Goal: Task Accomplishment & Management: Complete application form

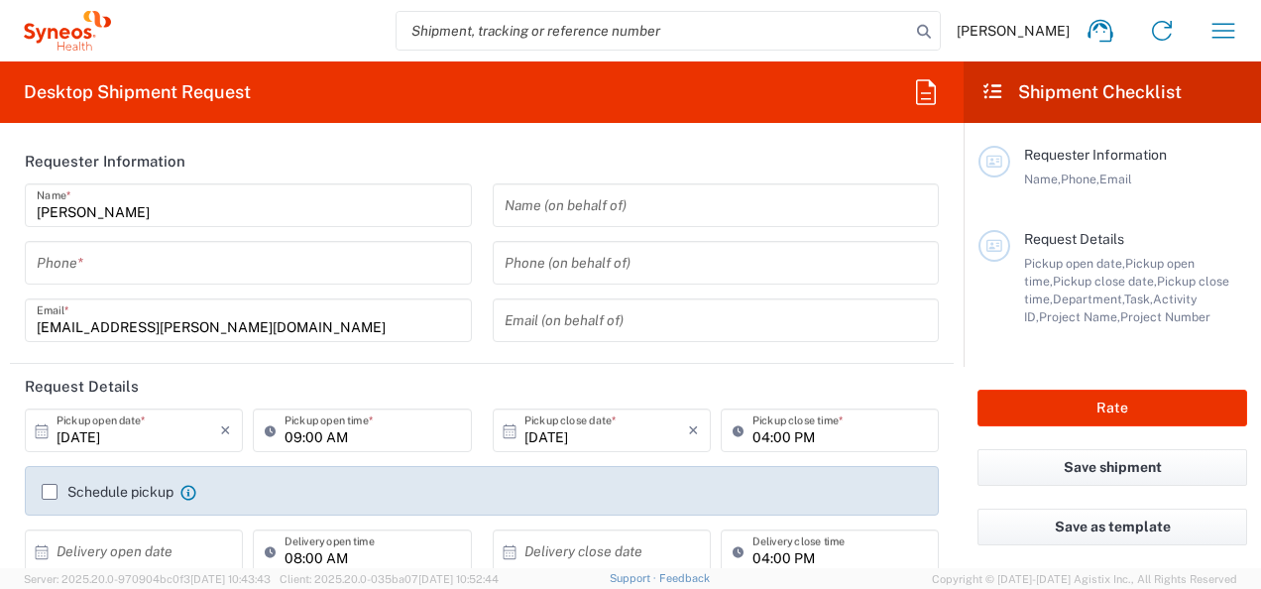
type input "3155"
type input "[GEOGRAPHIC_DATA]"
type input "Syneos Health Romania S.R.L"
click at [161, 283] on div "Phone *" at bounding box center [248, 263] width 447 height 44
click at [162, 268] on input "tel" at bounding box center [248, 263] width 423 height 35
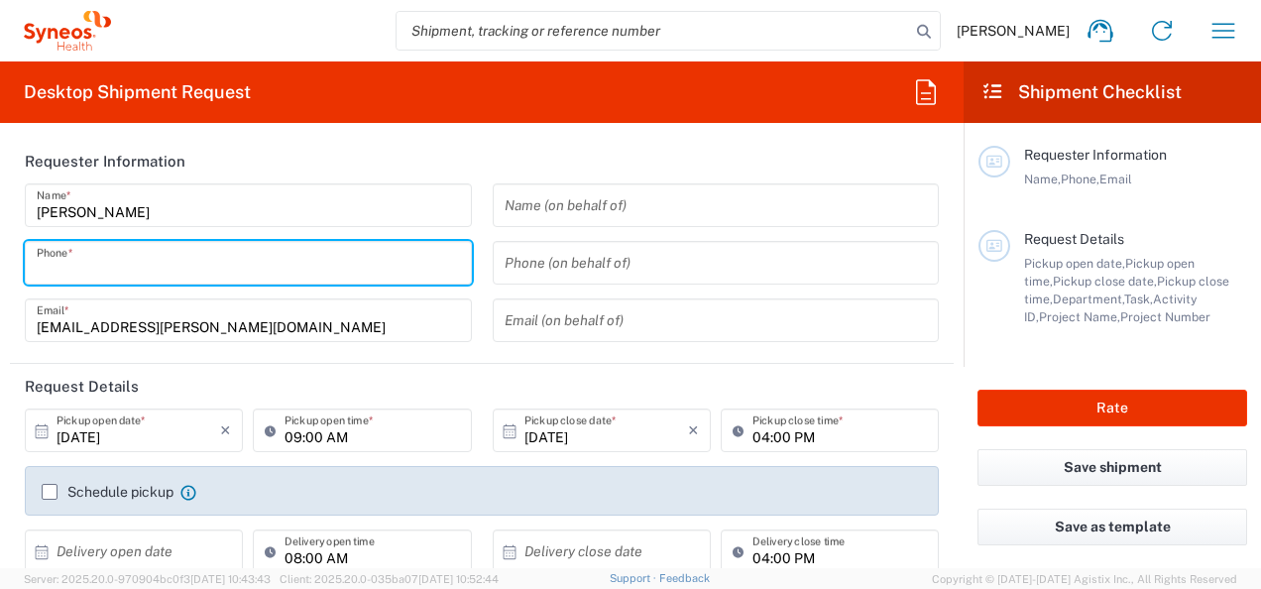
type input "0735161592"
click at [370, 146] on header "Requester Information" at bounding box center [481, 161] width 943 height 45
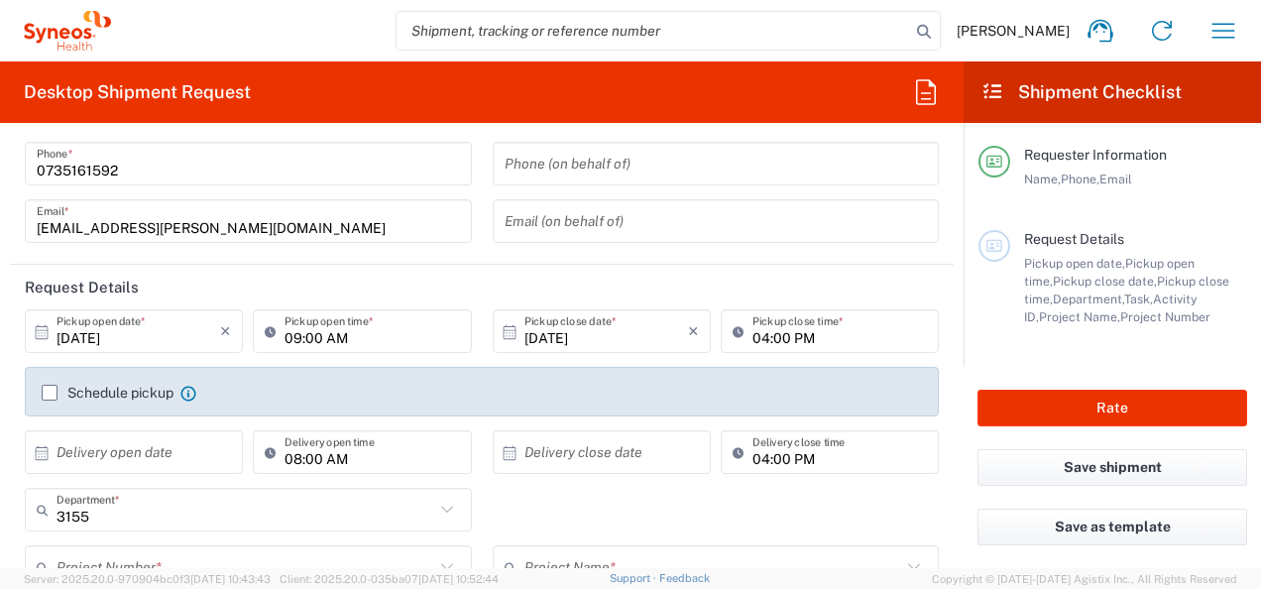
scroll to position [198, 0]
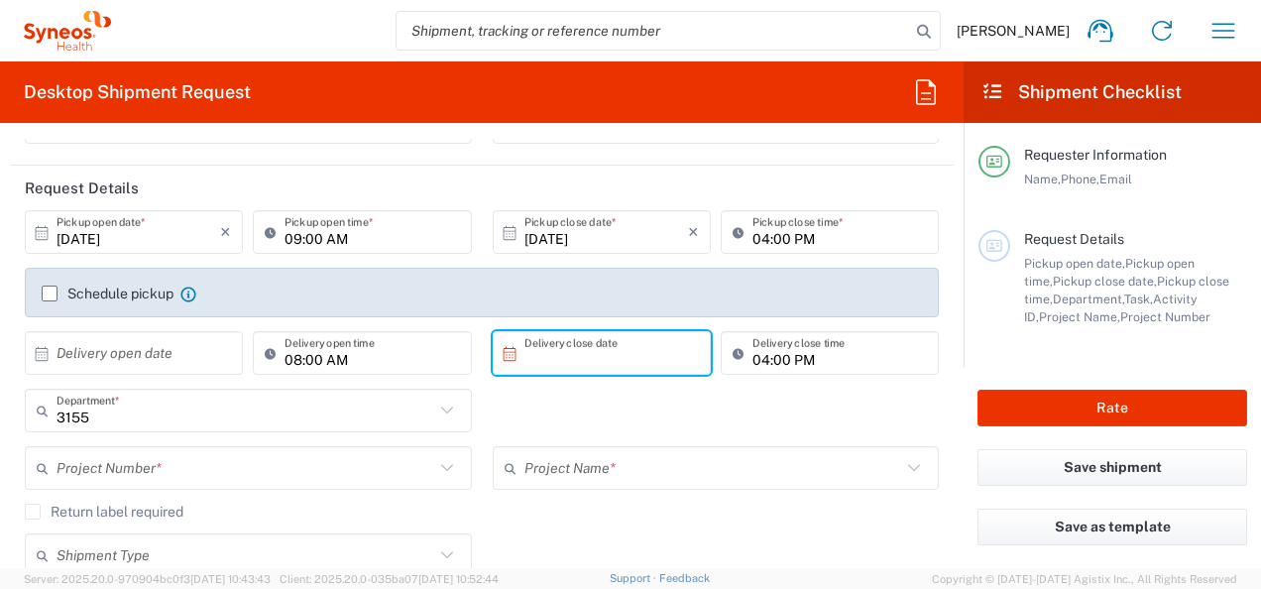
click at [559, 354] on input "text" at bounding box center [606, 353] width 164 height 35
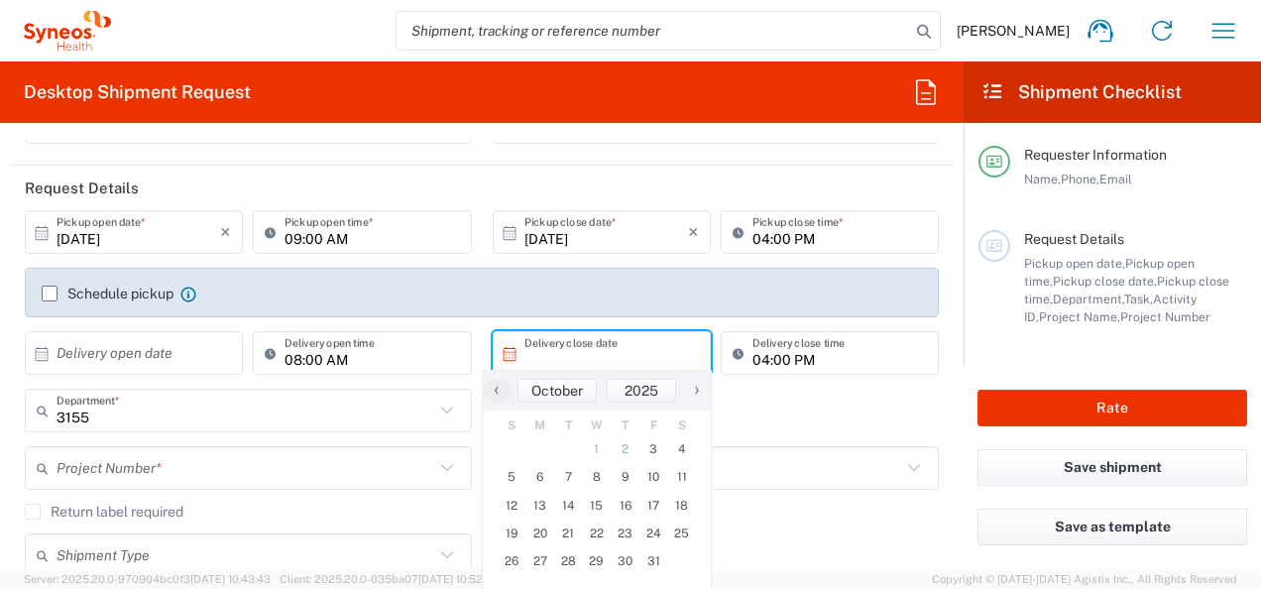
click at [563, 405] on div "‹ ​ October ​ 2025 ​ ›" at bounding box center [597, 391] width 228 height 40
click at [828, 400] on div "3155 Department * 3155 3000 3100 3109 3110 3111 3112 3125 3130 3135 3136 3150 3…" at bounding box center [482, 416] width 935 height 57
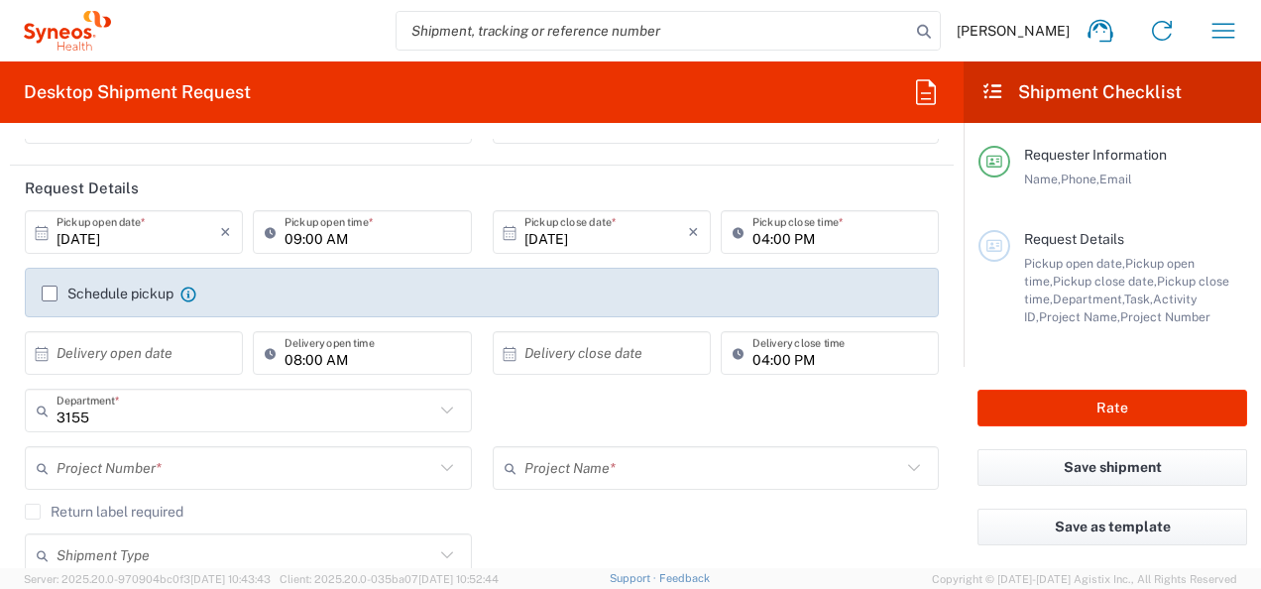
click at [281, 469] on input "text" at bounding box center [245, 468] width 378 height 35
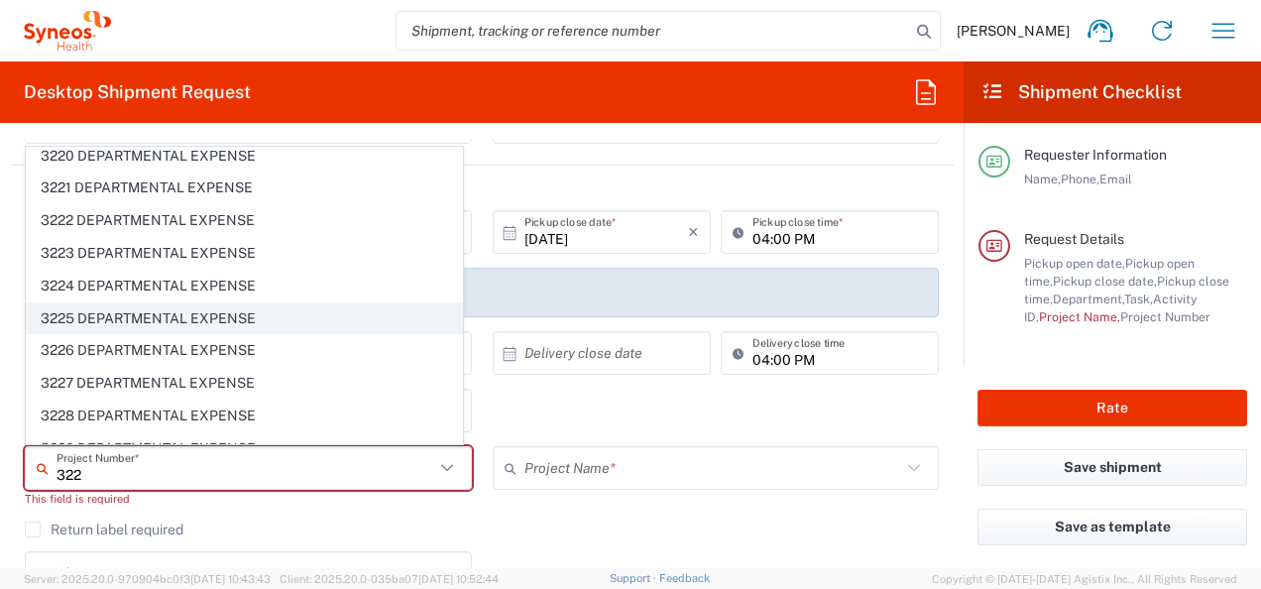
scroll to position [99, 0]
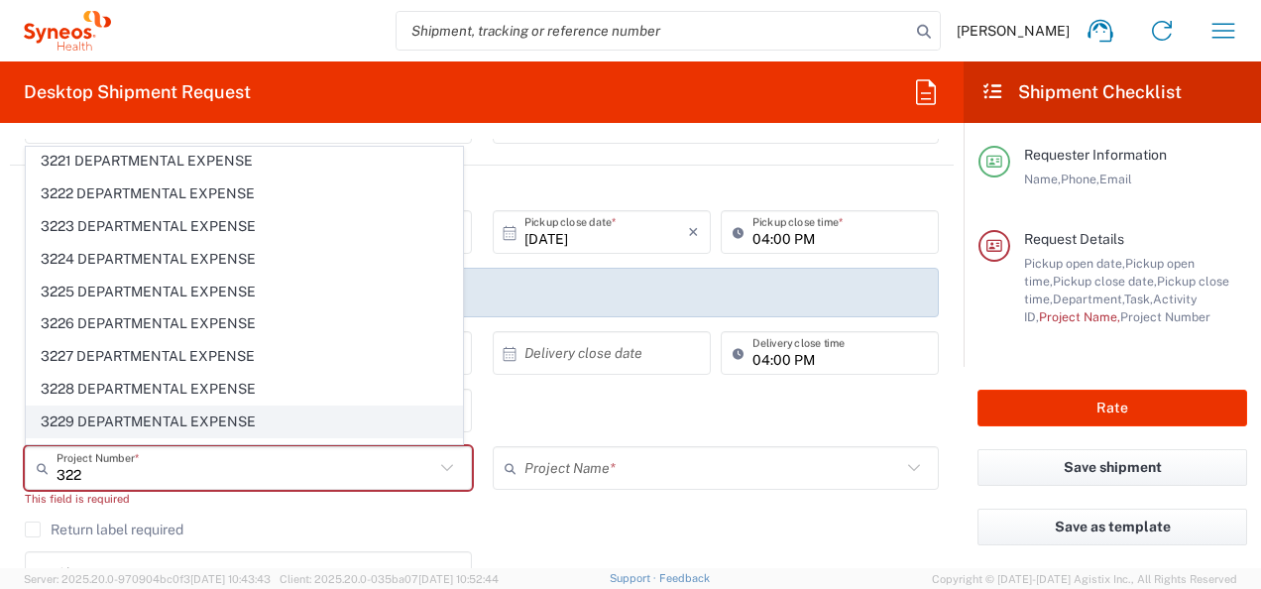
click at [179, 418] on span "3229 DEPARTMENTAL EXPENSE" at bounding box center [244, 421] width 435 height 31
type input "3229 DEPARTMENTAL EXPENSE"
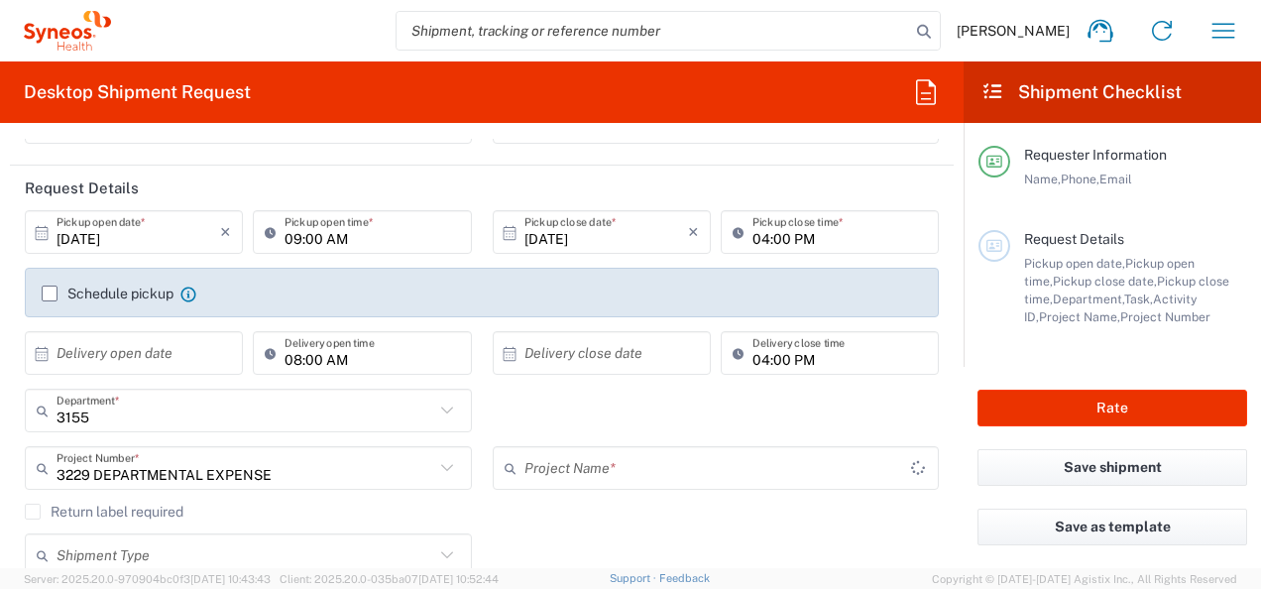
type input "3229 DEPARTMENTAL EXPENSE"
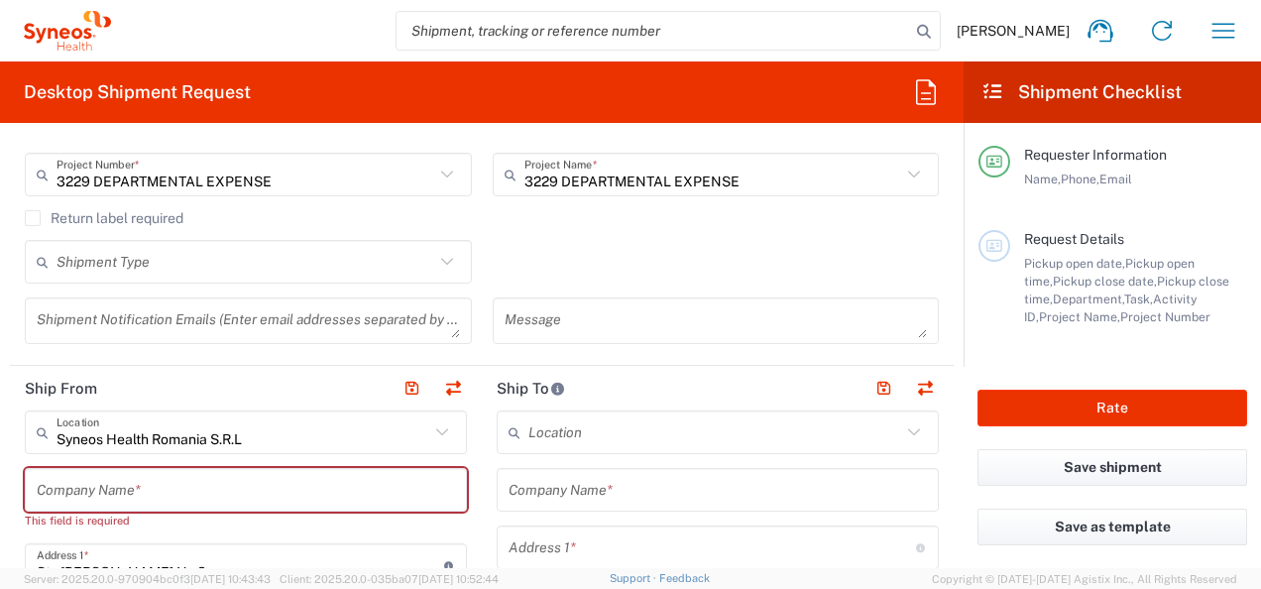
scroll to position [495, 0]
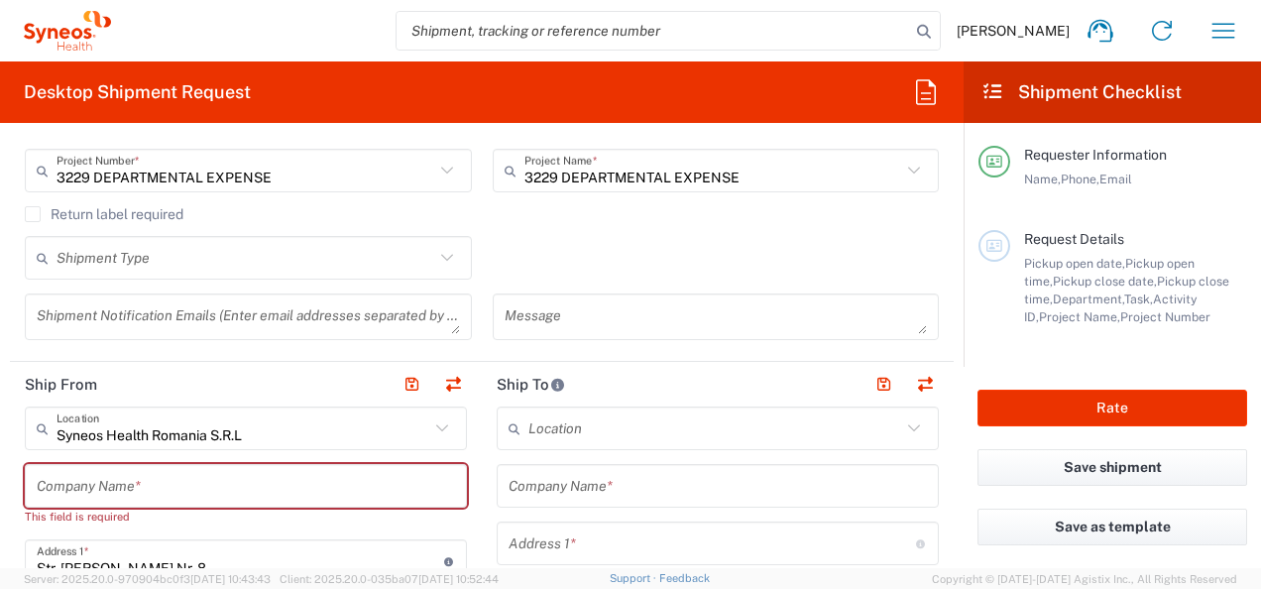
click at [438, 260] on icon at bounding box center [447, 258] width 26 height 26
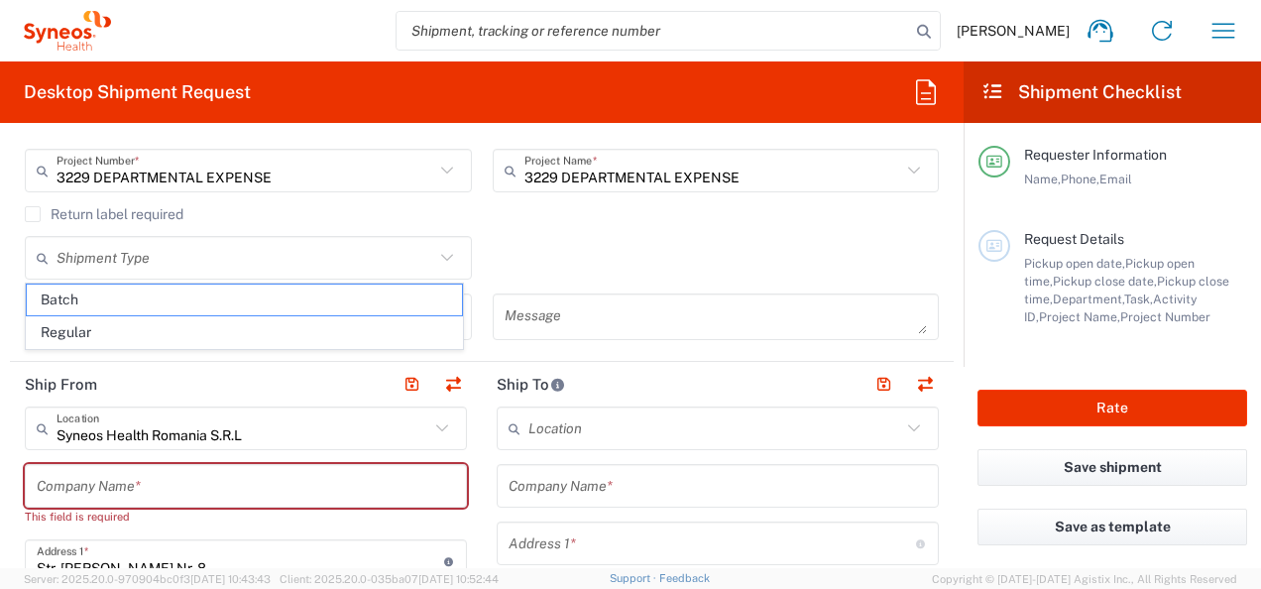
click at [530, 242] on div "Shipment Type Batch Regular" at bounding box center [482, 264] width 935 height 57
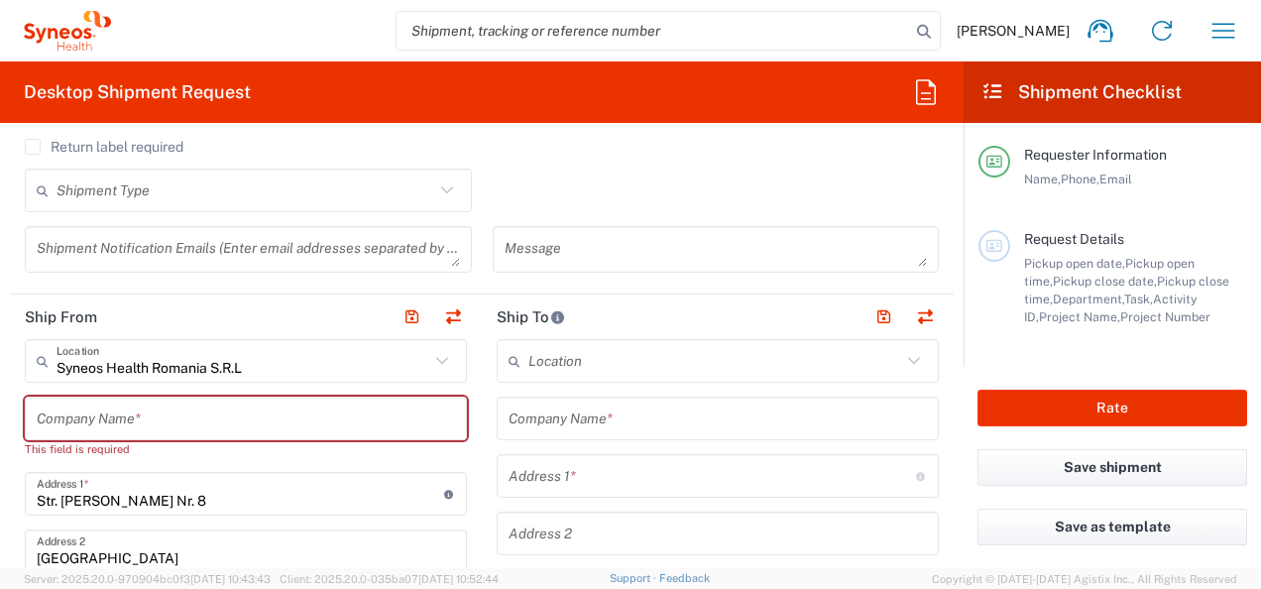
scroll to position [595, 0]
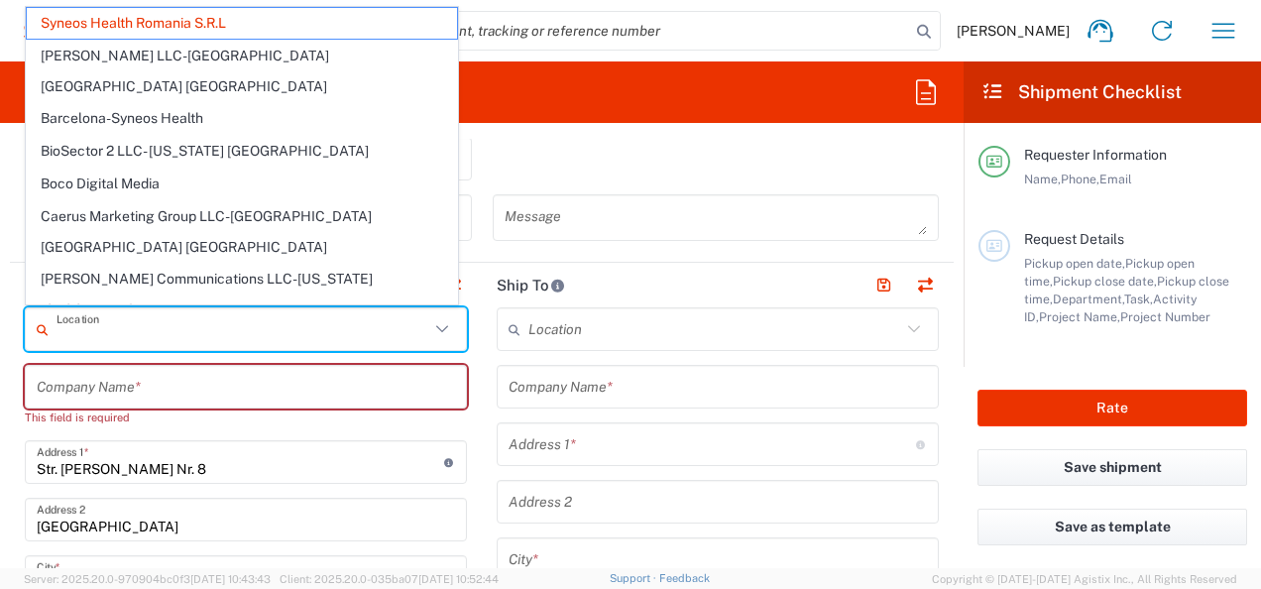
click at [260, 333] on input "text" at bounding box center [242, 329] width 373 height 35
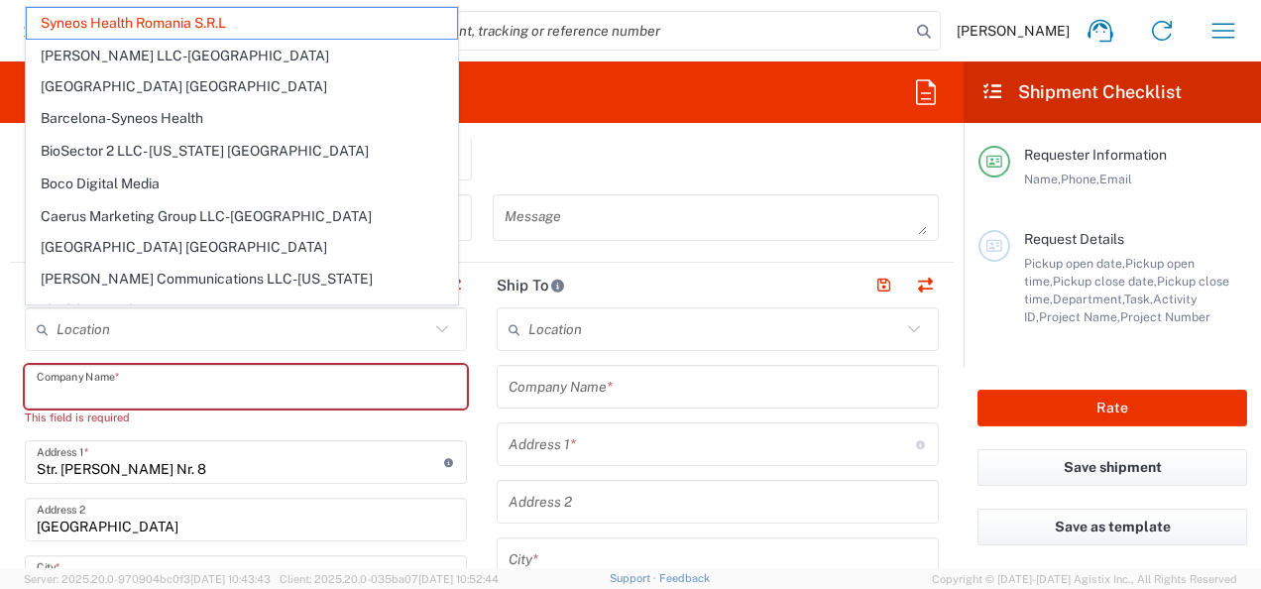
click at [240, 386] on input "text" at bounding box center [246, 387] width 418 height 35
type input "Syneos Health Romania S.R.L"
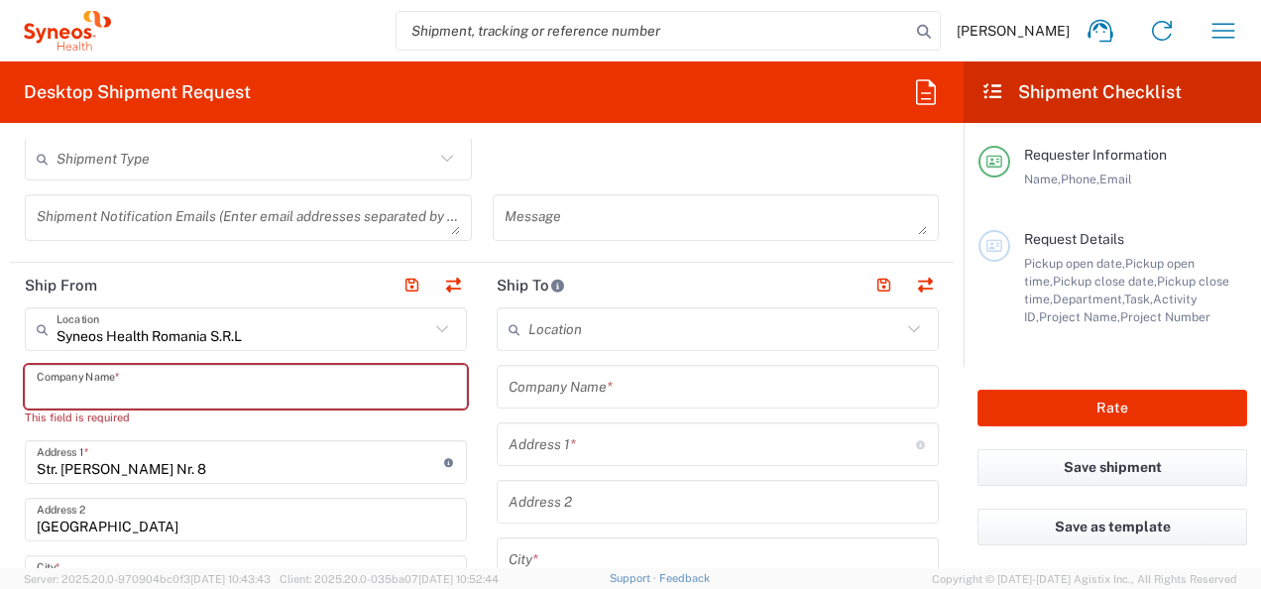
type input "W"
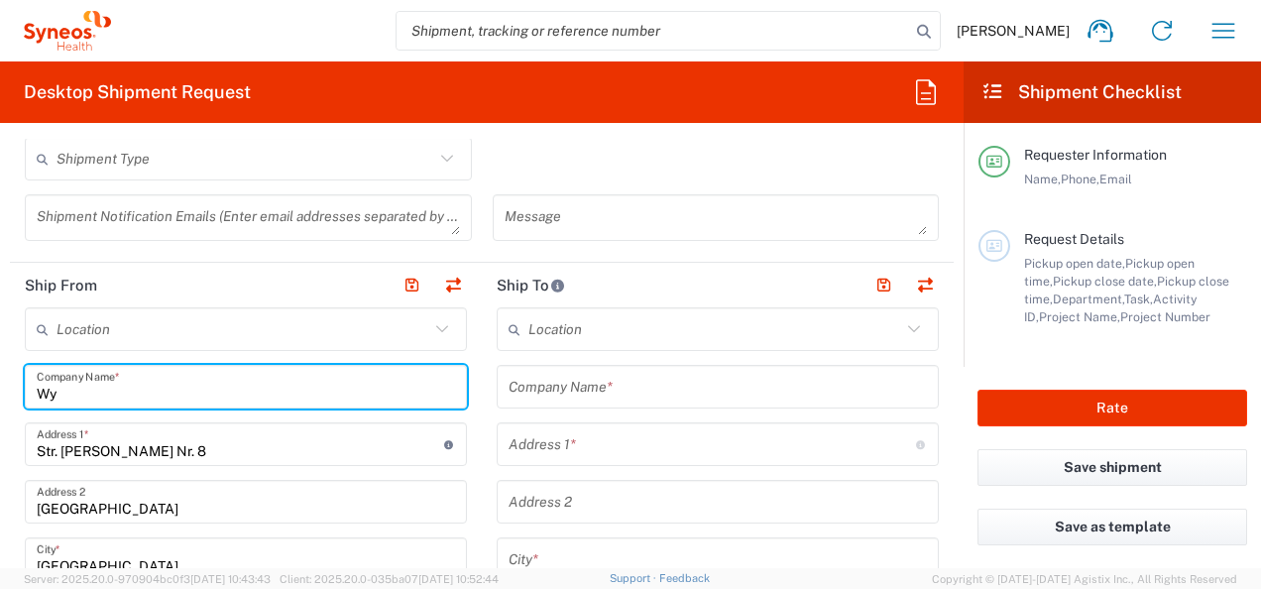
type input "W"
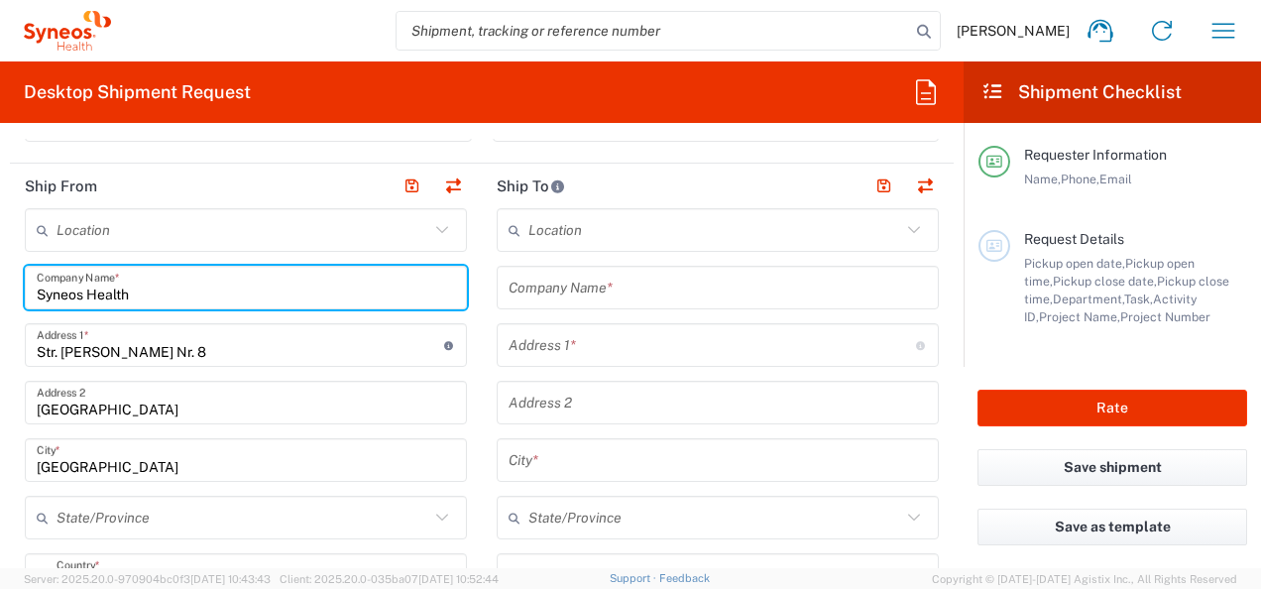
type input "Syneos Health"
click at [135, 239] on input "text" at bounding box center [242, 230] width 373 height 35
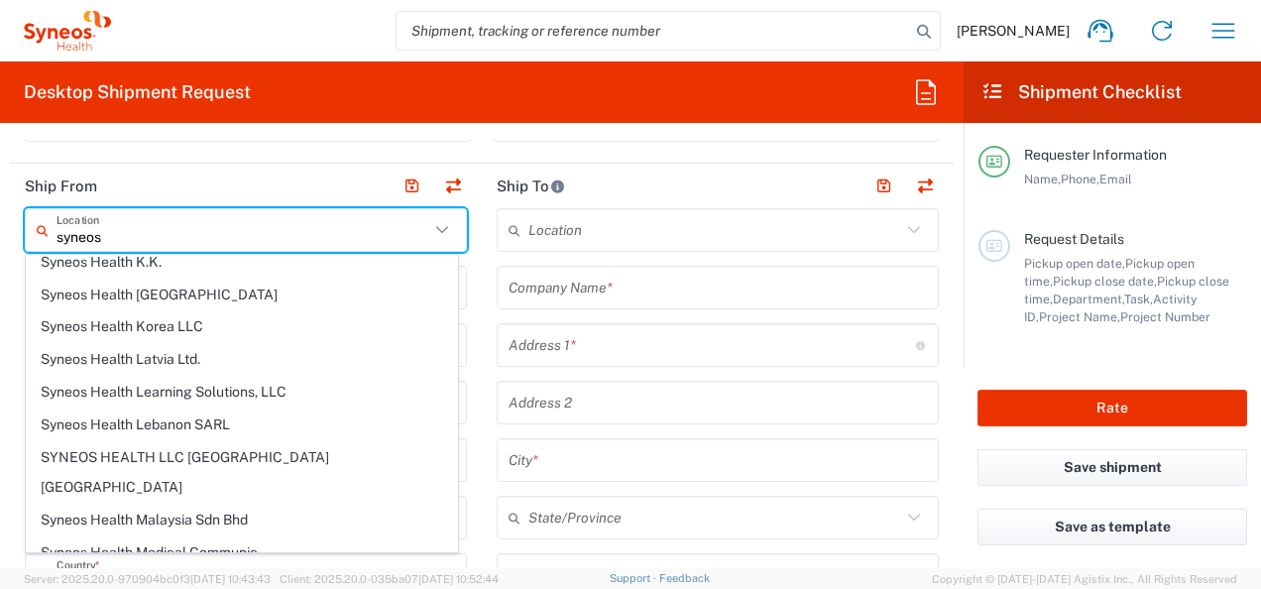
scroll to position [2180, 0]
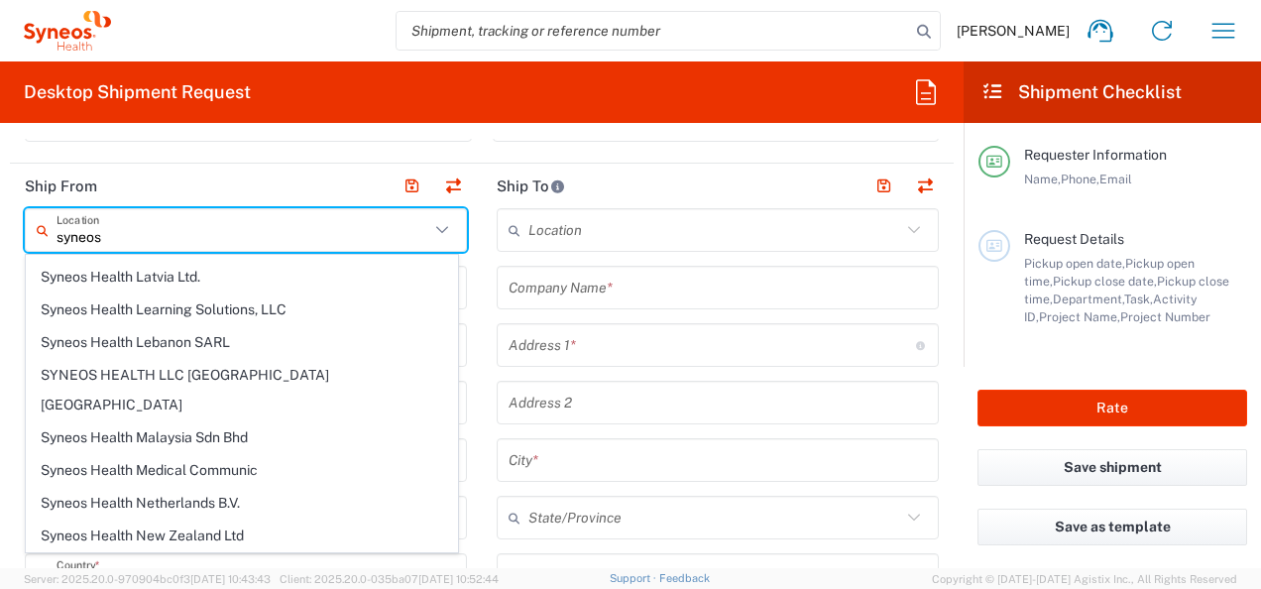
type input "Syneos Health Romania S.R.L"
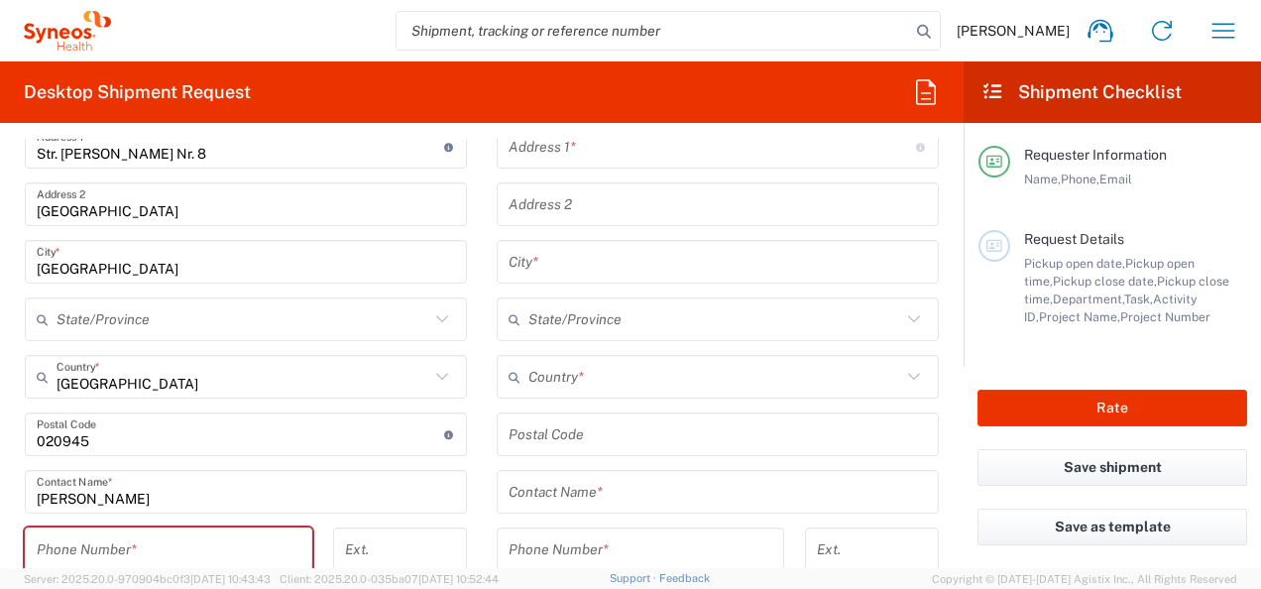
scroll to position [991, 0]
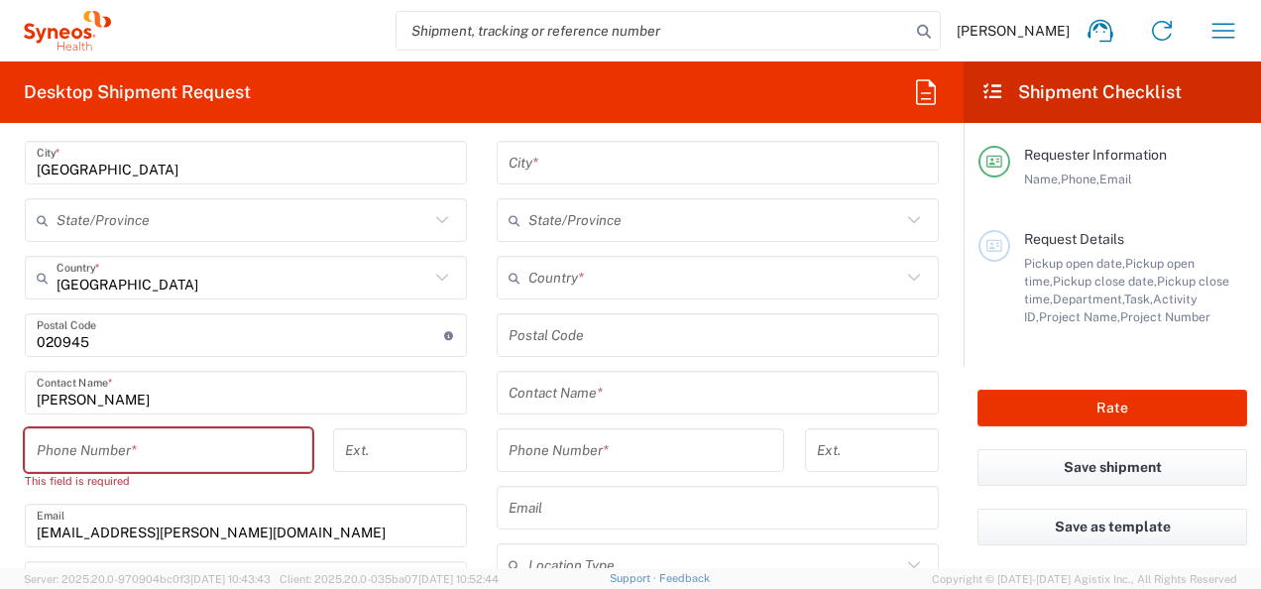
click at [194, 433] on input "tel" at bounding box center [169, 450] width 264 height 35
paste input ": [PHONE_NUMBER]"
click at [43, 457] on input ": [PHONE_NUMBER]" at bounding box center [169, 450] width 264 height 35
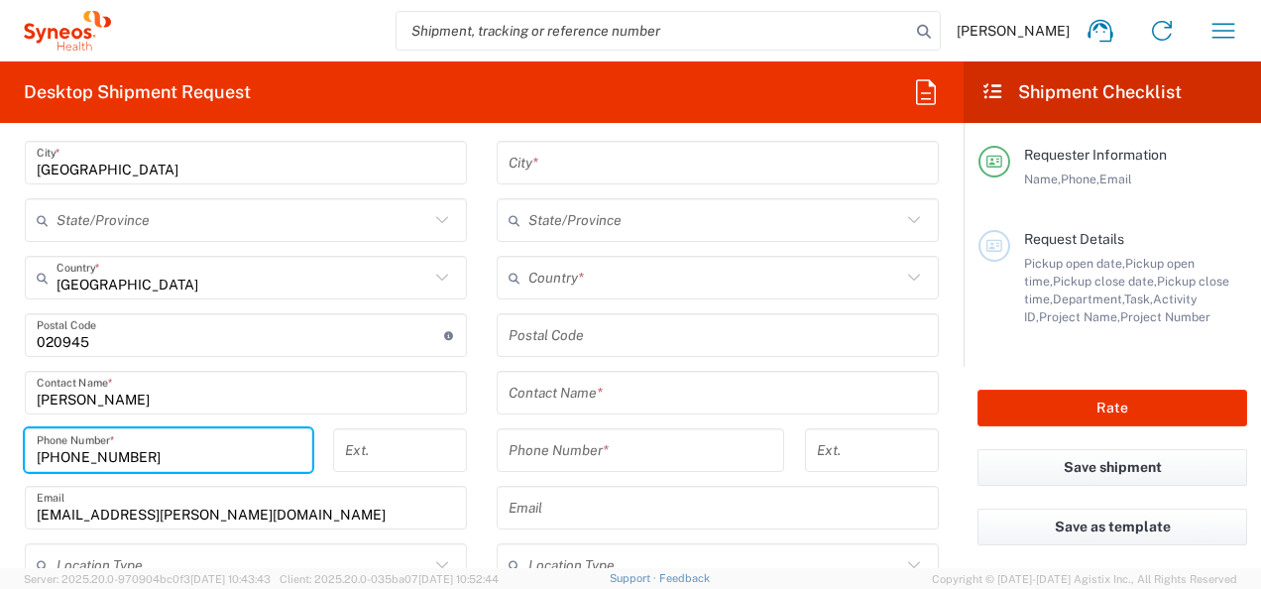
type input "[PHONE_NUMBER]"
click at [161, 402] on input "[PERSON_NAME]" at bounding box center [246, 393] width 418 height 35
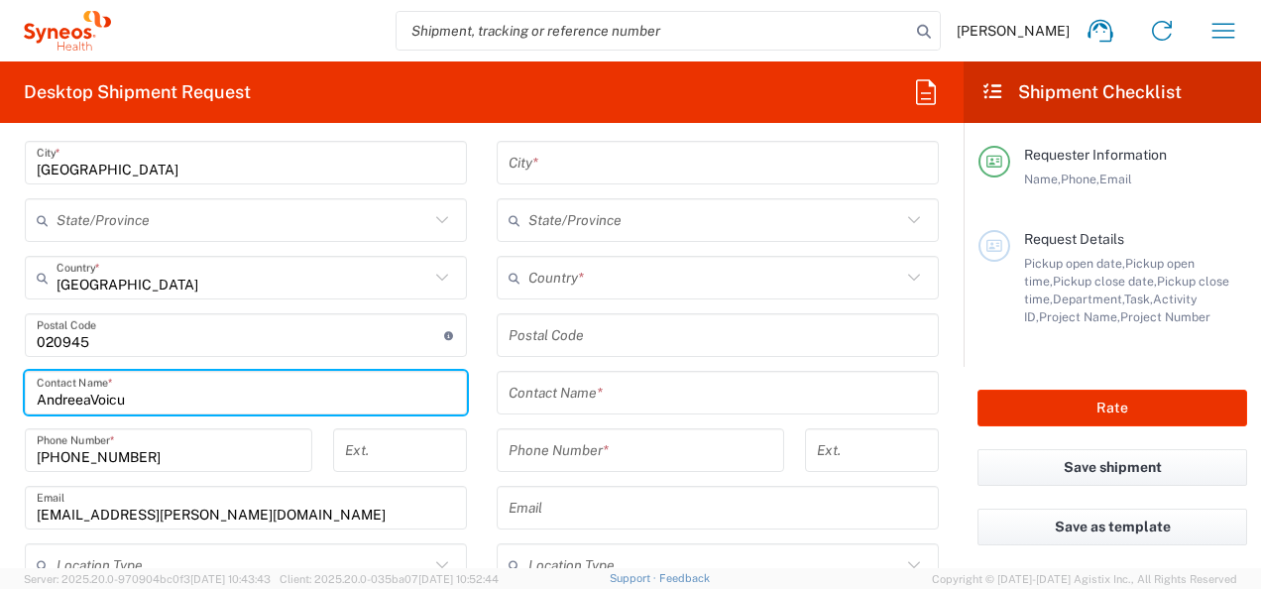
click at [90, 393] on input "AndreeaVoicu" at bounding box center [246, 393] width 418 height 35
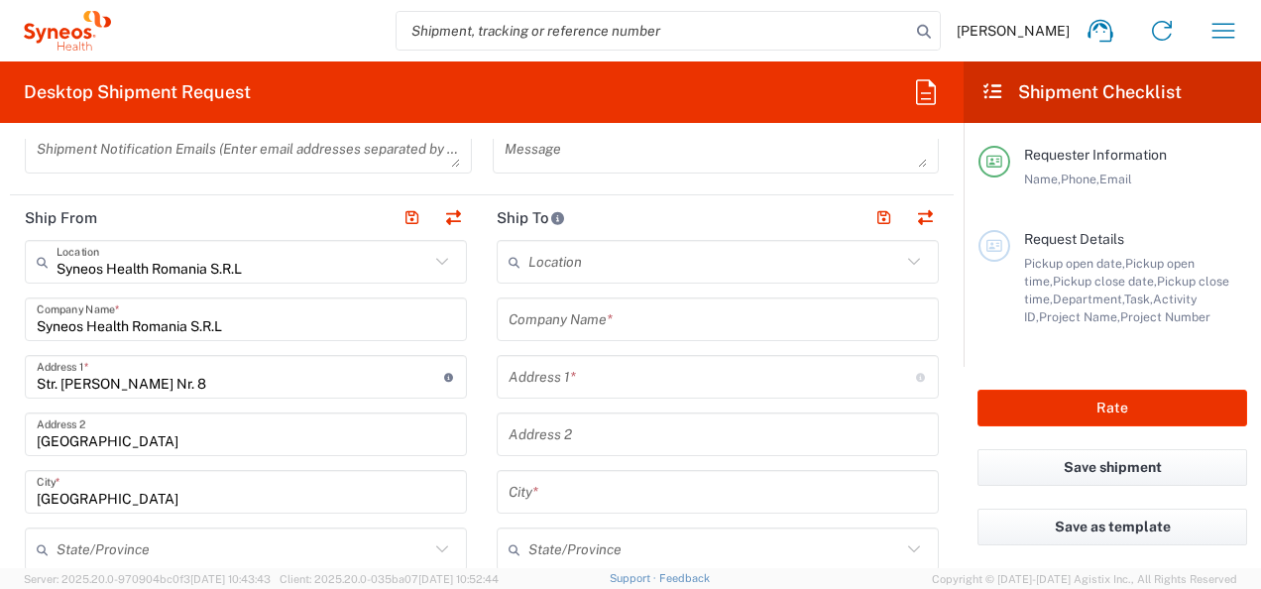
scroll to position [694, 0]
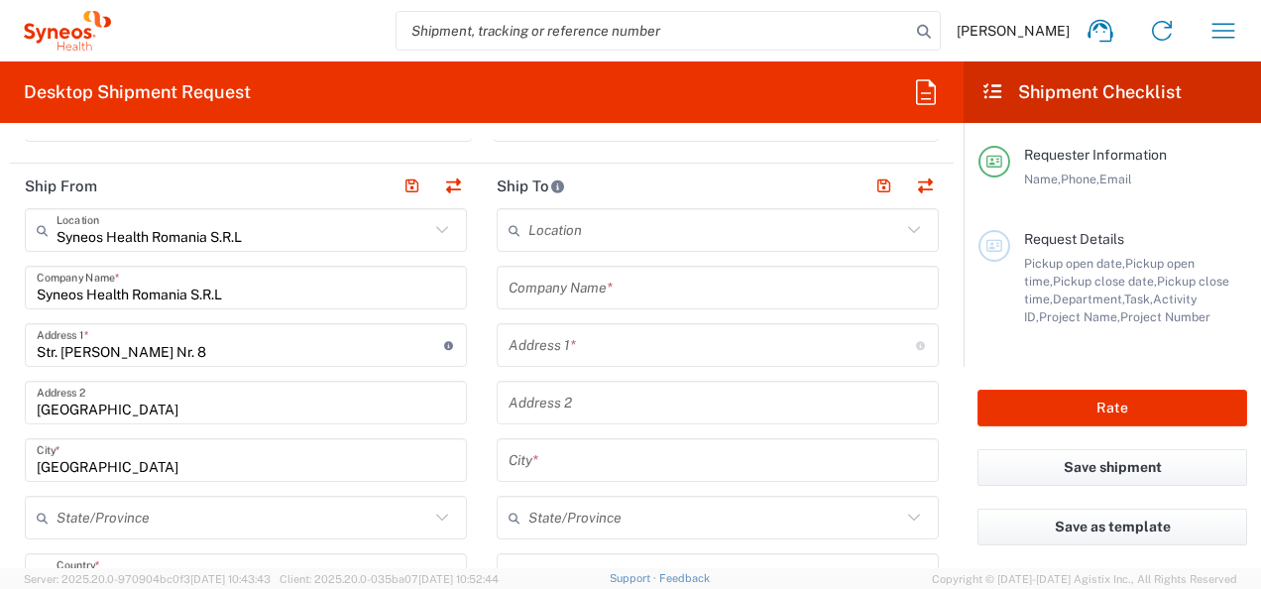
type input "[PERSON_NAME]"
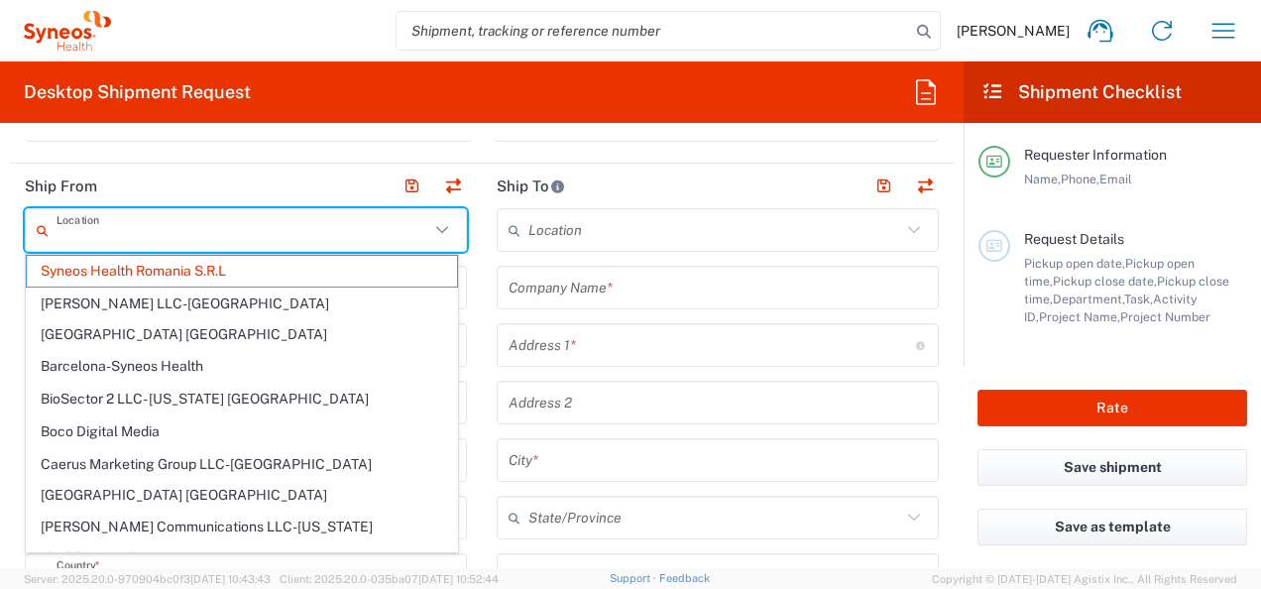
drag, startPoint x: 254, startPoint y: 231, endPoint x: 234, endPoint y: 244, distance: 23.6
click at [234, 244] on input "text" at bounding box center [242, 230] width 373 height 35
type input "Syneos Health Romania S.R.L"
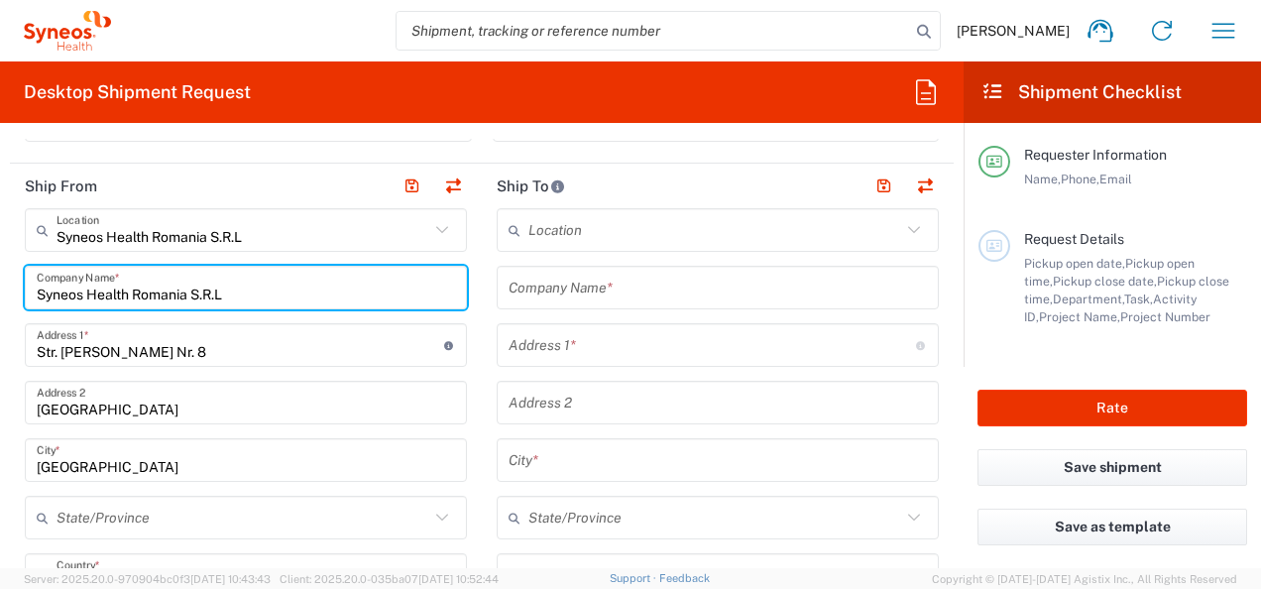
drag, startPoint x: 229, startPoint y: 293, endPoint x: 33, endPoint y: 292, distance: 196.2
click at [33, 292] on div "Syneos Health [GEOGRAPHIC_DATA] S.R.L Company Name *" at bounding box center [246, 288] width 442 height 44
click at [591, 287] on input "text" at bounding box center [717, 288] width 418 height 35
paste input "Syneos Health Romania S.R.L"
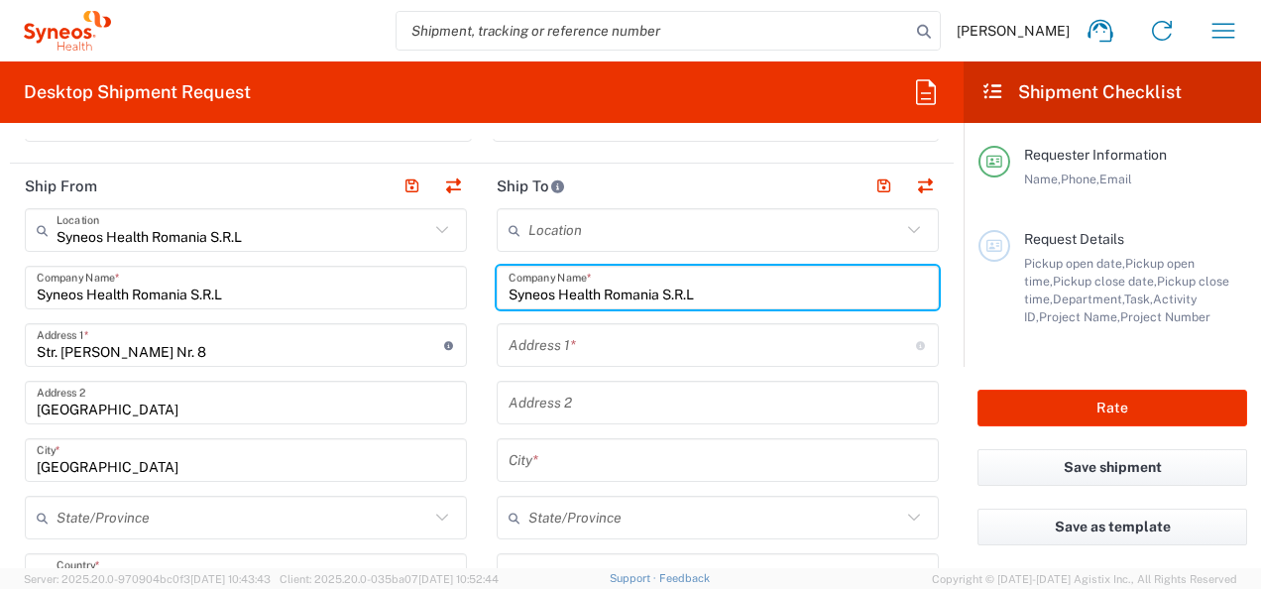
type input "Syneos Health Romania S.R.L"
click at [632, 226] on input "text" at bounding box center [714, 230] width 373 height 35
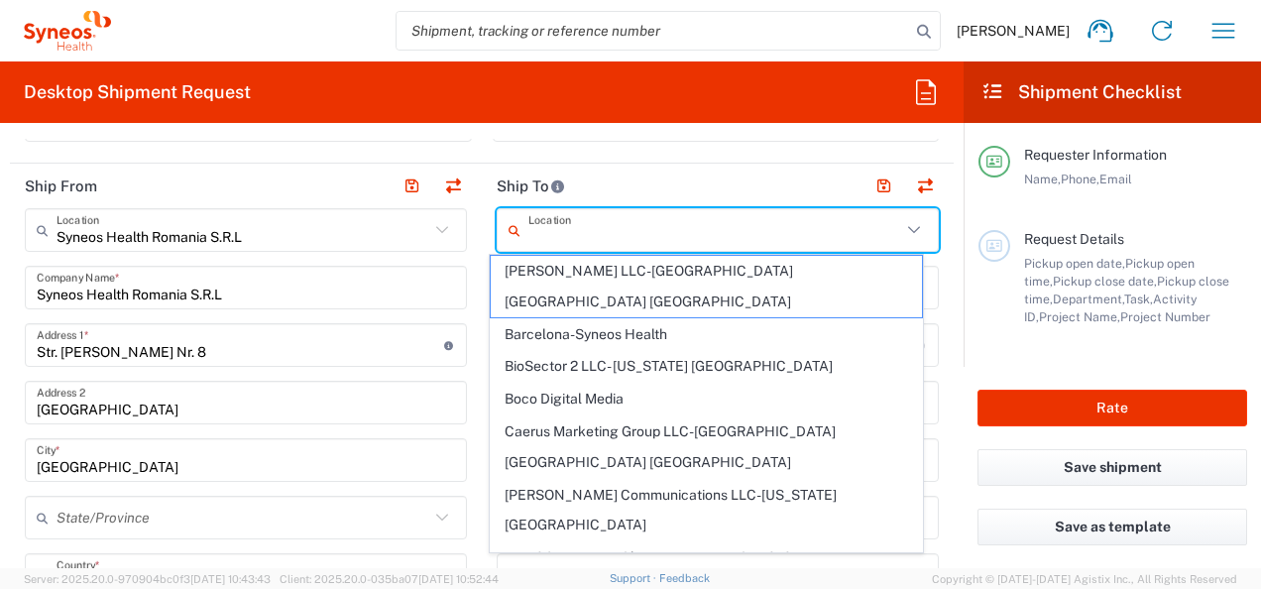
paste input "Syneos Health Romania S.R.L"
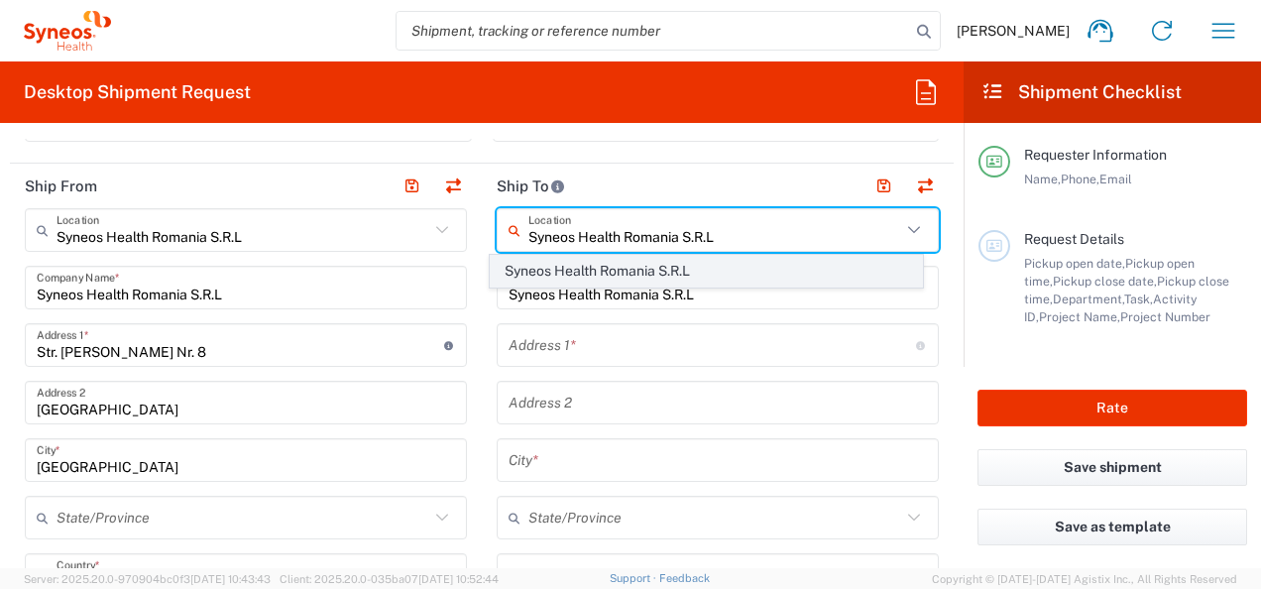
click at [643, 272] on span "Syneos Health Romania S.R.L" at bounding box center [706, 271] width 430 height 31
type input "Syneos Health Romania S.R.L"
type input "Str. [PERSON_NAME] Nr. 8"
type input "[GEOGRAPHIC_DATA]"
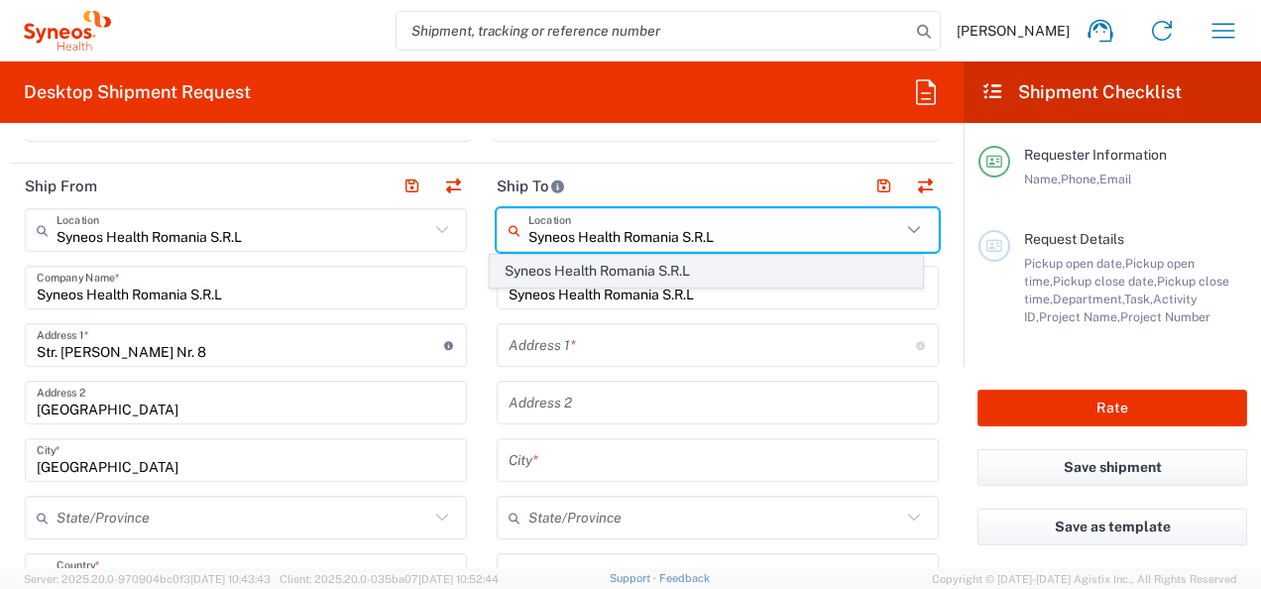
type input "[GEOGRAPHIC_DATA]"
type input "020945"
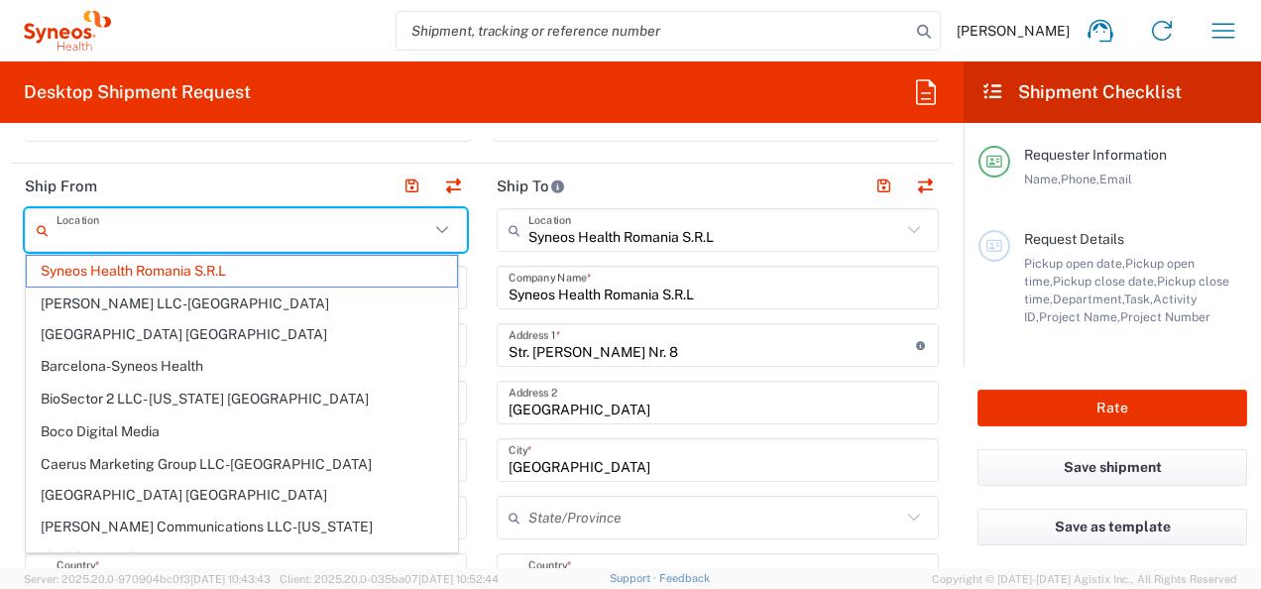
drag, startPoint x: 270, startPoint y: 236, endPoint x: 108, endPoint y: 247, distance: 161.9
click at [108, 247] on div "Location" at bounding box center [246, 230] width 442 height 44
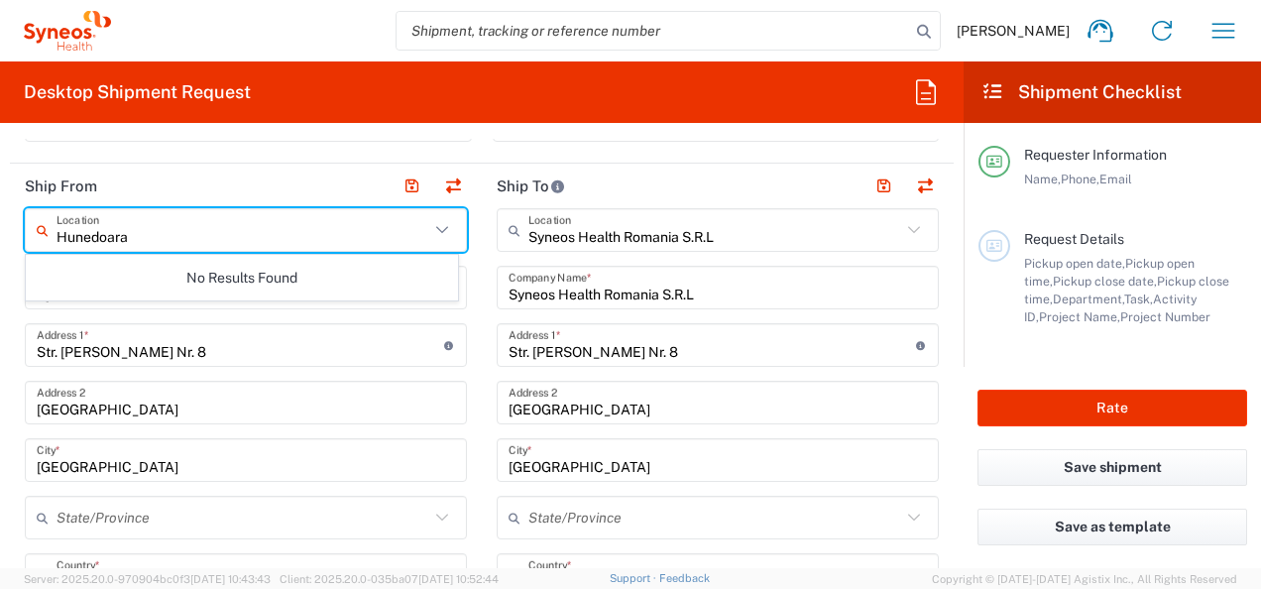
type input "Hunedoara"
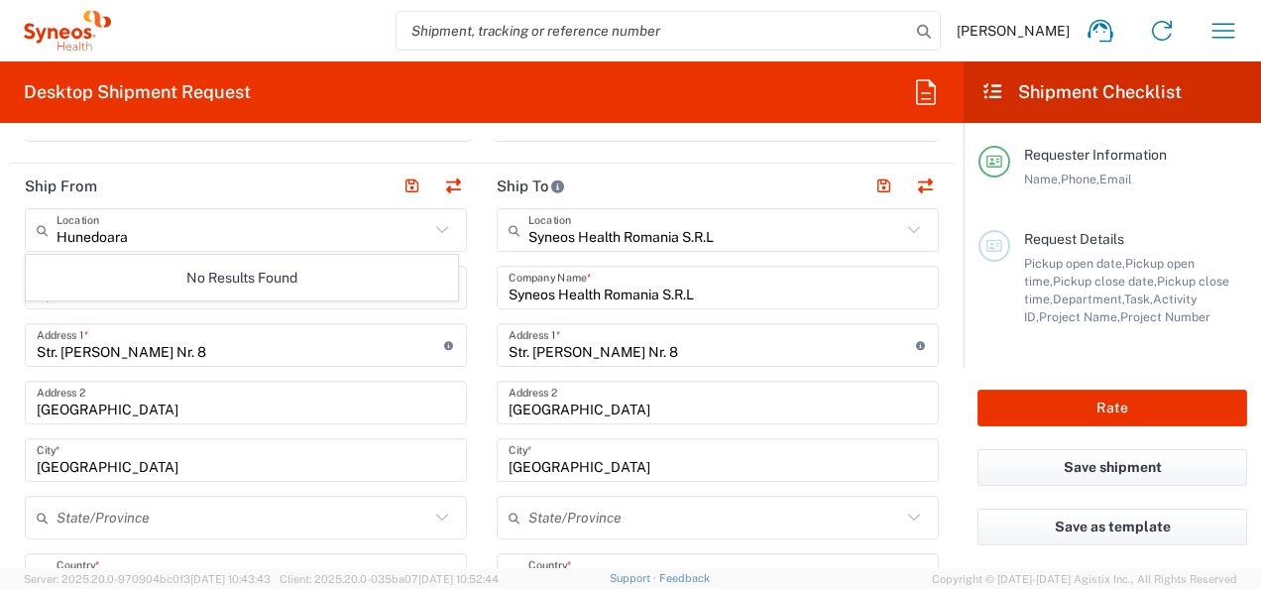
click at [252, 292] on input "Syneos Health Romania S.R.L" at bounding box center [246, 288] width 418 height 35
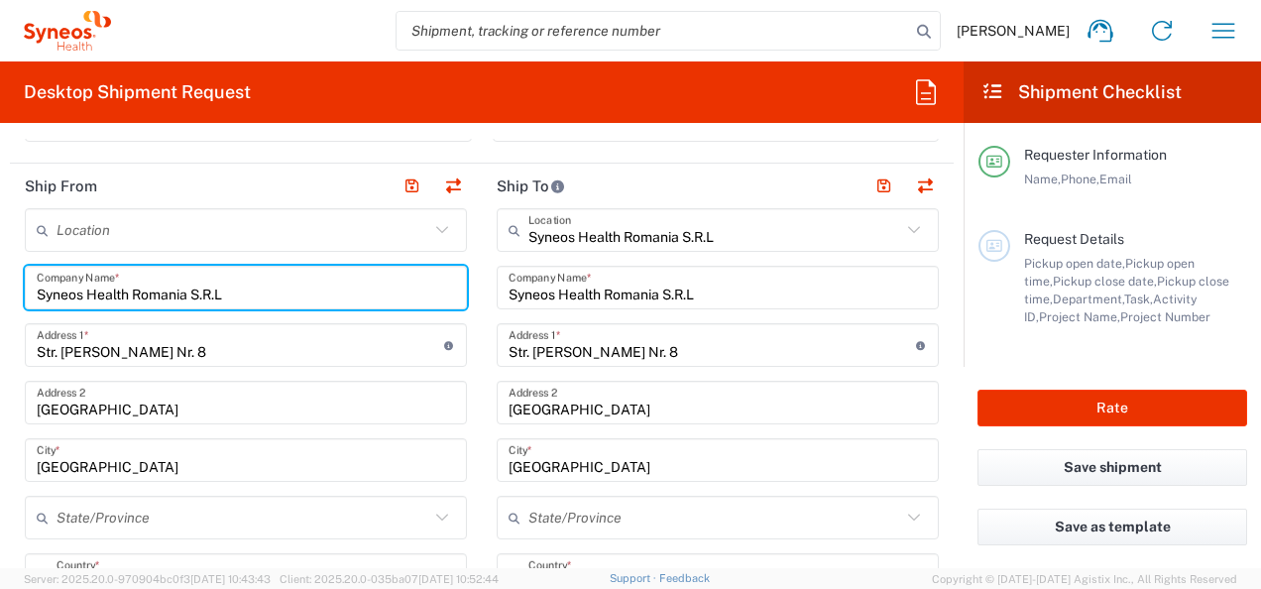
drag, startPoint x: 204, startPoint y: 304, endPoint x: 20, endPoint y: 297, distance: 184.5
type input "N"
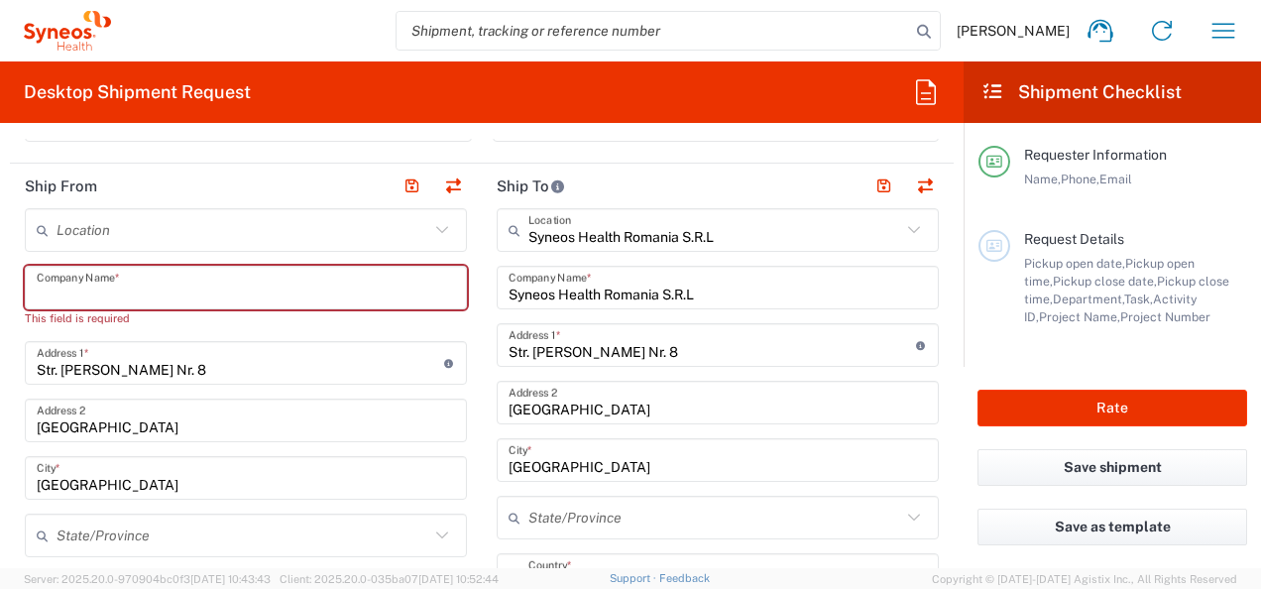
paste input "Syneos Health Romania S.R.L"
type input "Syneos Health Romania S.R.L"
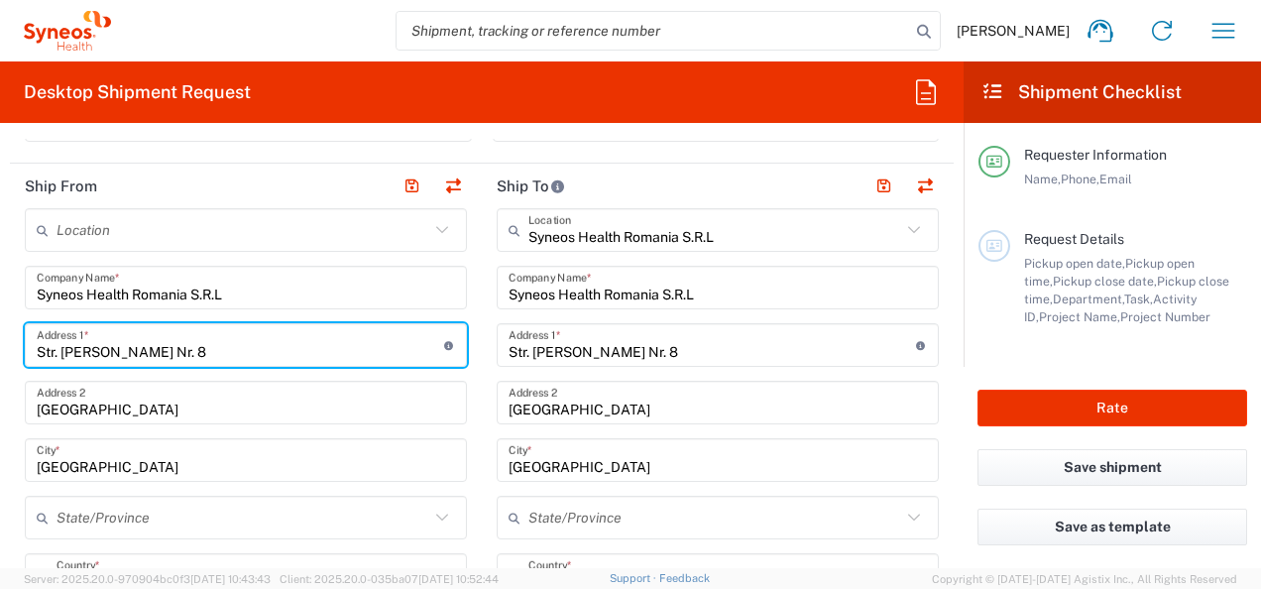
drag, startPoint x: 225, startPoint y: 347, endPoint x: 10, endPoint y: 352, distance: 215.1
type input "[STREET_ADDRESS]"
type input "[EMAIL_ADDRESS][PERSON_NAME][DOMAIN_NAME]"
type input "Hunedoara"
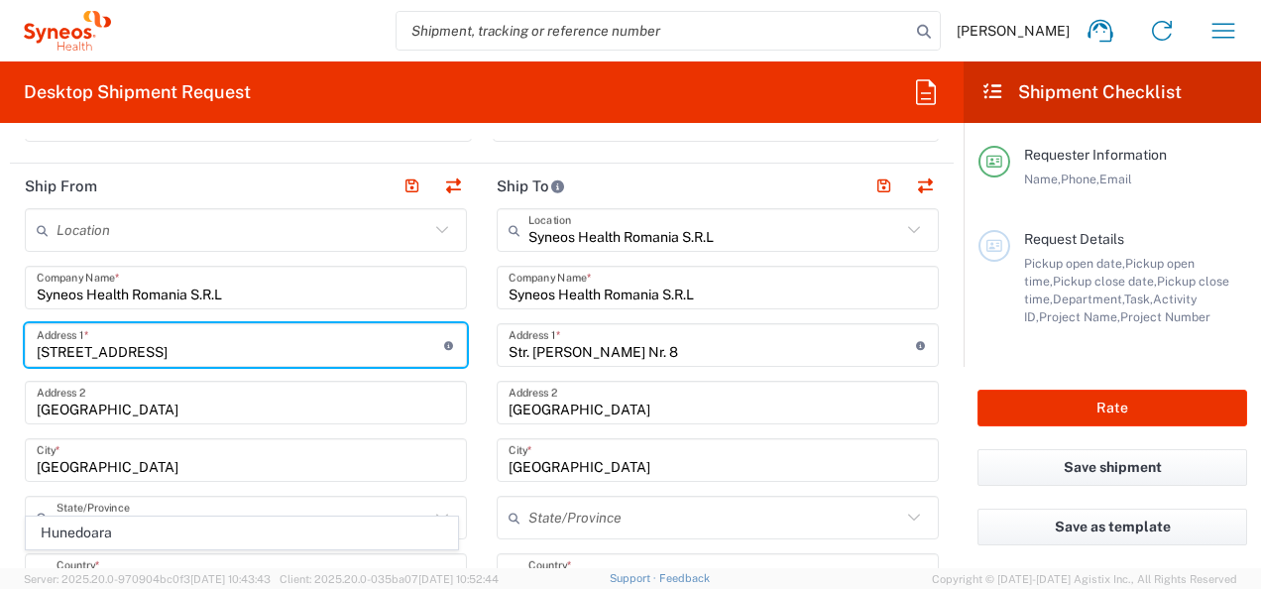
scroll to position [793, 0]
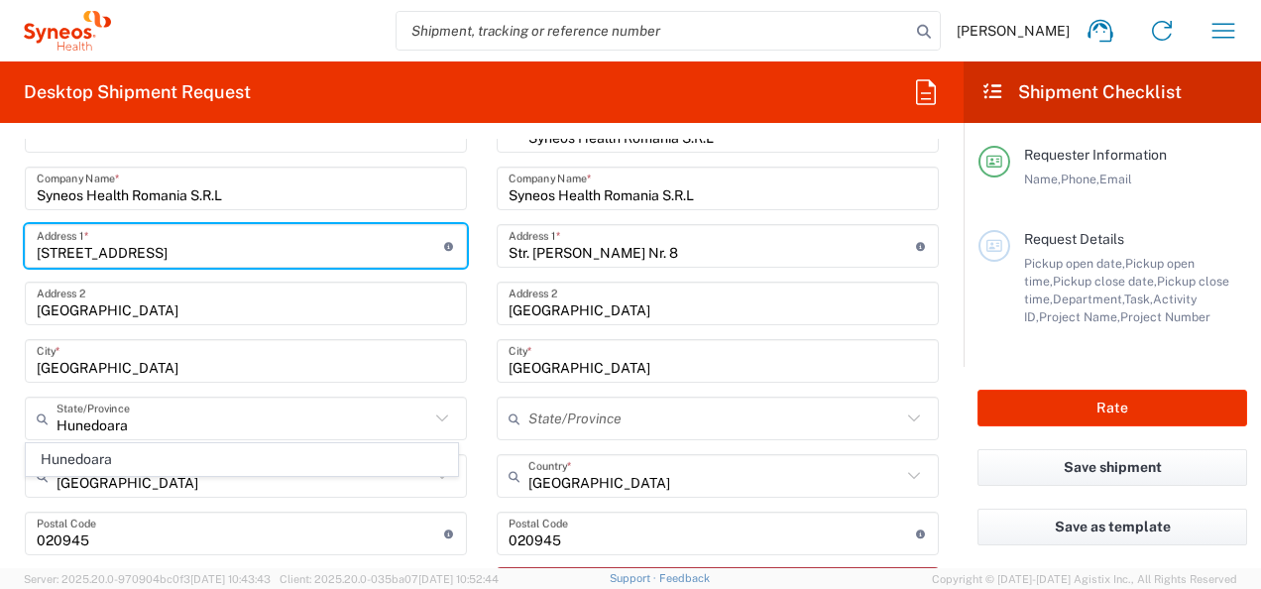
click at [203, 361] on input "[GEOGRAPHIC_DATA]" at bounding box center [246, 361] width 418 height 35
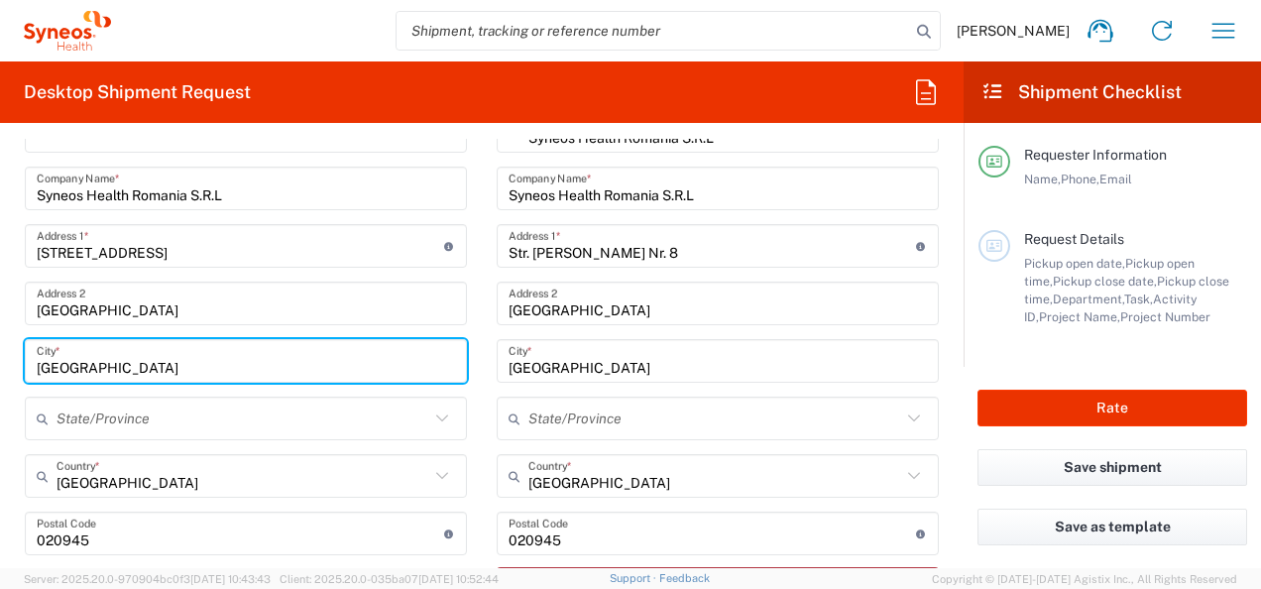
drag, startPoint x: 137, startPoint y: 363, endPoint x: 33, endPoint y: 381, distance: 105.6
click at [33, 381] on div "Location [PERSON_NAME] LLC-[GEOGRAPHIC_DATA] [GEOGRAPHIC_DATA] [GEOGRAPHIC_DATA…" at bounding box center [246, 582] width 442 height 947
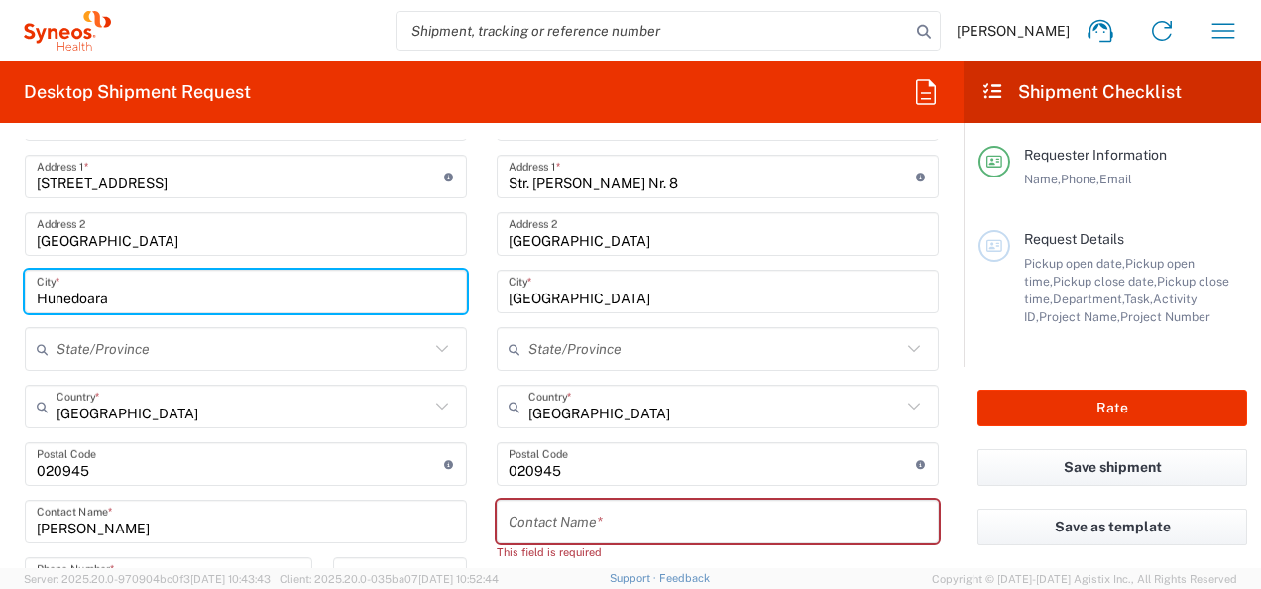
scroll to position [892, 0]
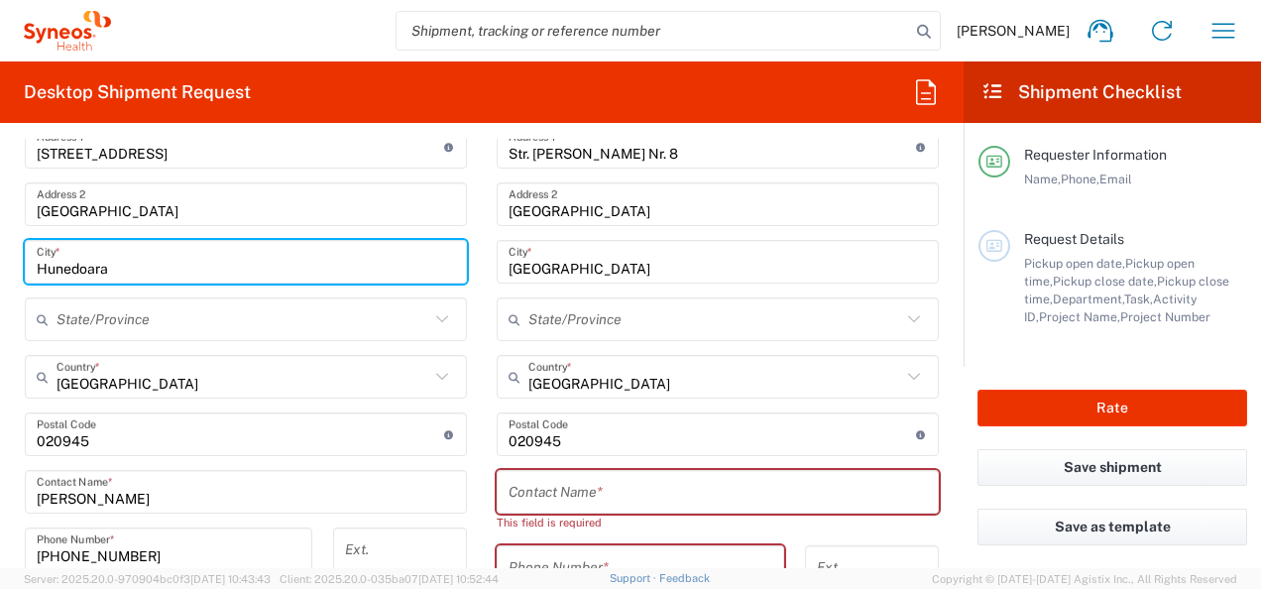
type input "Hunedoara"
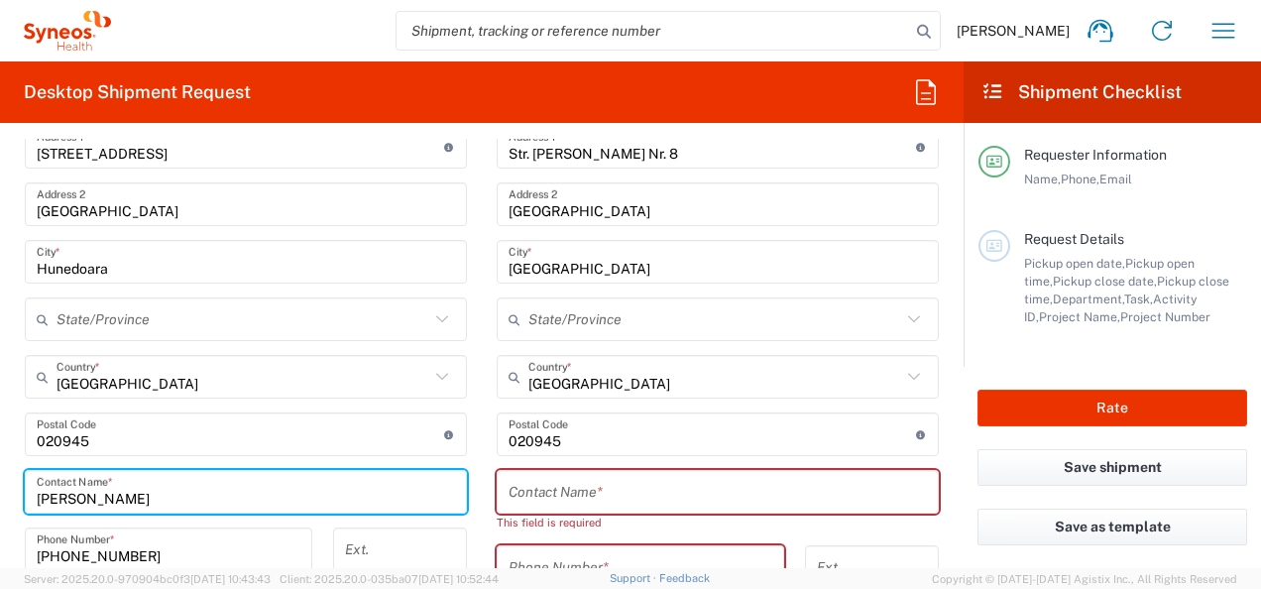
drag, startPoint x: 161, startPoint y: 497, endPoint x: 24, endPoint y: 497, distance: 136.8
click at [25, 497] on div "[PERSON_NAME] Contact Name *" at bounding box center [246, 492] width 442 height 44
click at [601, 495] on input "text" at bounding box center [717, 492] width 418 height 35
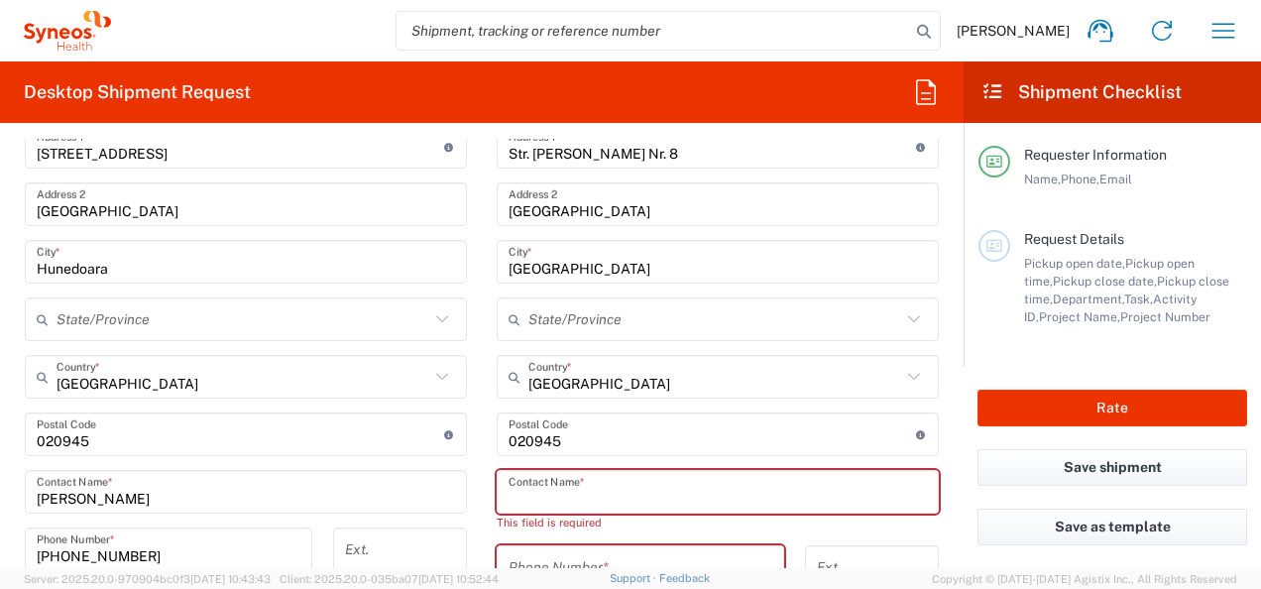
click at [606, 484] on input "text" at bounding box center [717, 492] width 418 height 35
paste input "[PERSON_NAME]"
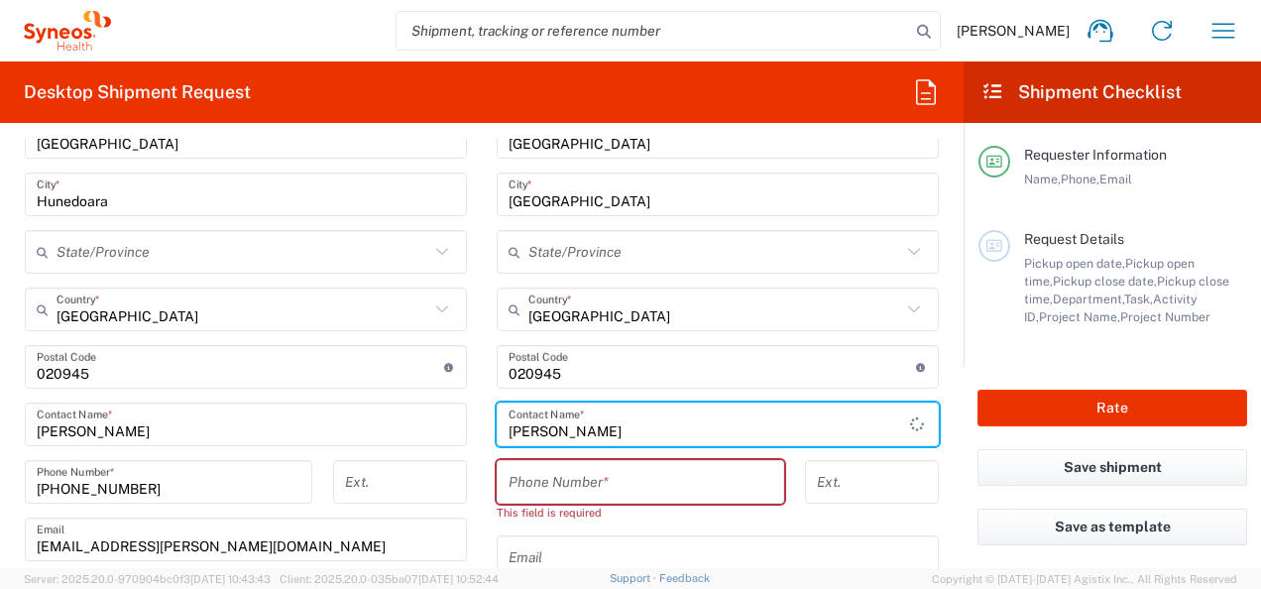
scroll to position [991, 0]
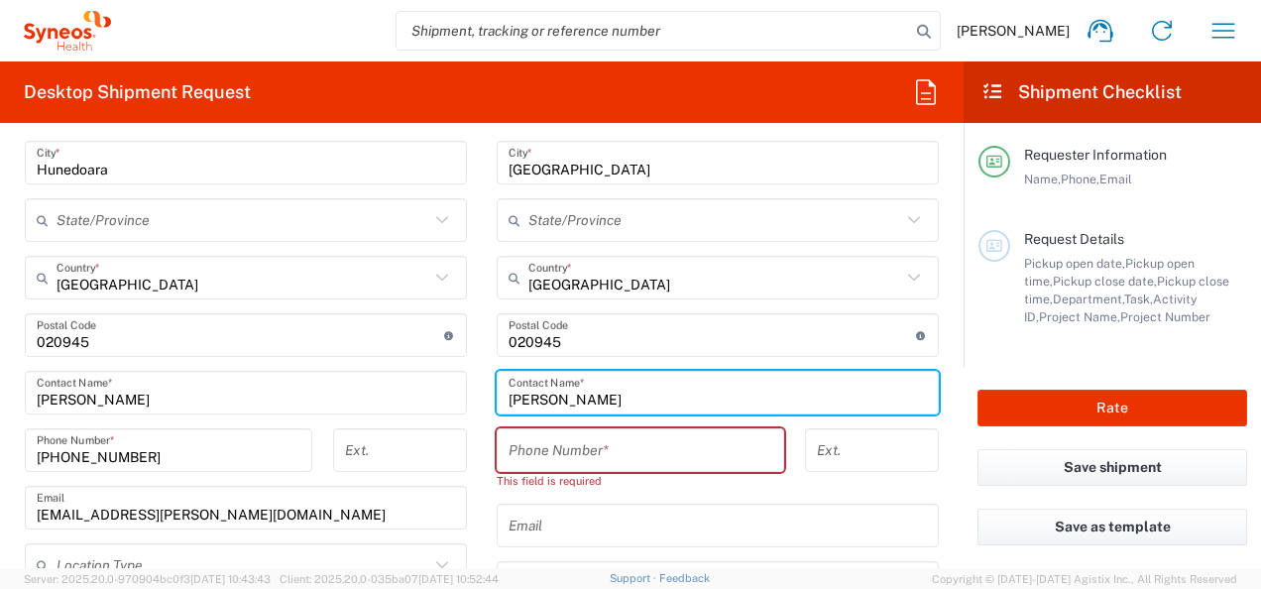
type input "[PERSON_NAME]"
click at [172, 438] on input "[PHONE_NUMBER]" at bounding box center [169, 450] width 264 height 35
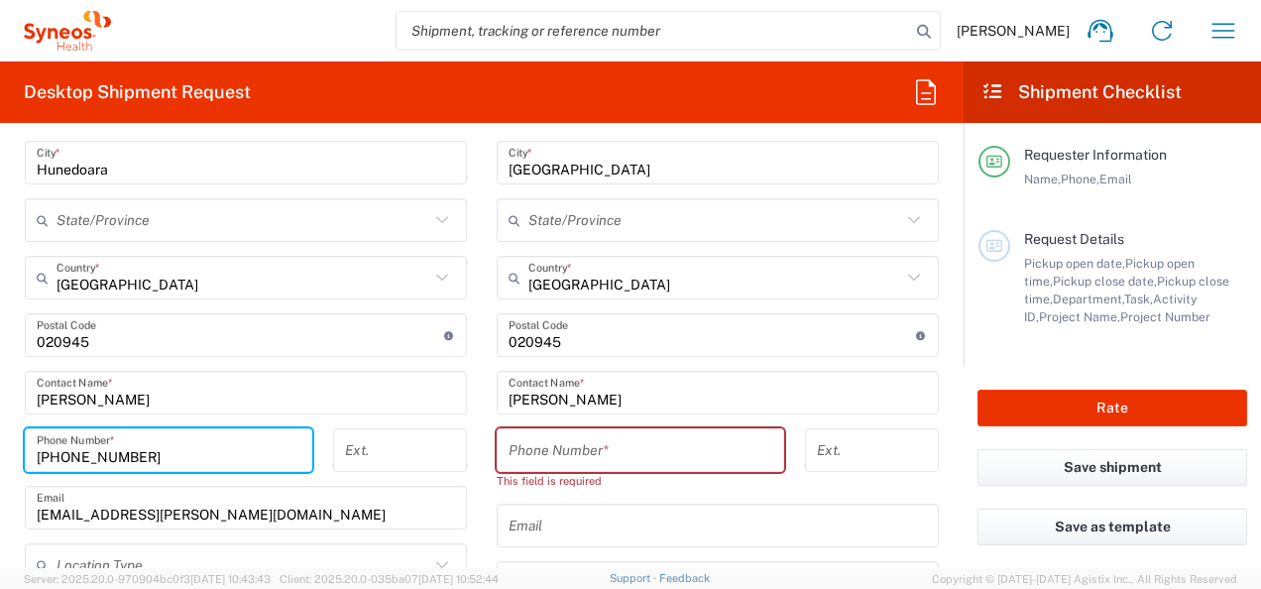
drag, startPoint x: 176, startPoint y: 446, endPoint x: -4, endPoint y: 465, distance: 181.3
click at [0, 465] on html "[PERSON_NAME] Home Shipment estimator Shipment tracking Desktop shipment reques…" at bounding box center [630, 294] width 1261 height 589
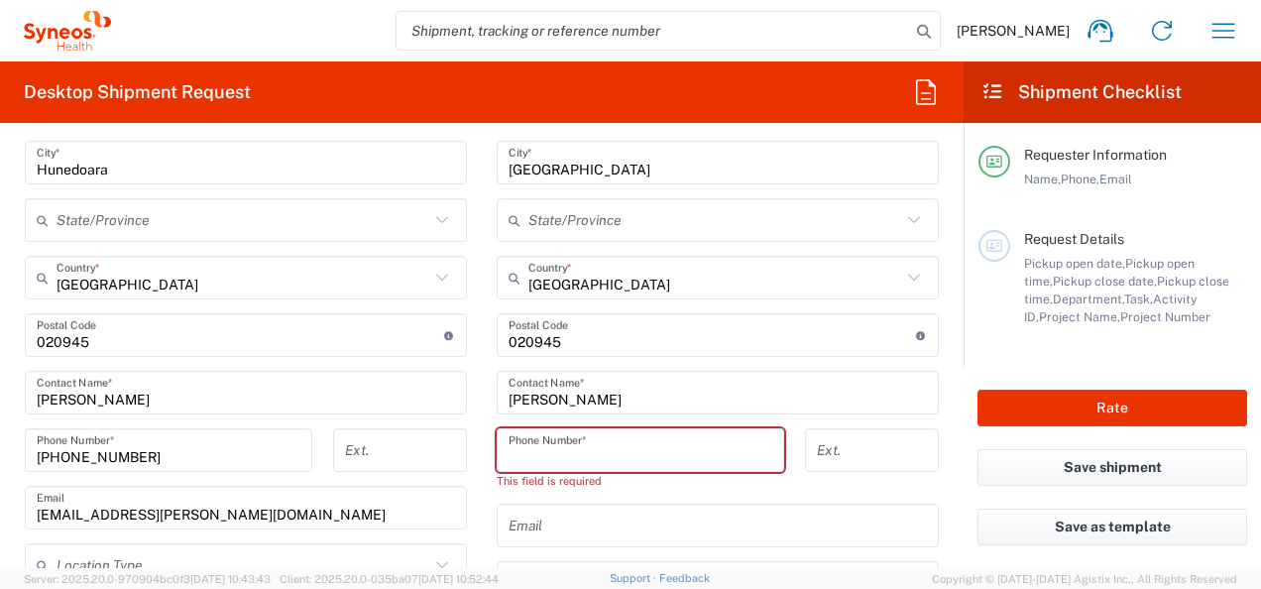
click at [508, 454] on input "tel" at bounding box center [640, 450] width 264 height 35
paste input "[PHONE_NUMBER]"
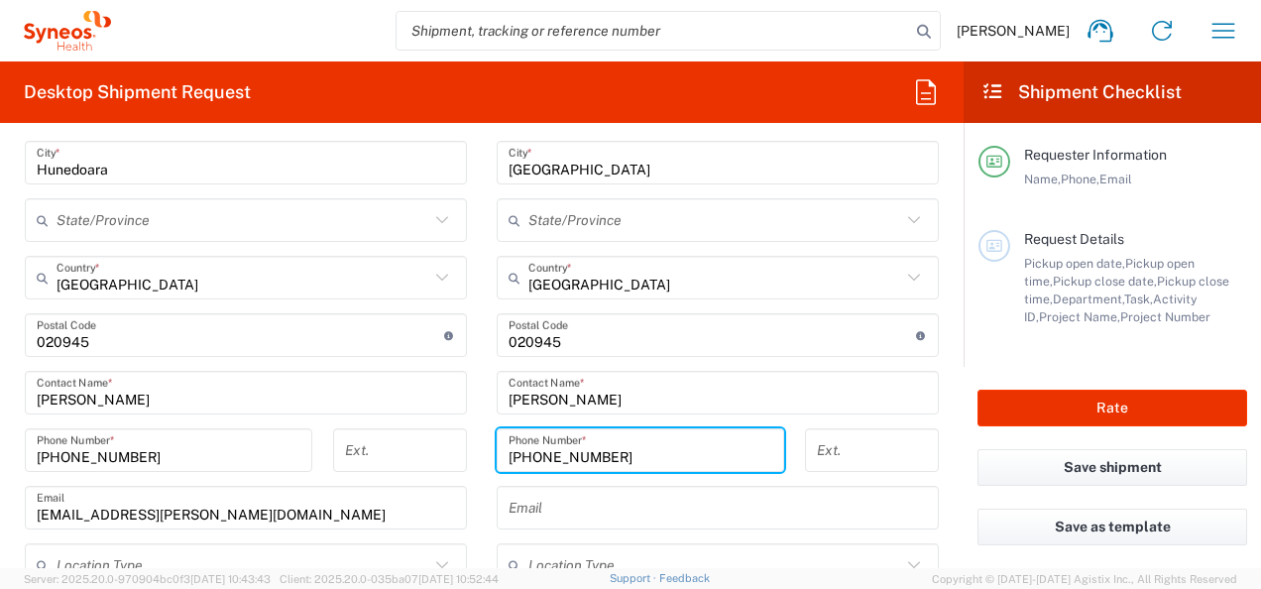
type input "[PHONE_NUMBER]"
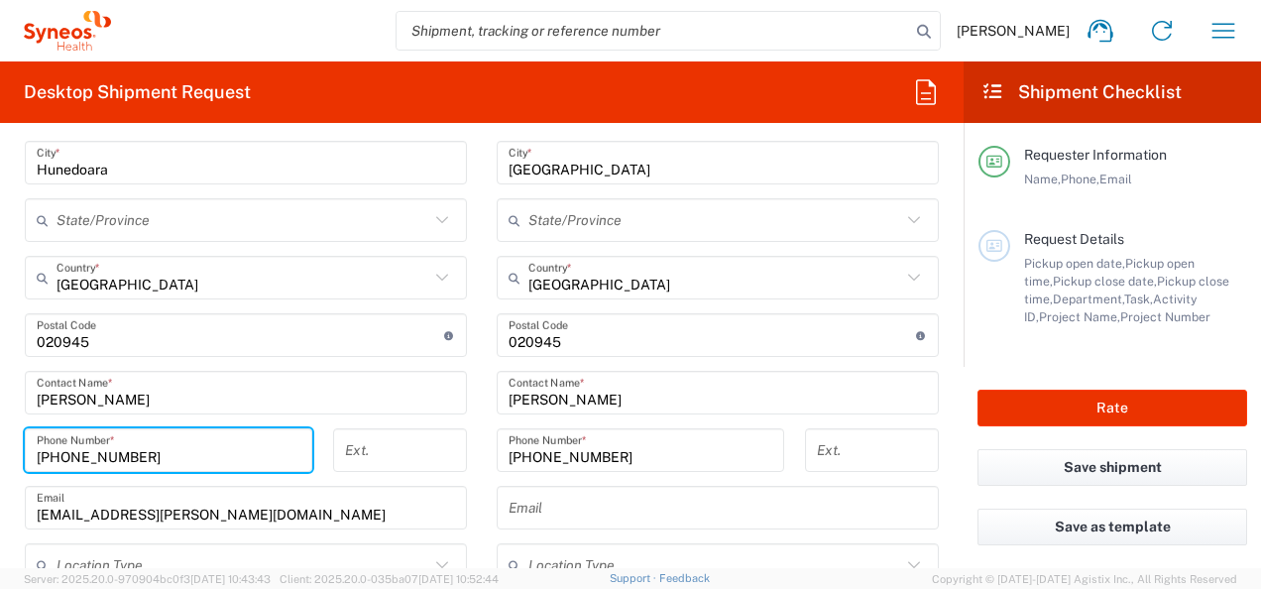
drag, startPoint x: 86, startPoint y: 475, endPoint x: -4, endPoint y: 474, distance: 90.2
click at [0, 474] on html "[PERSON_NAME] Home Shipment estimator Shipment tracking Desktop shipment reques…" at bounding box center [630, 294] width 1261 height 589
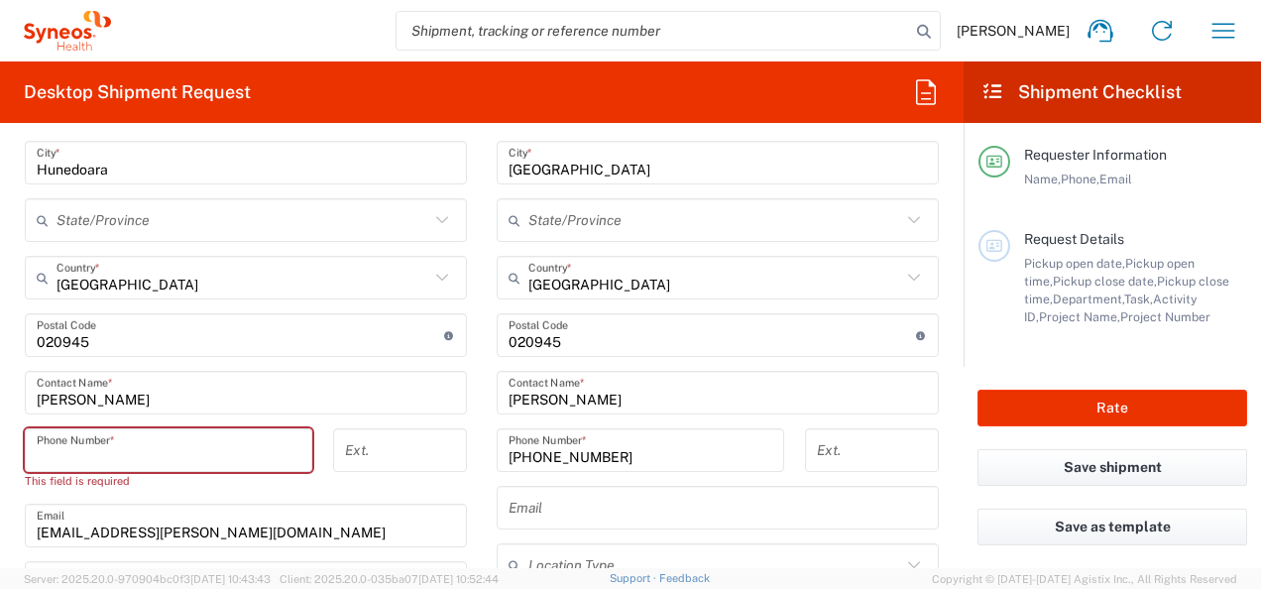
click at [66, 448] on input "tel" at bounding box center [169, 450] width 264 height 35
type input "0735161592"
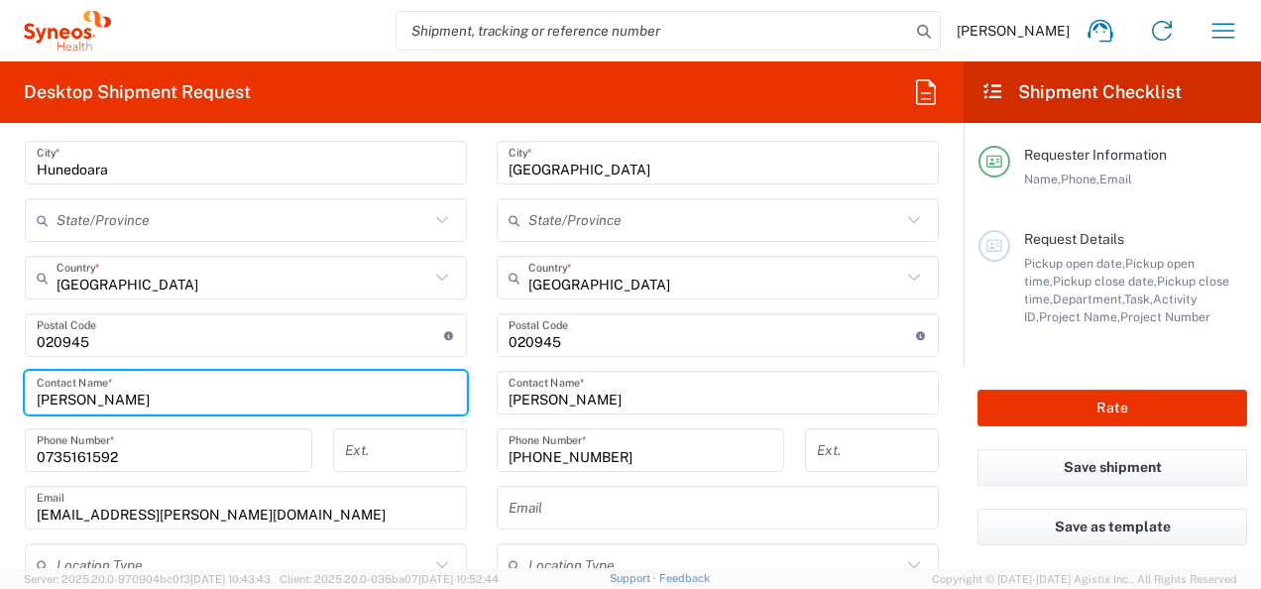
click at [153, 386] on input "[PERSON_NAME]" at bounding box center [246, 393] width 418 height 35
type input "[PERSON_NAME]"
click at [716, 523] on div "Email" at bounding box center [717, 508] width 442 height 44
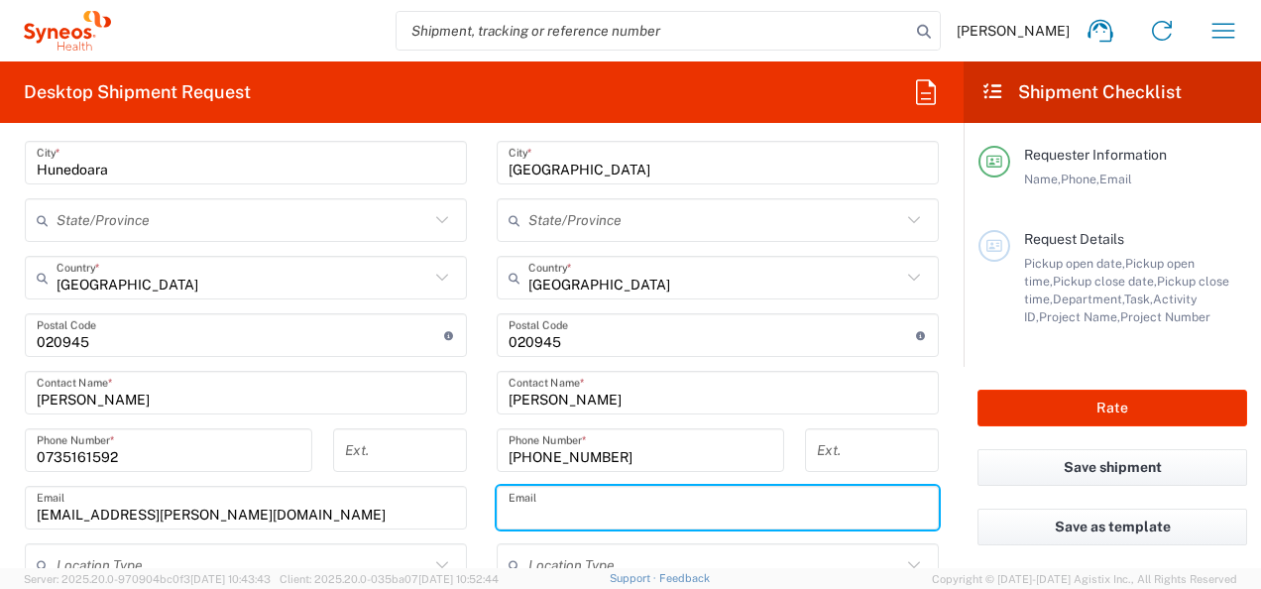
click at [710, 515] on input "text" at bounding box center [717, 508] width 418 height 35
paste input "[EMAIL_ADDRESS][DOMAIN_NAME]"
type input "[EMAIL_ADDRESS][DOMAIN_NAME]"
click at [947, 406] on form "Requester Information [PERSON_NAME] Name * [PHONE_NUMBER] Phone * [EMAIL_ADDRES…" at bounding box center [481, 353] width 963 height 429
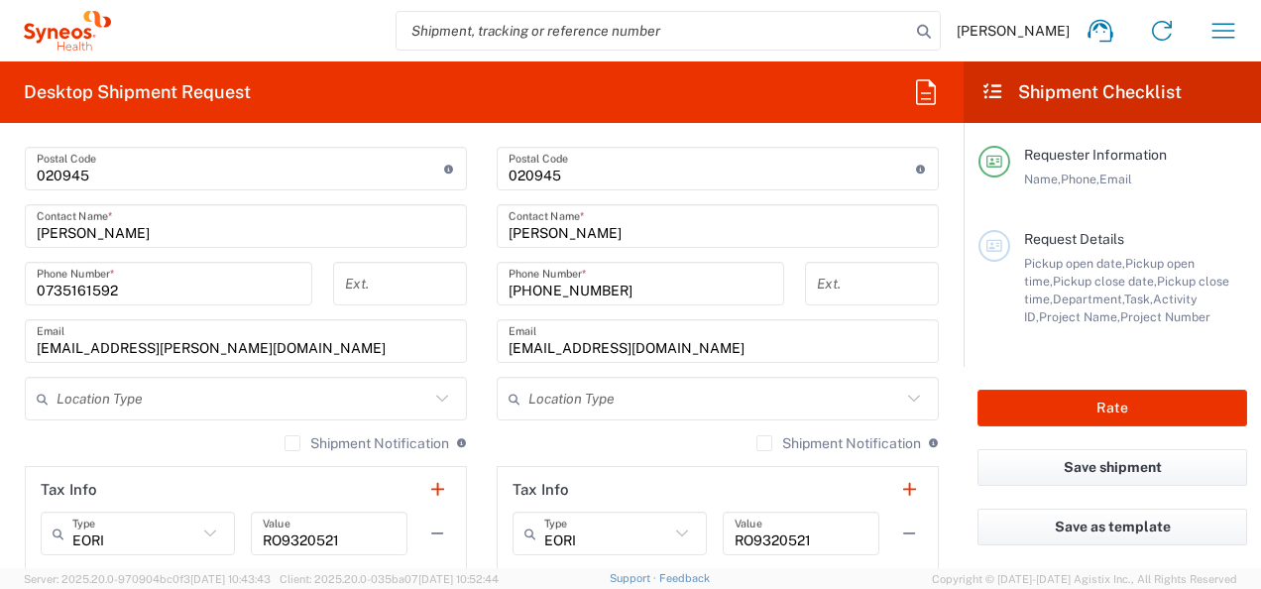
scroll to position [1189, 0]
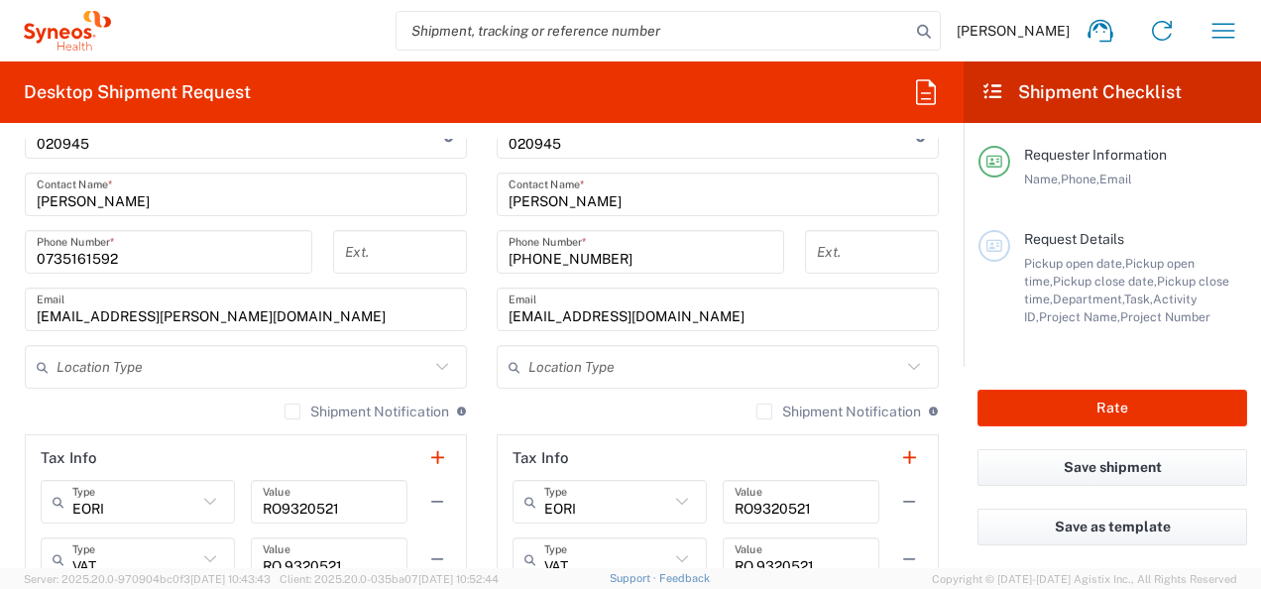
click at [440, 363] on icon at bounding box center [442, 366] width 12 height 7
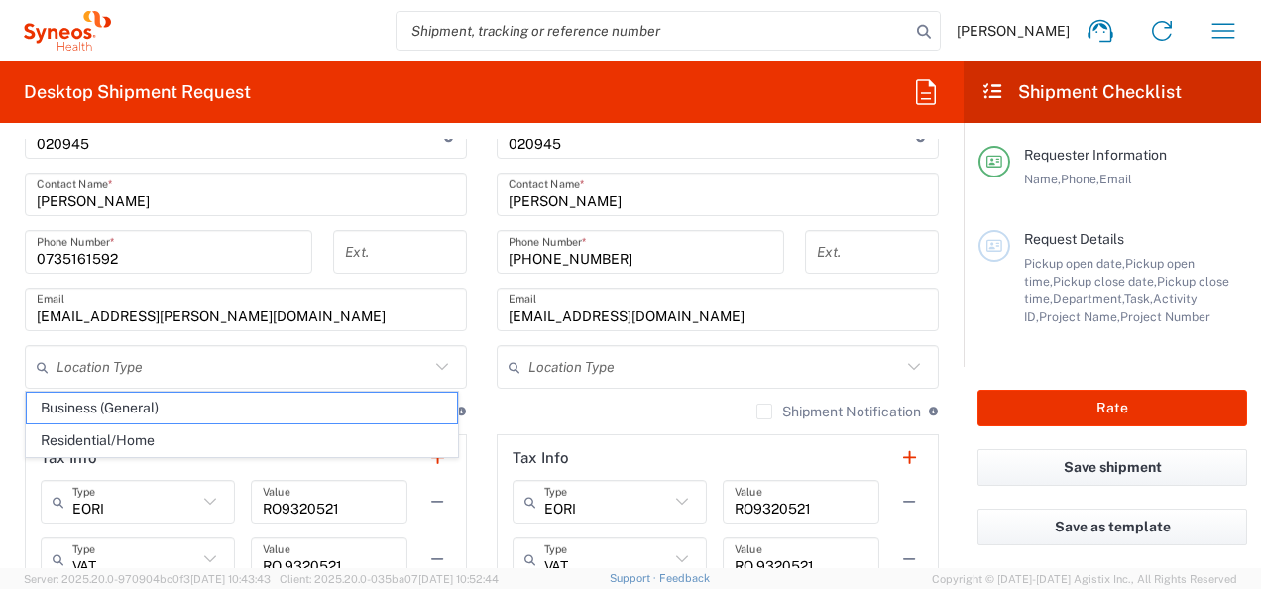
click at [435, 363] on icon at bounding box center [442, 367] width 26 height 26
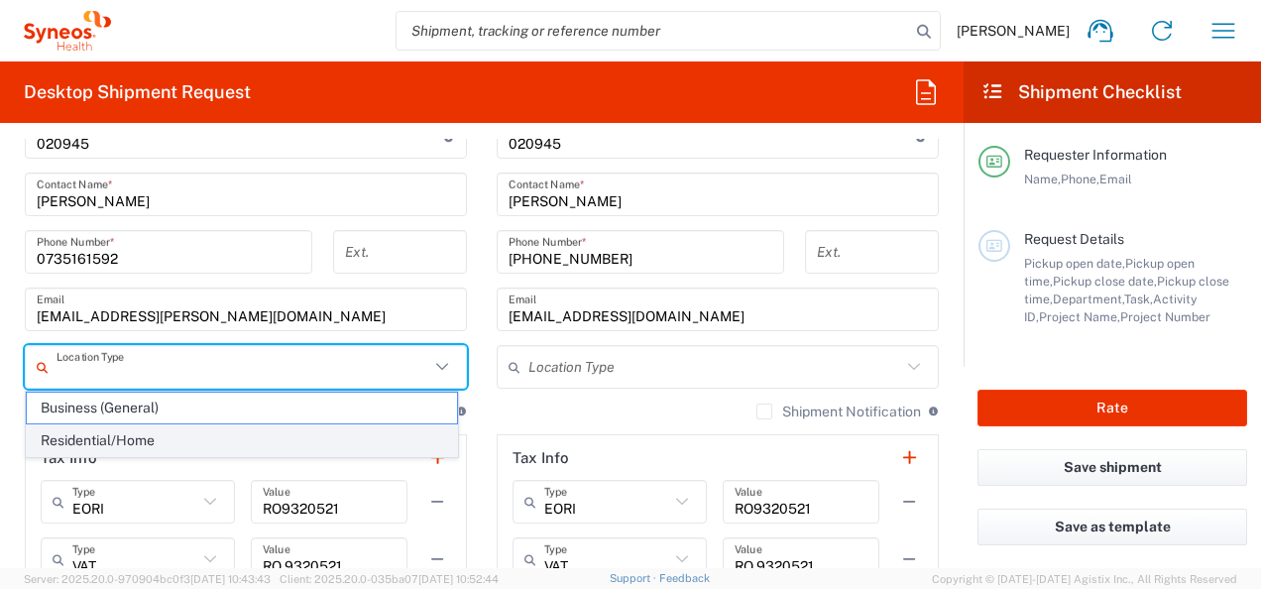
click at [165, 437] on span "Residential/Home" at bounding box center [242, 440] width 430 height 31
type input "Residential/Home"
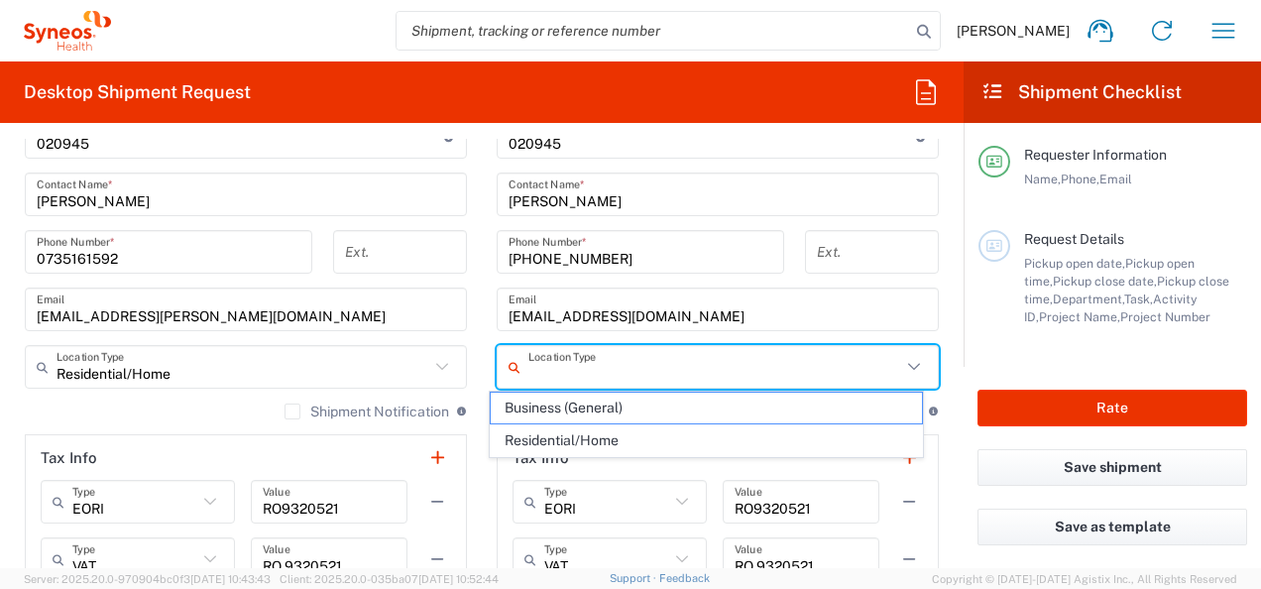
click at [596, 369] on input "text" at bounding box center [714, 367] width 373 height 35
click at [601, 411] on span "Business (General)" at bounding box center [706, 407] width 430 height 31
type input "Business (General)"
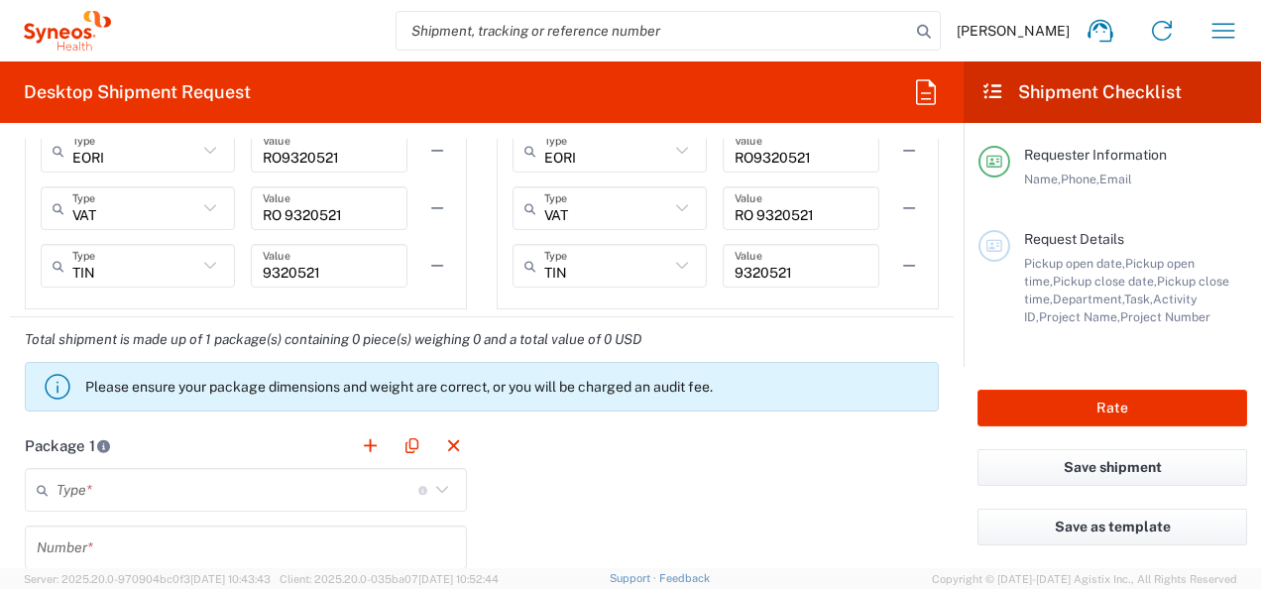
scroll to position [1586, 0]
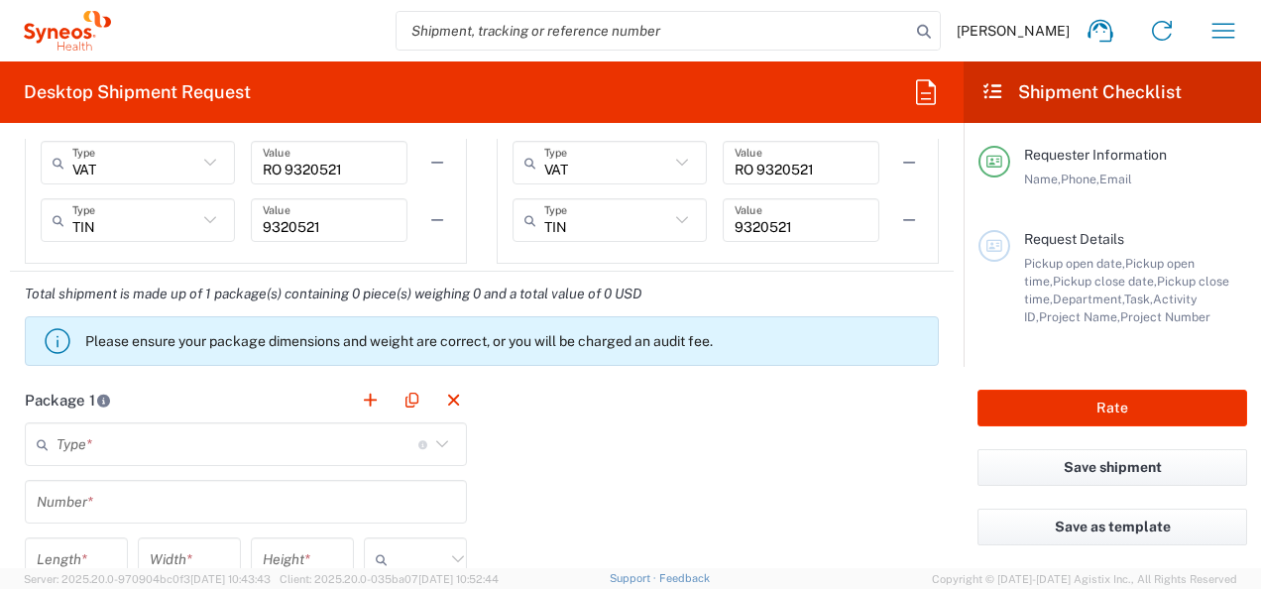
click at [432, 439] on icon at bounding box center [442, 444] width 26 height 26
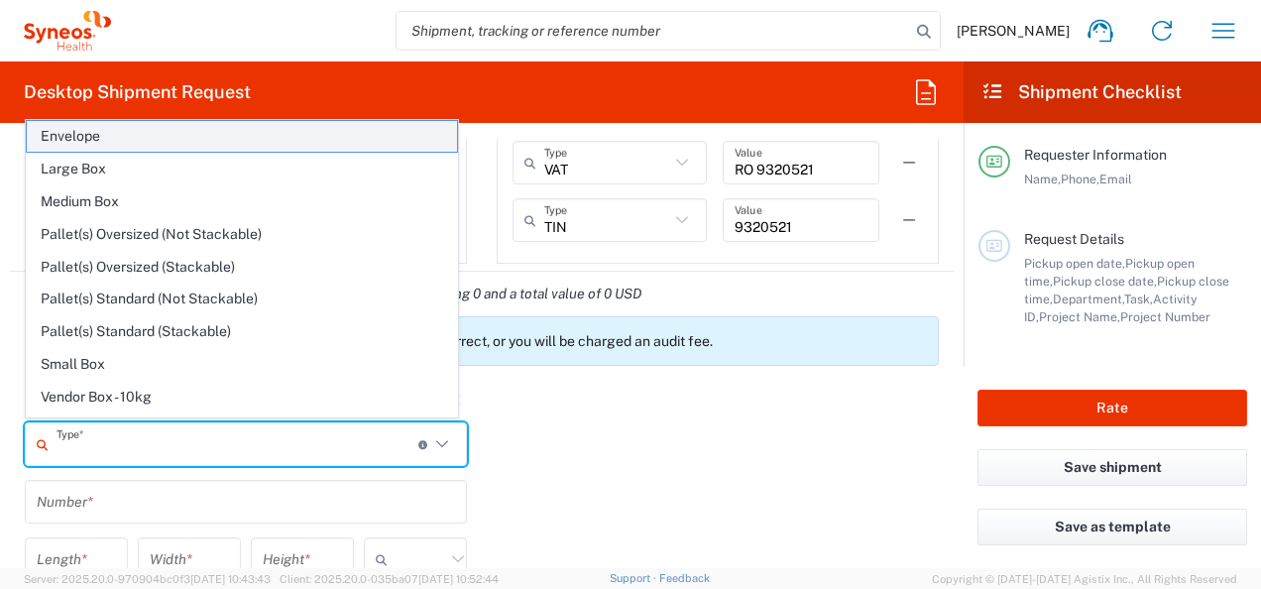
click at [242, 147] on span "Envelope" at bounding box center [242, 136] width 430 height 31
type input "Envelope"
type input "1"
type input "9.5"
type input "12.5"
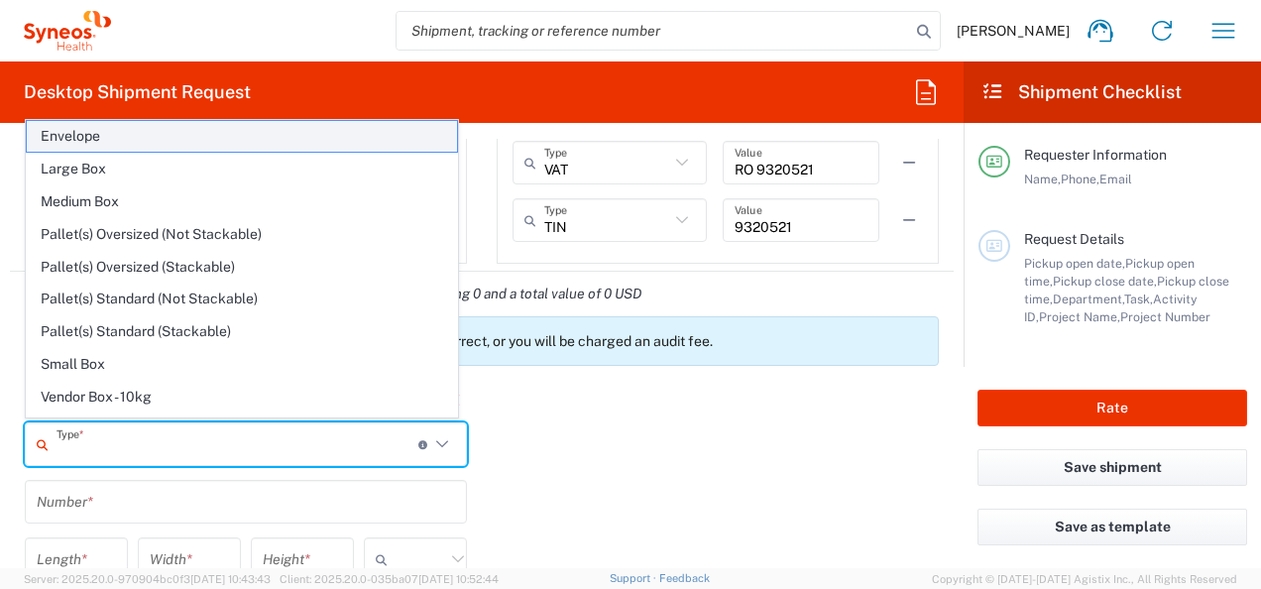
type input "0.25"
type input "in"
type input "0.45"
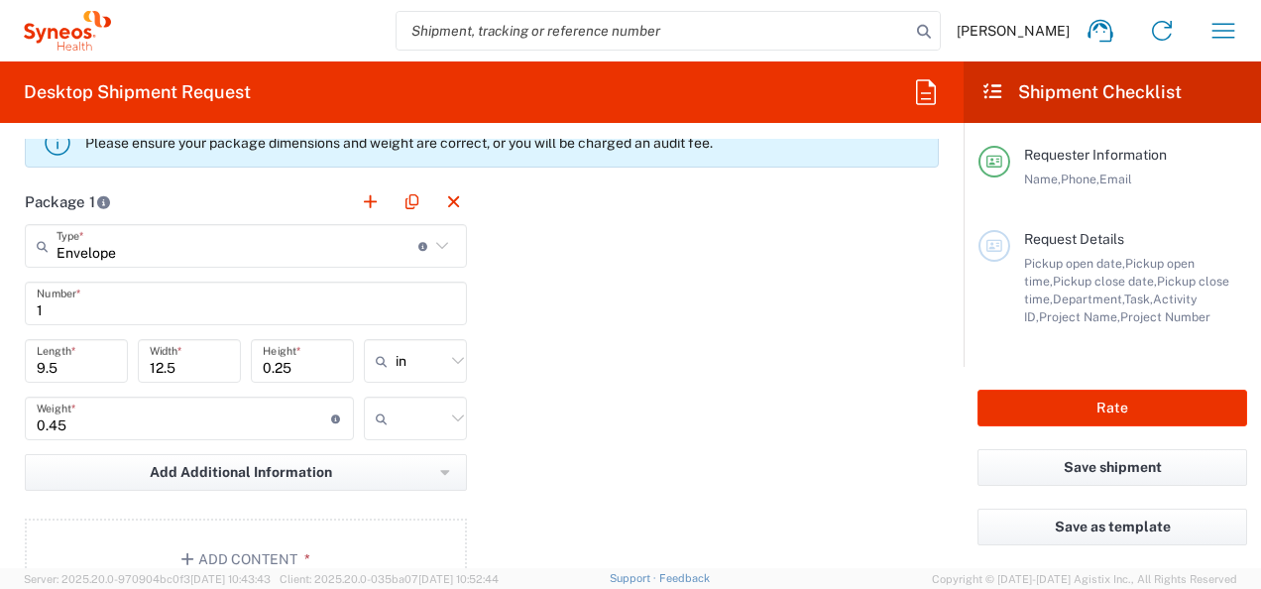
scroll to position [1982, 0]
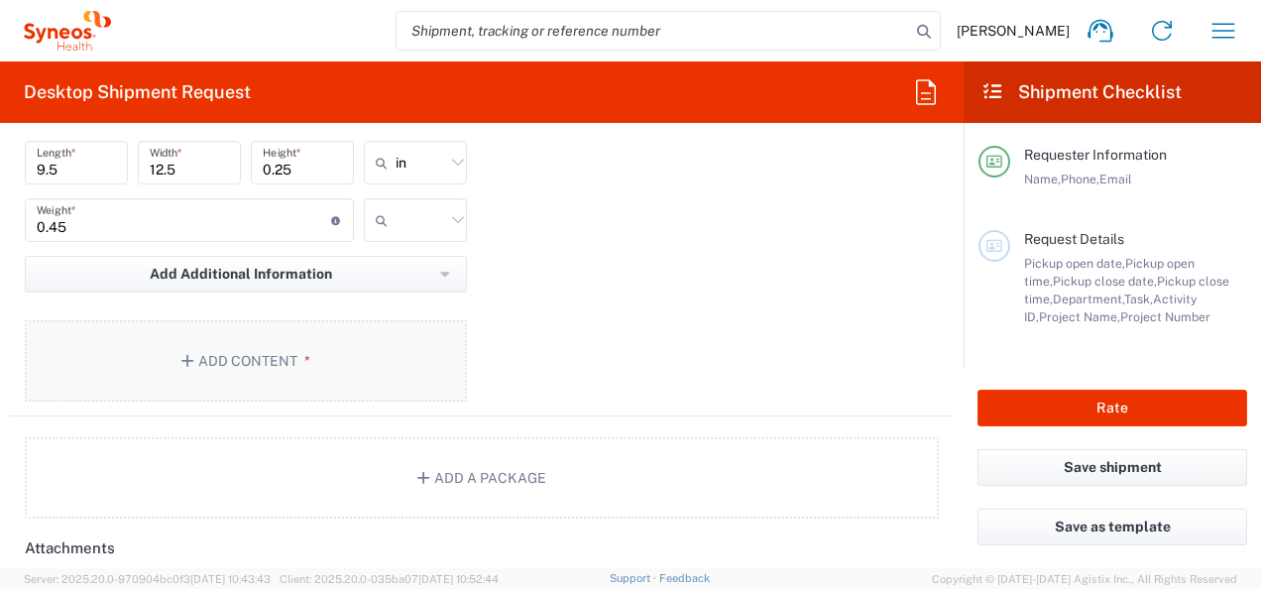
click at [361, 377] on button "Add Content *" at bounding box center [246, 360] width 442 height 81
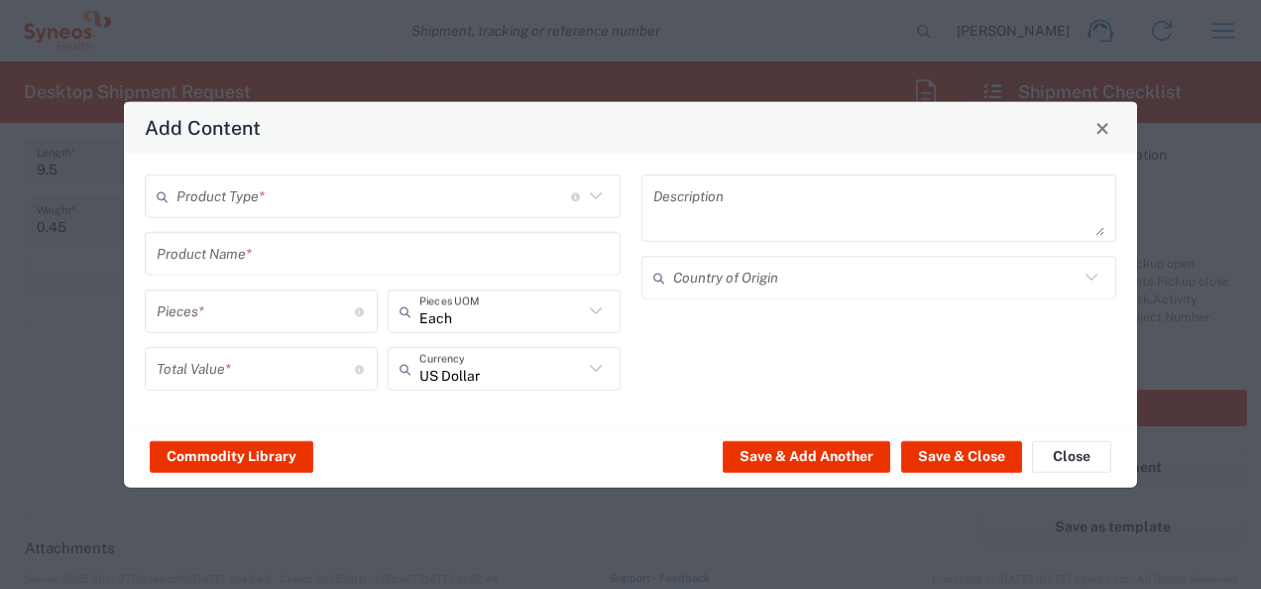
click at [445, 183] on input "text" at bounding box center [373, 195] width 394 height 35
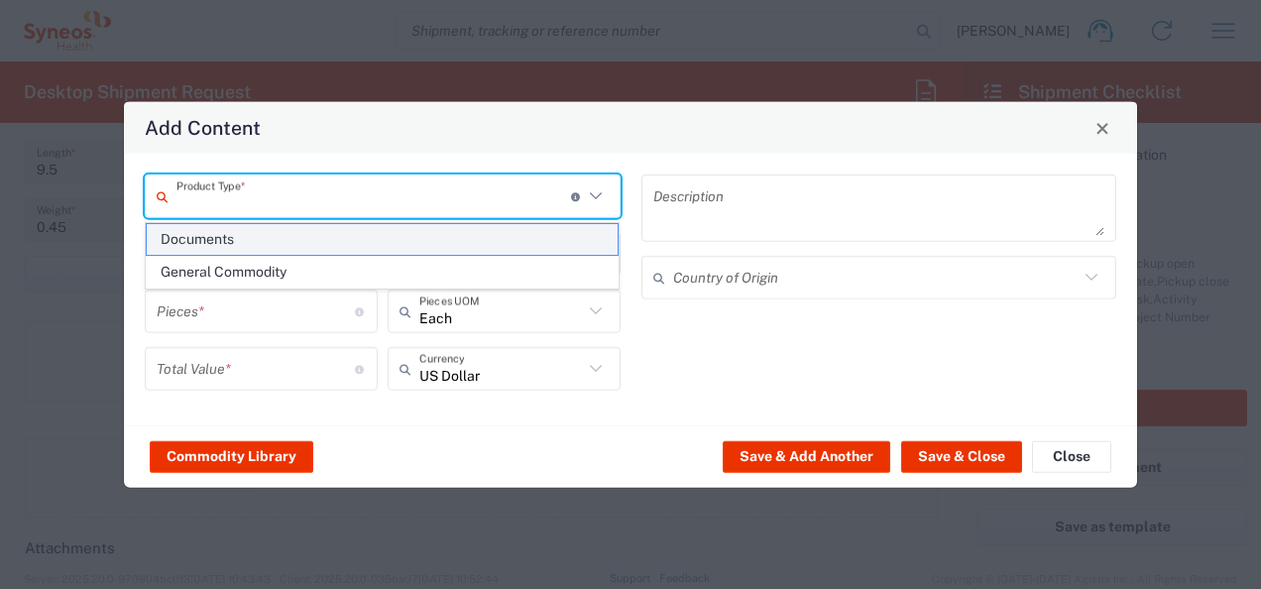
click at [379, 250] on span "Documents" at bounding box center [383, 239] width 472 height 31
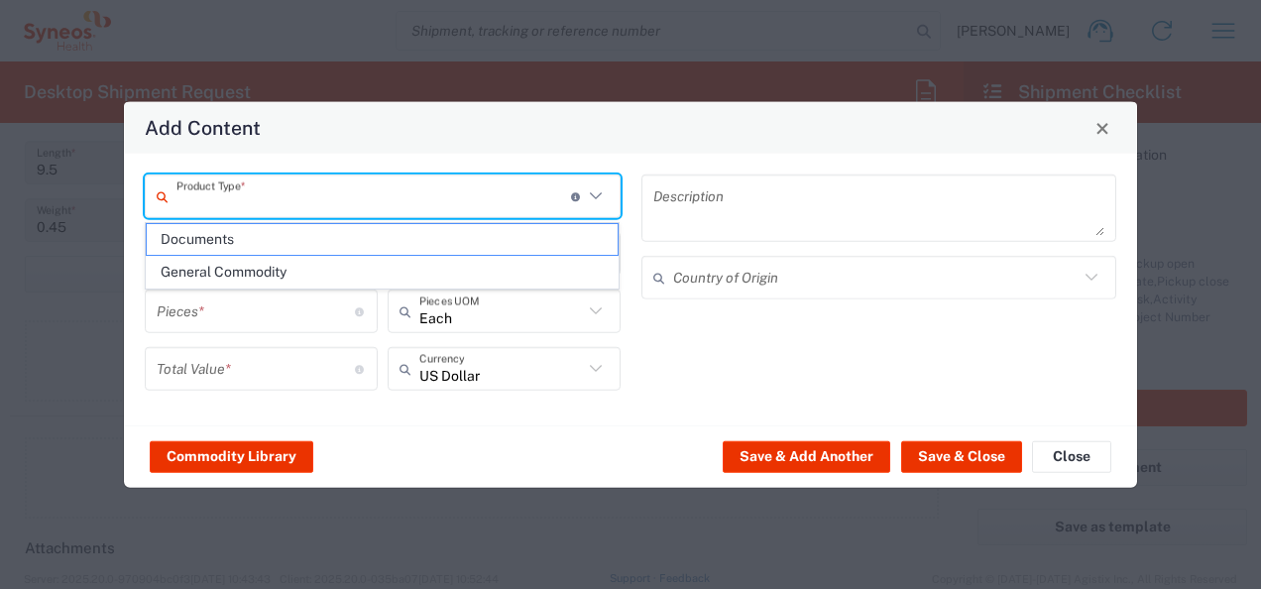
type input "Documents"
type input "1"
type textarea "Documents"
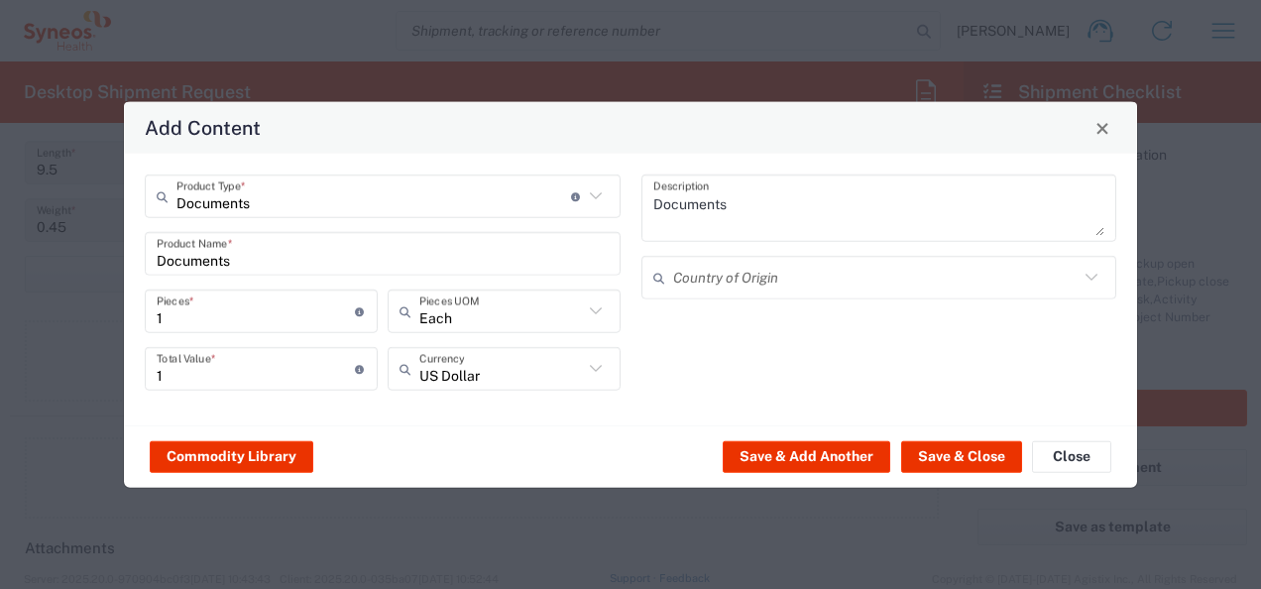
click at [592, 375] on icon at bounding box center [596, 369] width 26 height 26
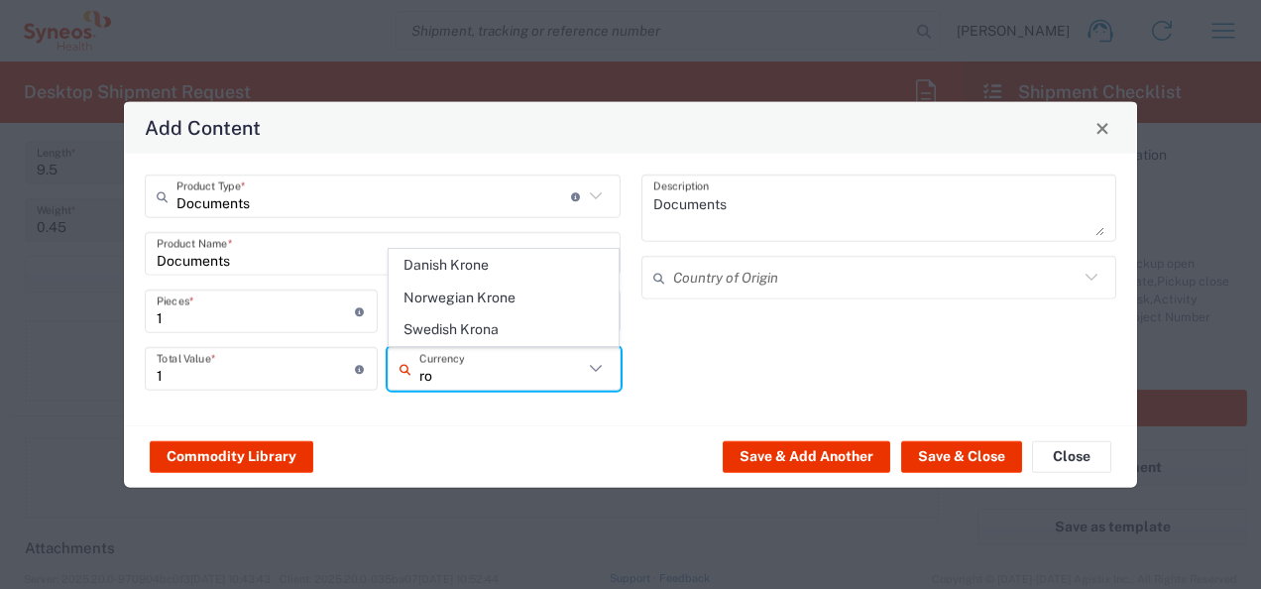
type input "r"
click at [579, 337] on span "Euro" at bounding box center [503, 329] width 229 height 31
type input "Euro"
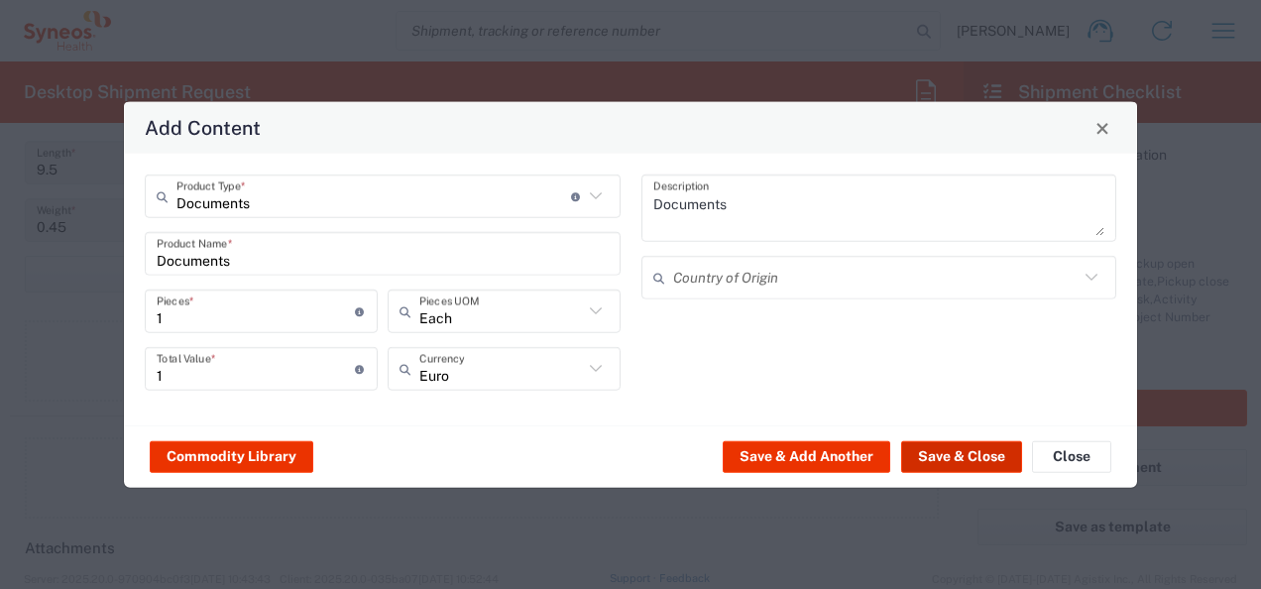
click at [959, 457] on button "Save & Close" at bounding box center [961, 456] width 121 height 32
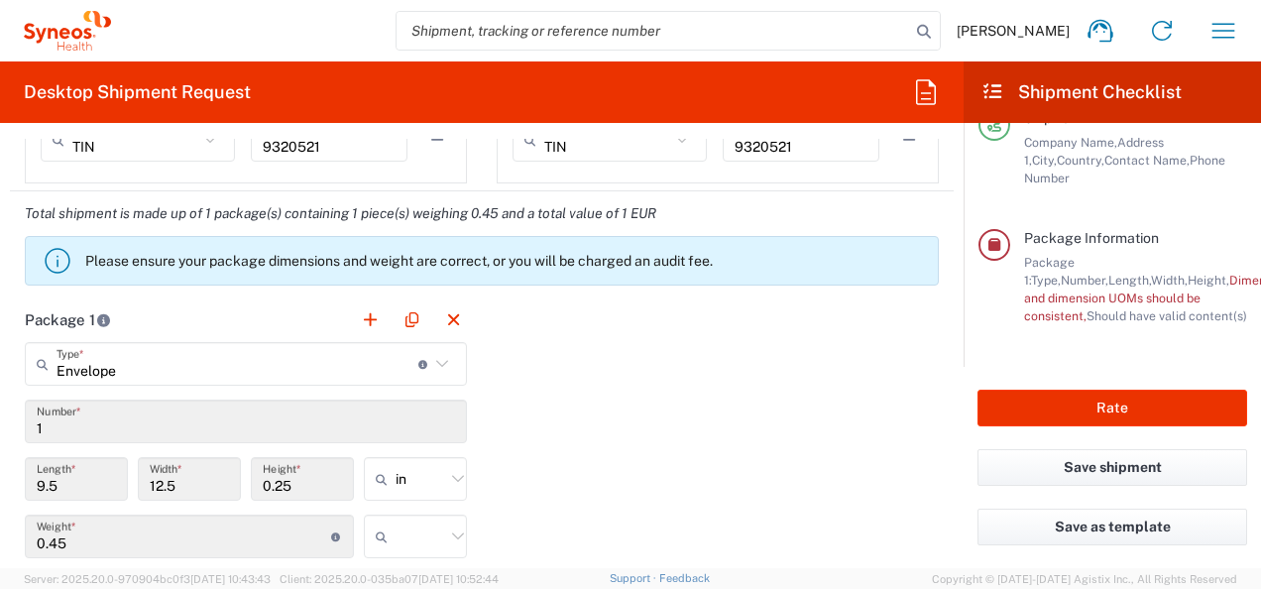
scroll to position [1730, 0]
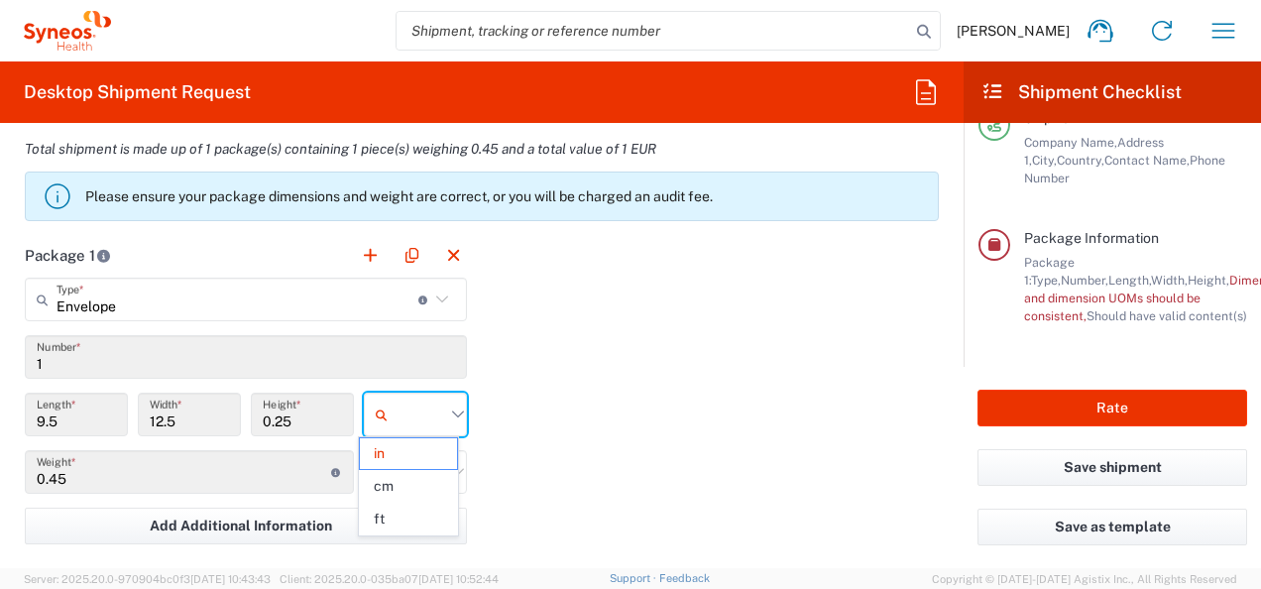
click at [434, 408] on input "text" at bounding box center [420, 414] width 50 height 32
click at [404, 479] on span "cm" at bounding box center [408, 486] width 97 height 31
type input "24.13"
type input "31.75"
type input "0.64"
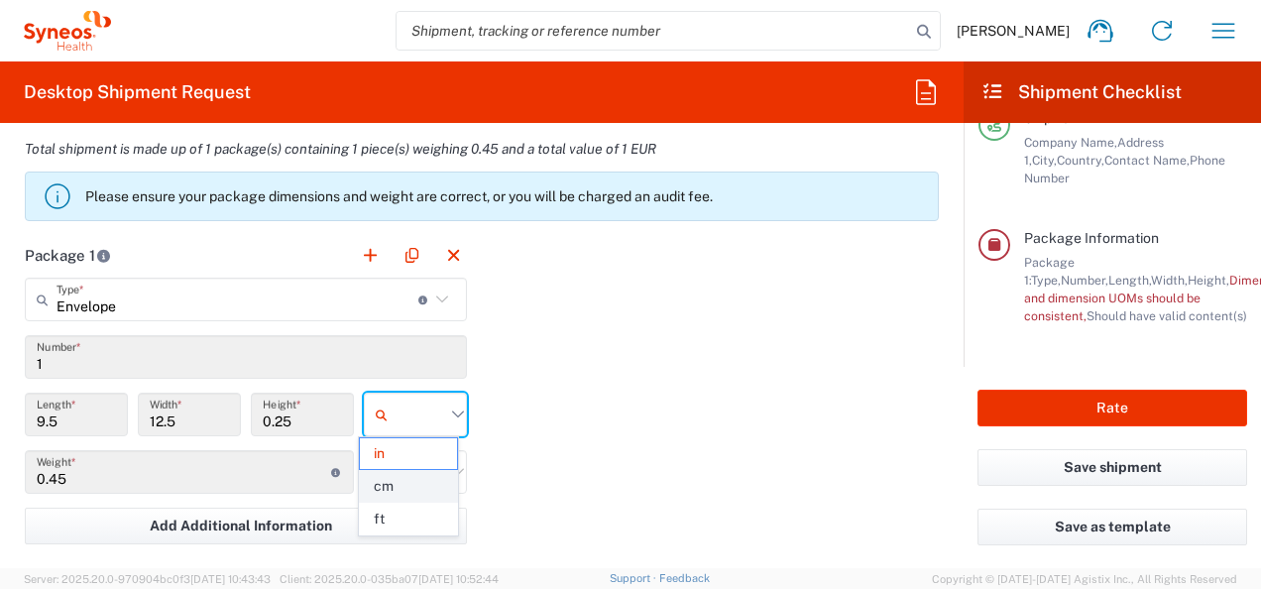
type input "cm"
click at [445, 471] on icon at bounding box center [458, 472] width 26 height 26
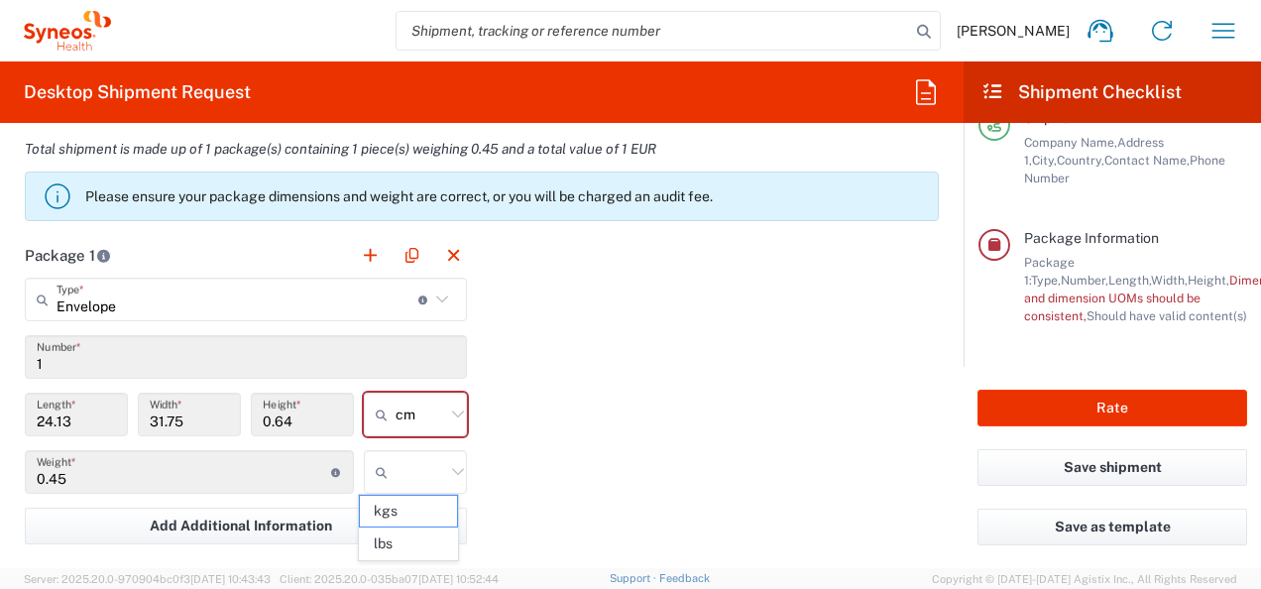
click at [450, 466] on icon at bounding box center [458, 472] width 26 height 26
click at [423, 503] on span "kgs" at bounding box center [408, 510] width 97 height 31
type input "kgs"
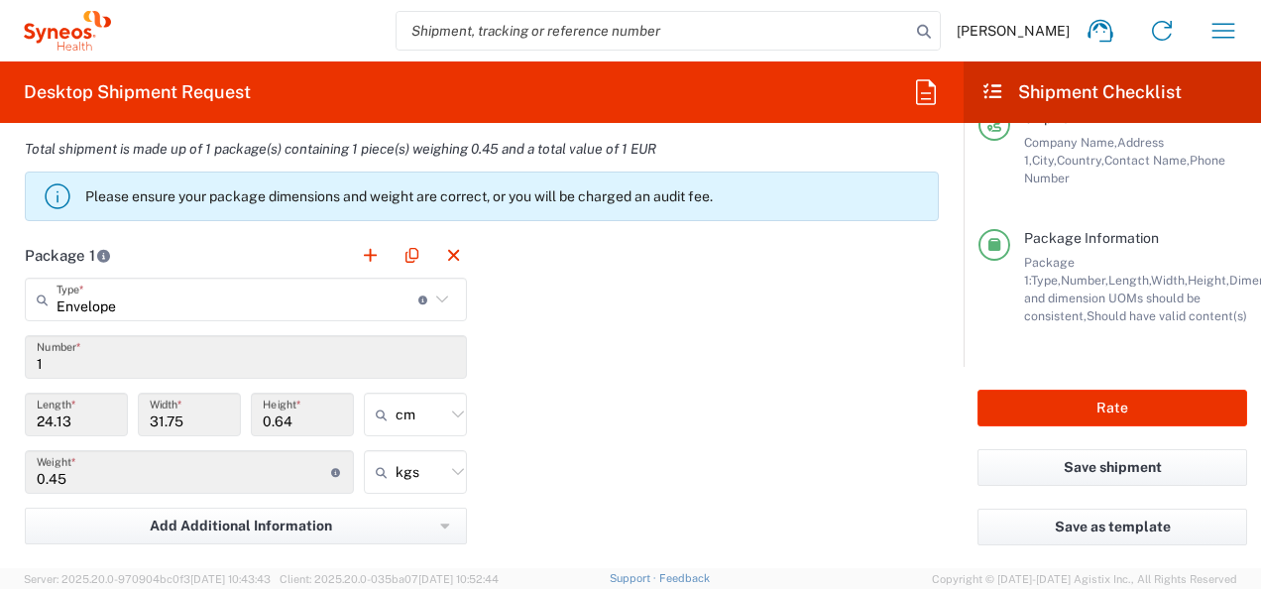
click at [590, 418] on div "Package 1 Envelope Type * Material used to package goods Envelope Large Box Med…" at bounding box center [481, 509] width 943 height 552
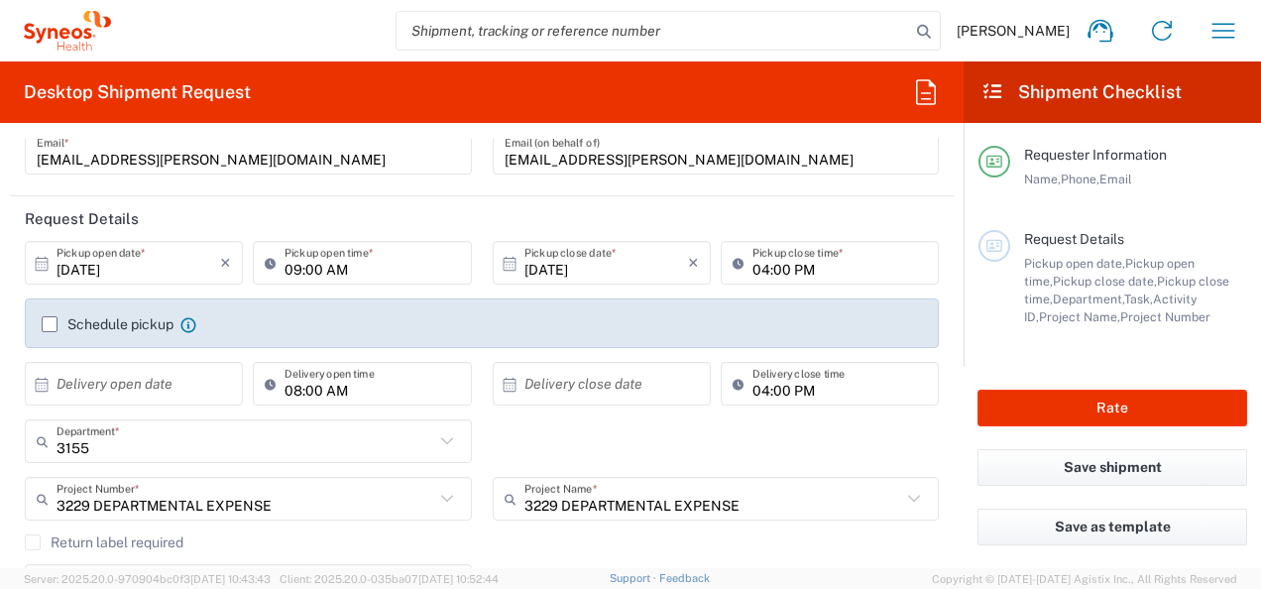
scroll to position [198, 0]
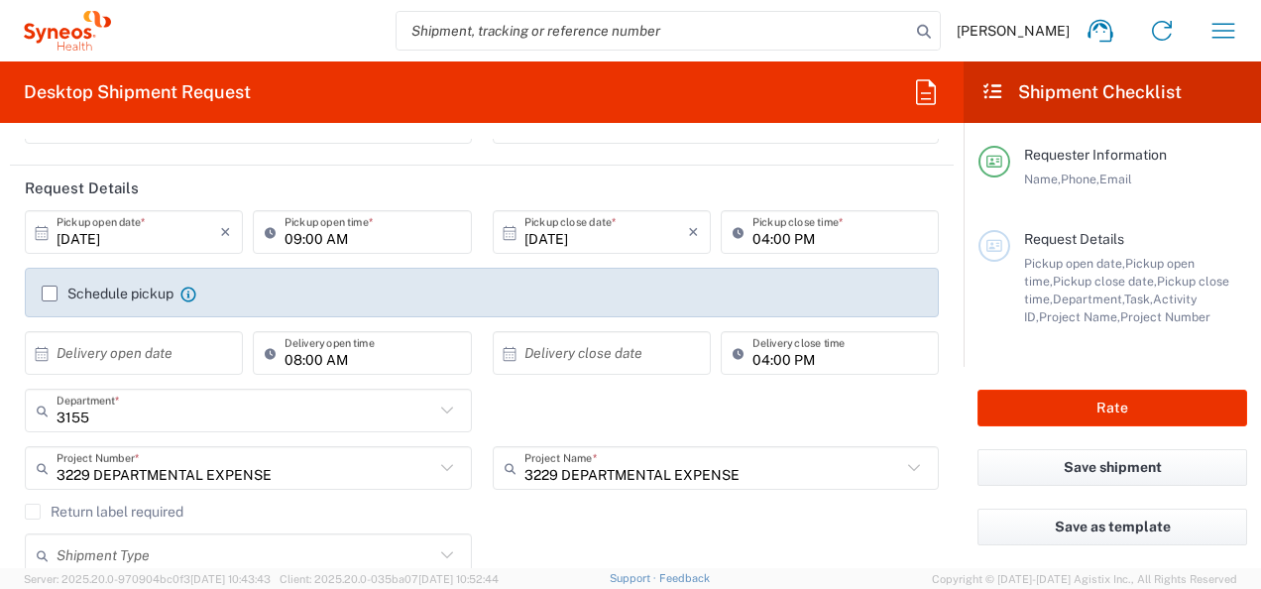
click at [59, 290] on label "Schedule pickup" at bounding box center [108, 293] width 132 height 16
click at [50, 293] on input "Schedule pickup" at bounding box center [50, 293] width 0 height 0
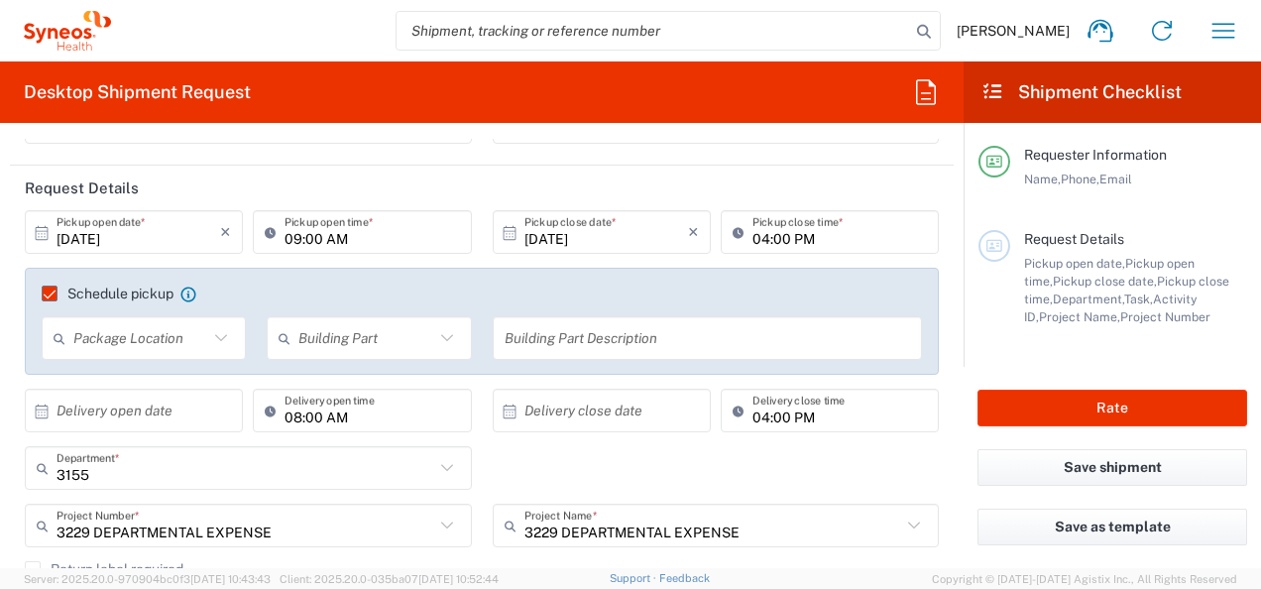
click at [230, 349] on div "Package Location" at bounding box center [144, 338] width 204 height 44
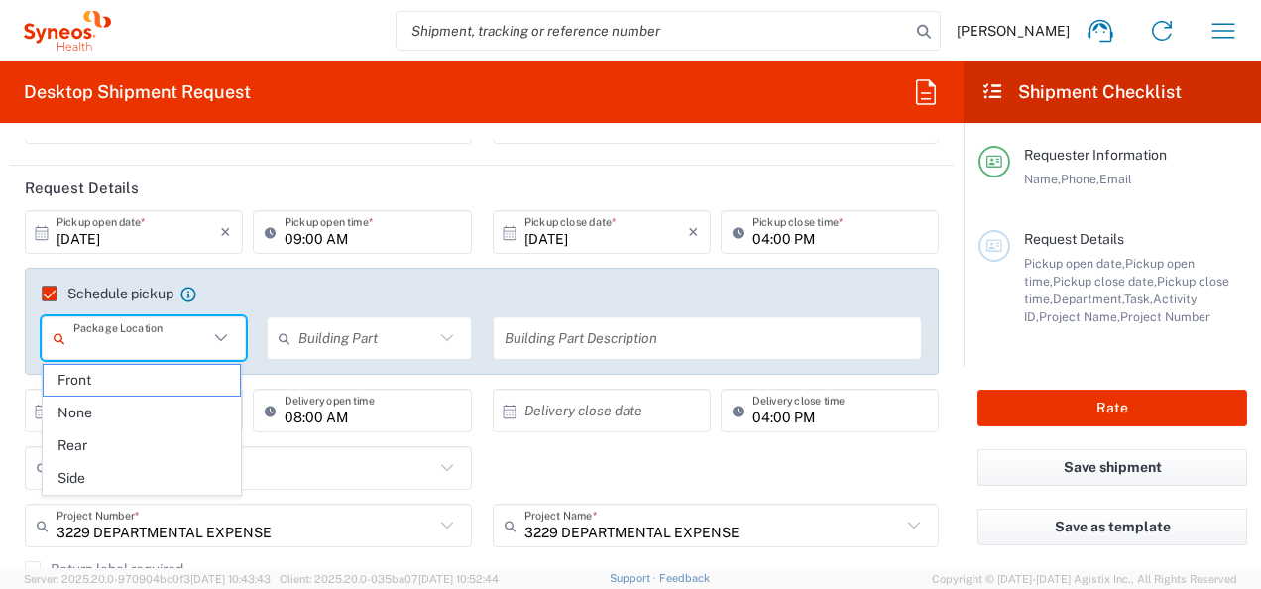
click at [438, 349] on icon at bounding box center [447, 338] width 26 height 26
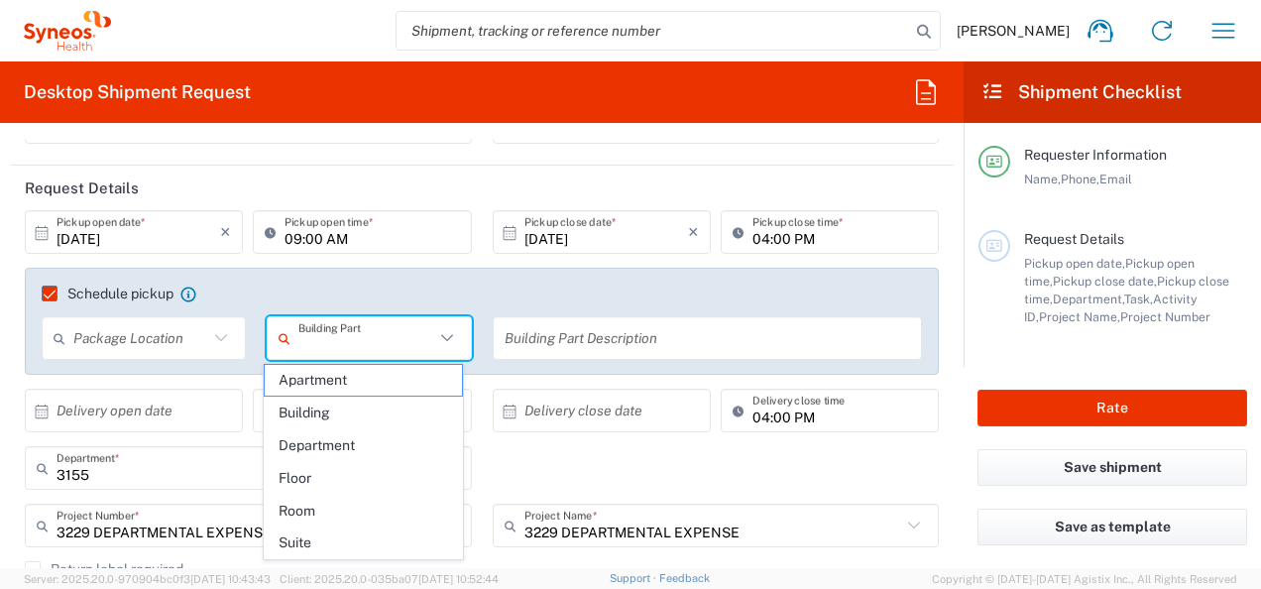
click at [54, 285] on label "Schedule pickup" at bounding box center [108, 293] width 132 height 16
click at [41, 293] on input "Schedule pickup" at bounding box center [41, 293] width 0 height 0
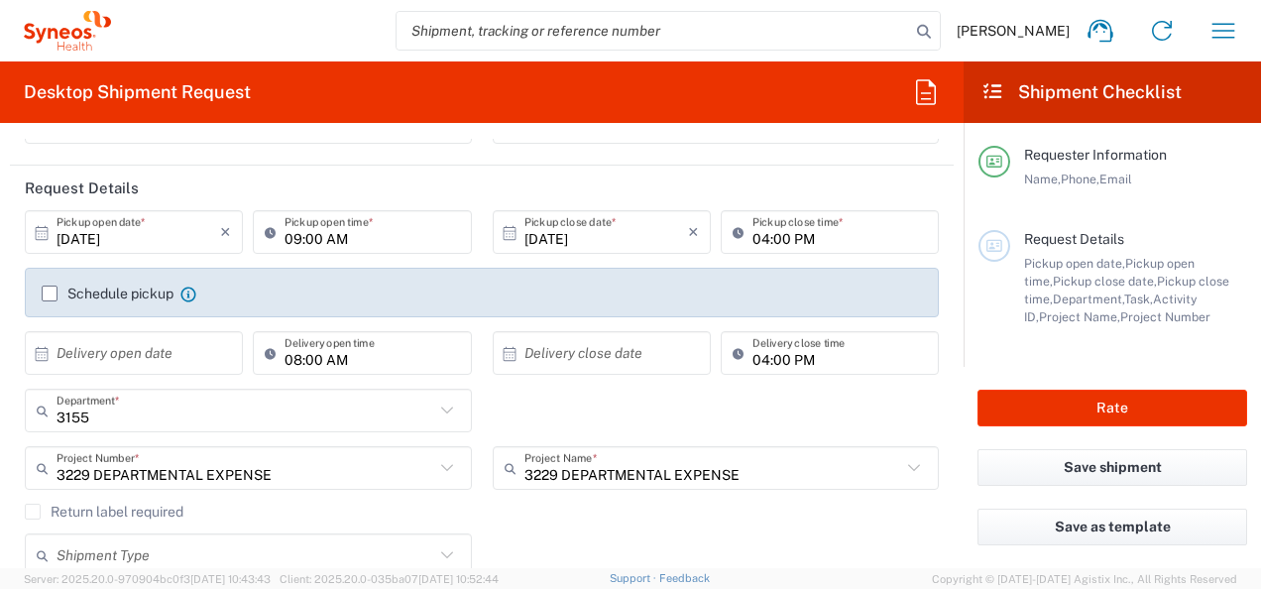
click at [168, 345] on input "text" at bounding box center [138, 353] width 164 height 35
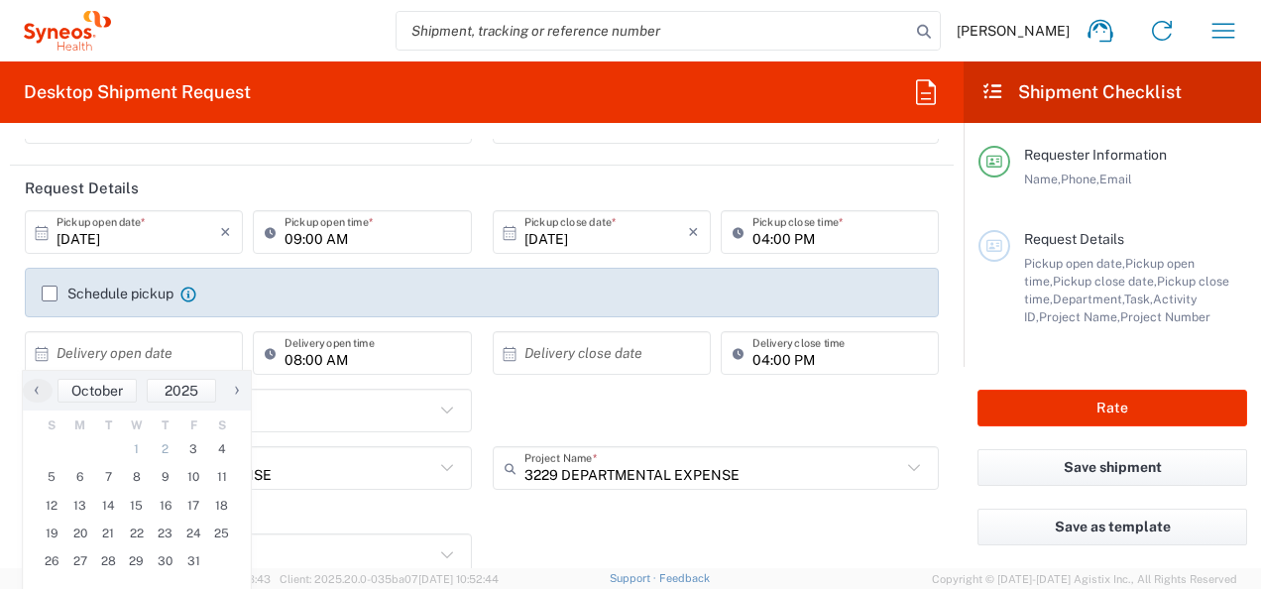
click at [515, 401] on div "3155 Department * 3155 3000 3100 3109 3110 3111 3112 3125 3130 3135 3136 3150 3…" at bounding box center [482, 416] width 935 height 57
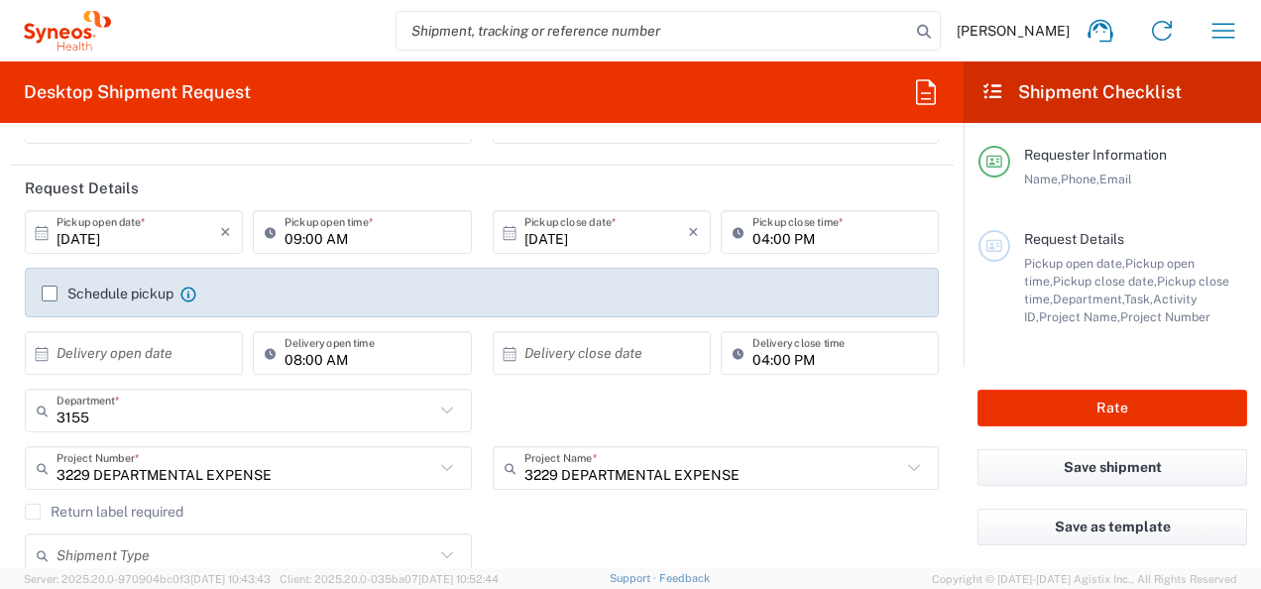
click at [820, 218] on input "04:00 PM" at bounding box center [839, 232] width 174 height 35
click at [773, 236] on input "04:00 PM" at bounding box center [839, 232] width 174 height 35
click at [752, 246] on input "04:00 PM" at bounding box center [839, 232] width 174 height 35
click at [752, 240] on input "04:00 PM" at bounding box center [839, 232] width 174 height 35
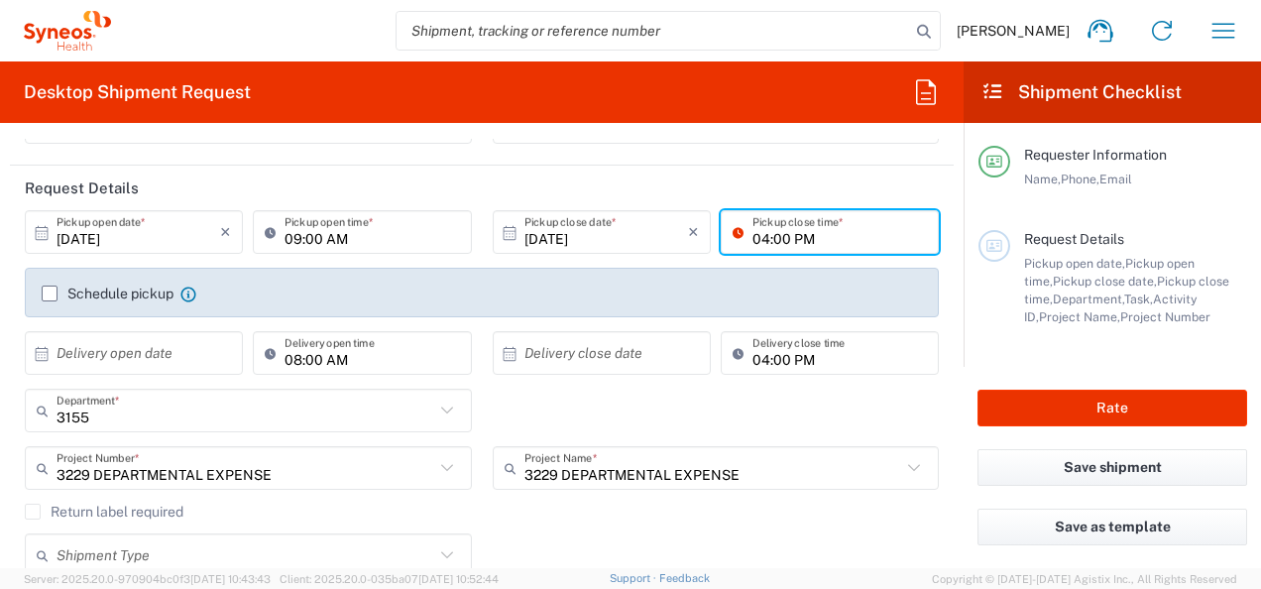
click at [752, 236] on input "04:00 PM" at bounding box center [839, 232] width 174 height 35
click at [367, 251] on div "09:00 AM Pickup open time *" at bounding box center [362, 232] width 218 height 44
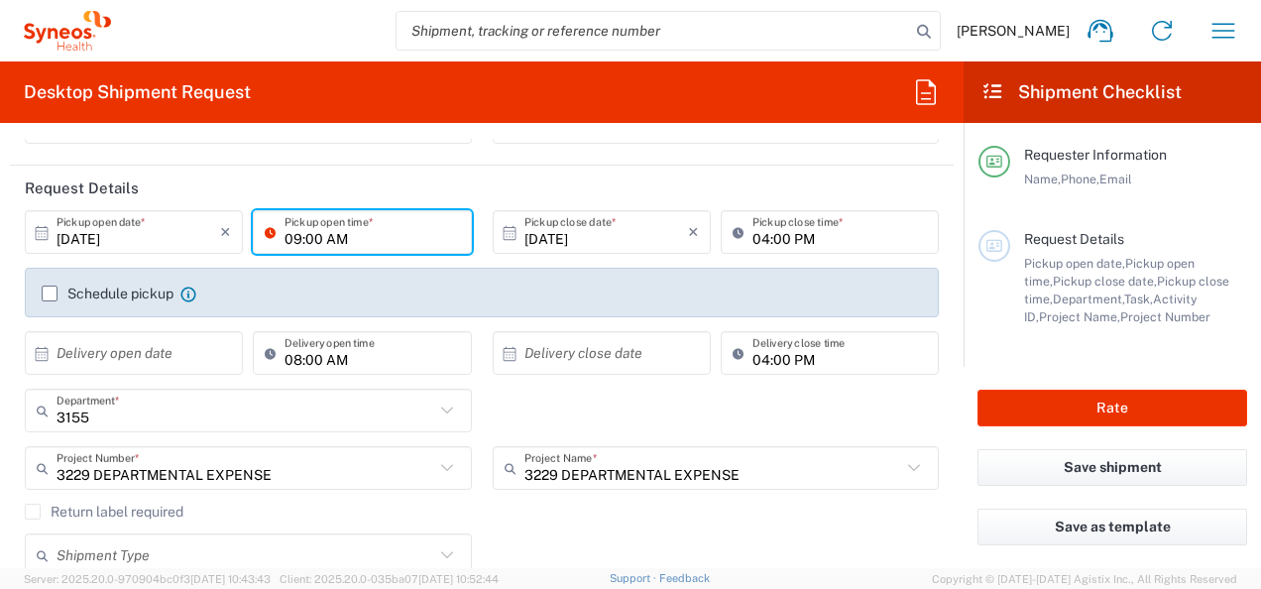
click at [542, 244] on input "[DATE]" at bounding box center [606, 232] width 164 height 35
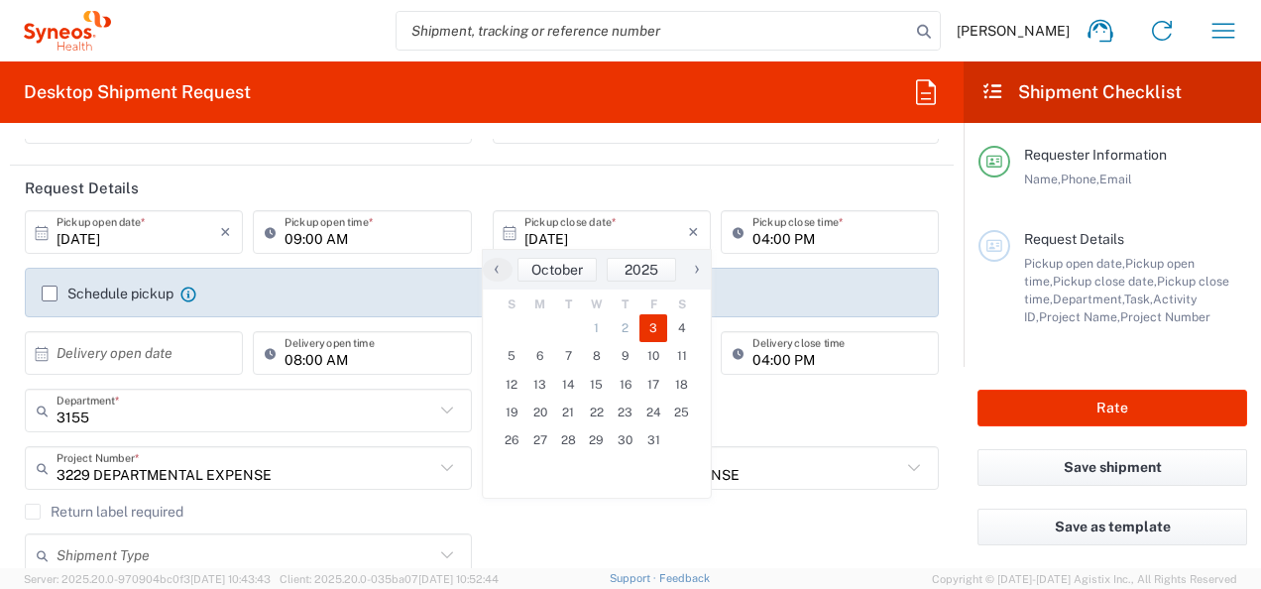
click at [505, 224] on icon at bounding box center [509, 233] width 18 height 18
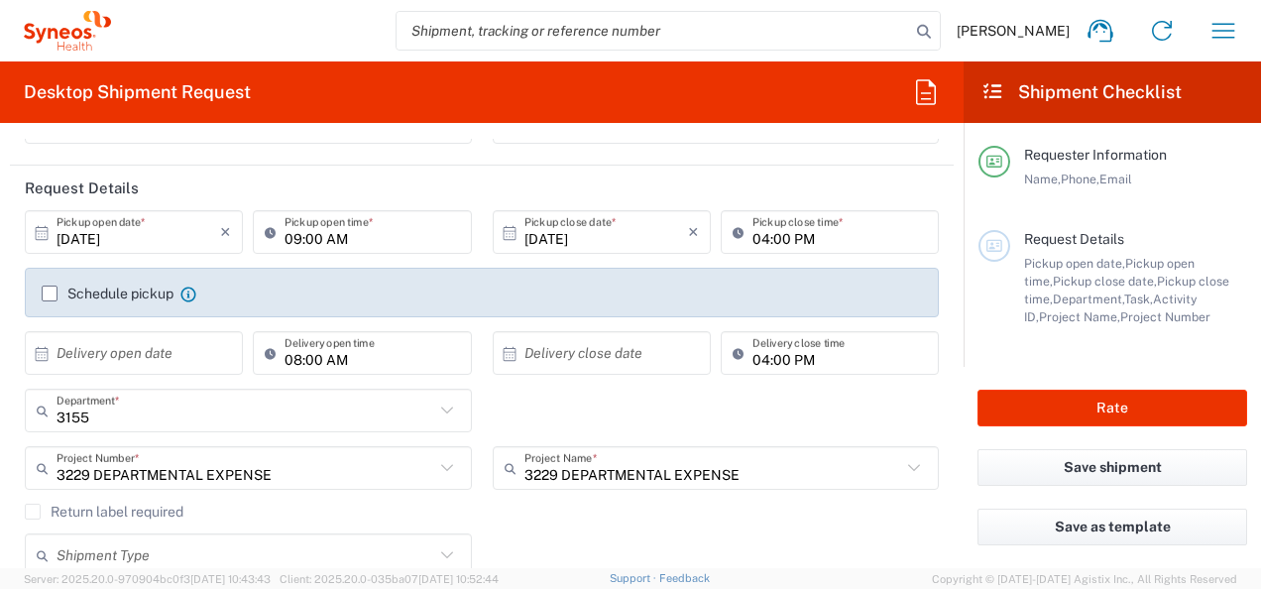
click at [876, 391] on div "3155 Department * 3155 3000 3100 3109 3110 3111 3112 3125 3130 3135 3136 3150 3…" at bounding box center [482, 416] width 935 height 57
click at [628, 363] on input "text" at bounding box center [606, 353] width 164 height 35
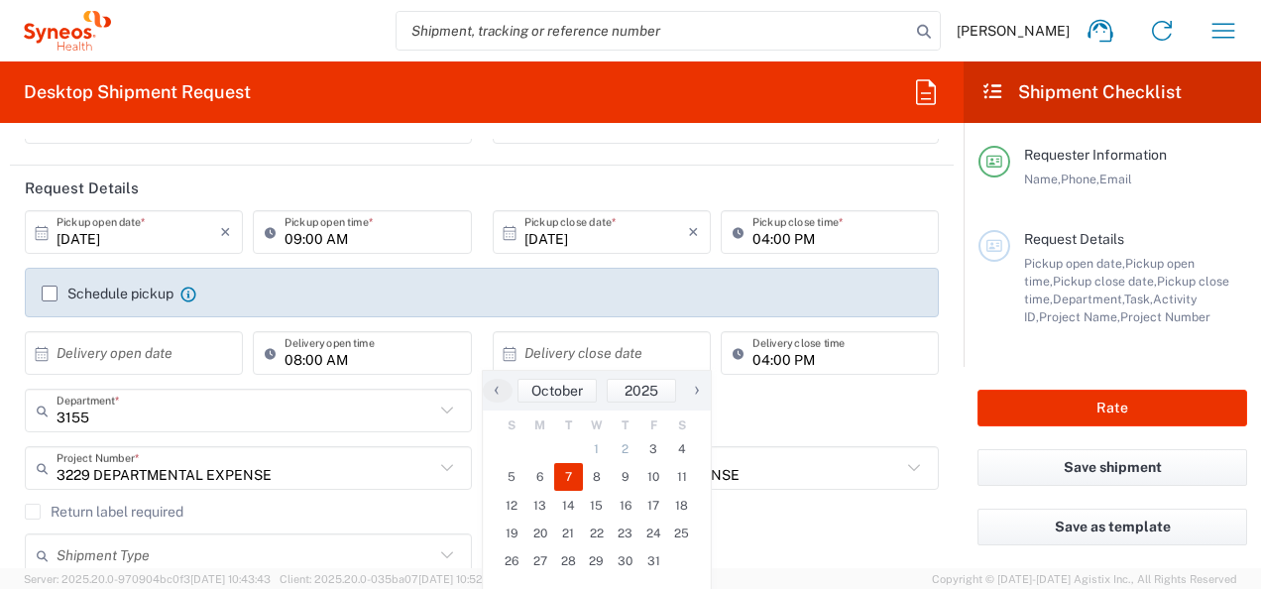
click at [575, 480] on span "7" at bounding box center [568, 477] width 29 height 28
type input "[DATE]"
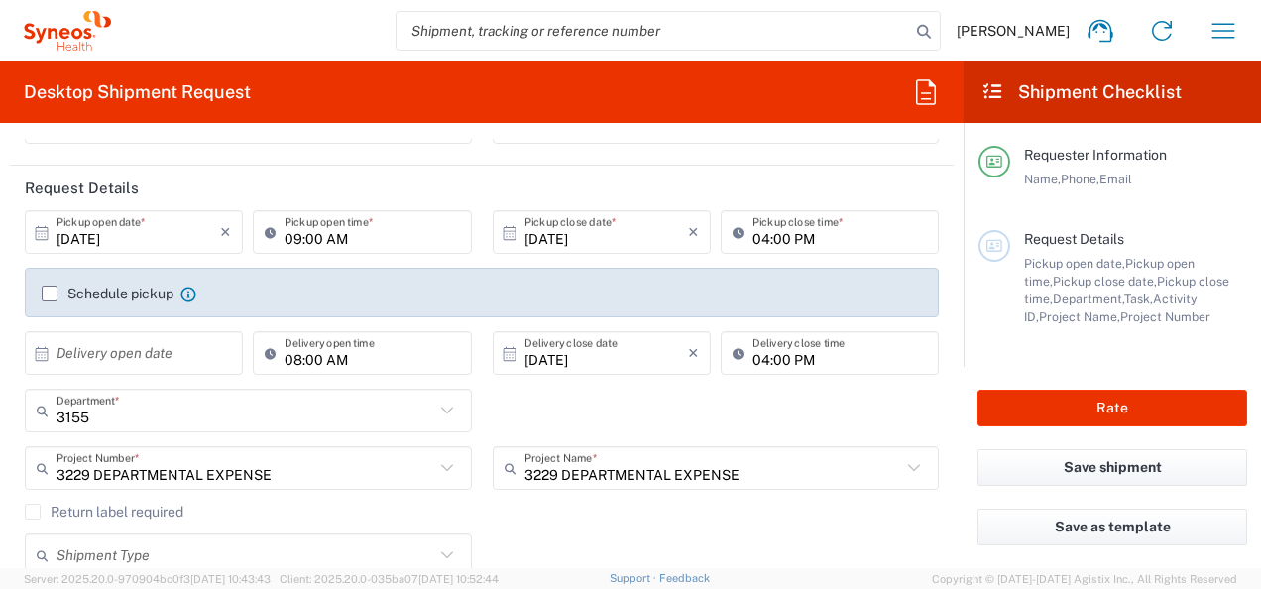
click at [606, 413] on div "3155 Department * 3155 3000 3100 3109 3110 3111 3112 3125 3130 3135 3136 3150 3…" at bounding box center [482, 416] width 935 height 57
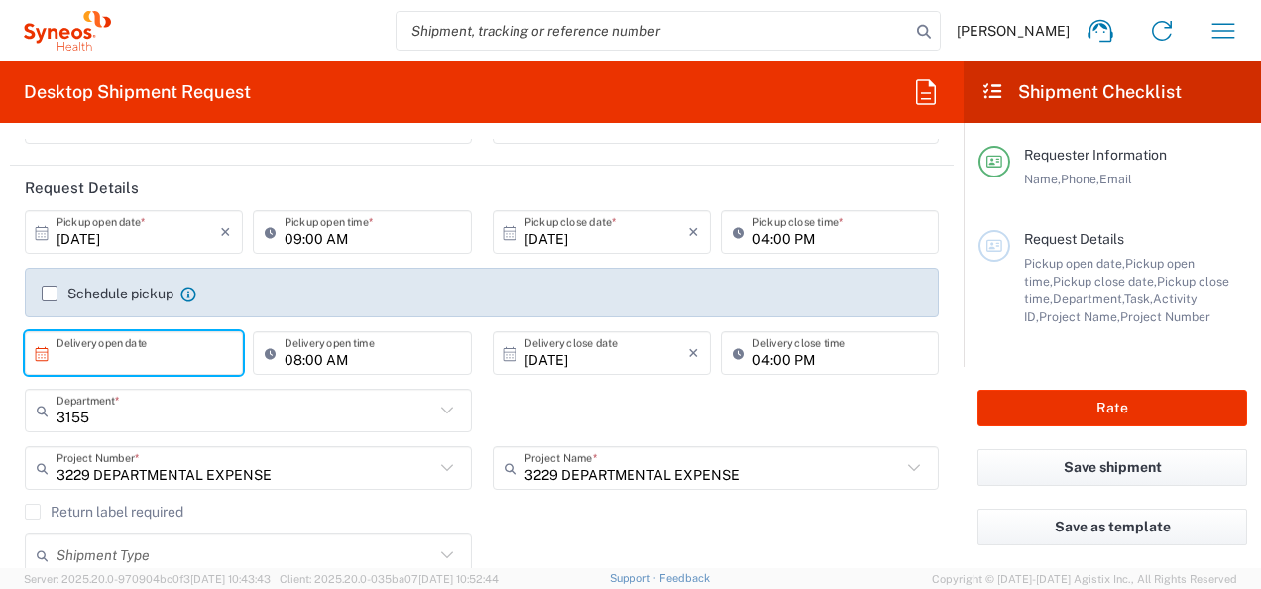
click at [176, 369] on input "text" at bounding box center [138, 353] width 164 height 35
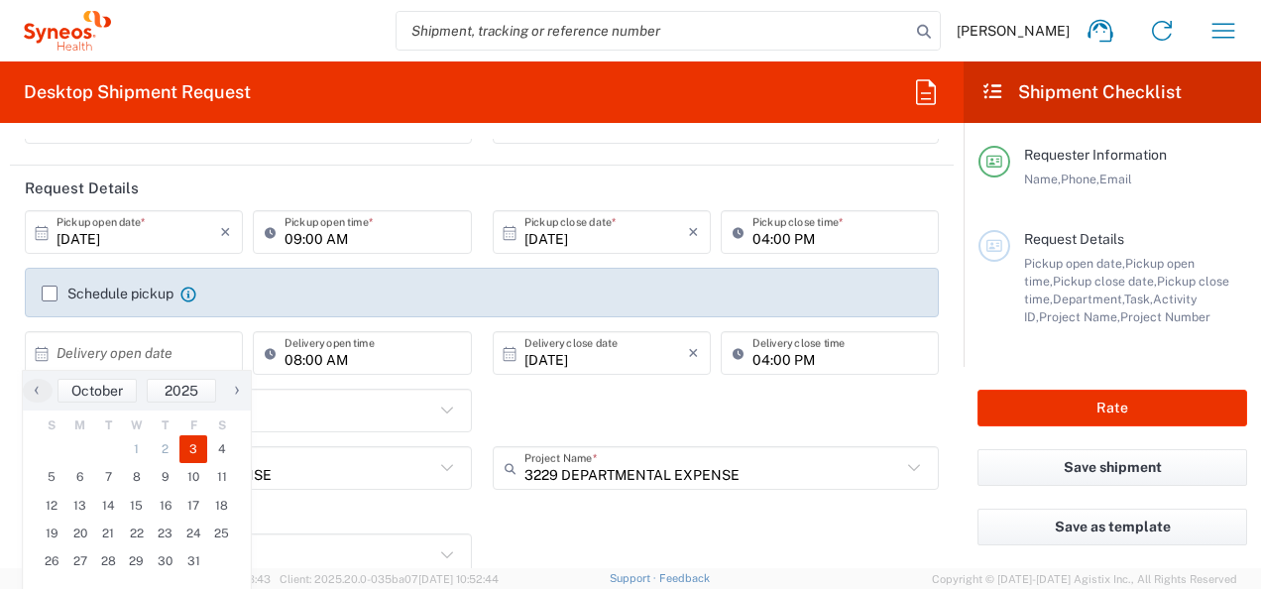
click at [196, 451] on span "3" at bounding box center [193, 449] width 29 height 28
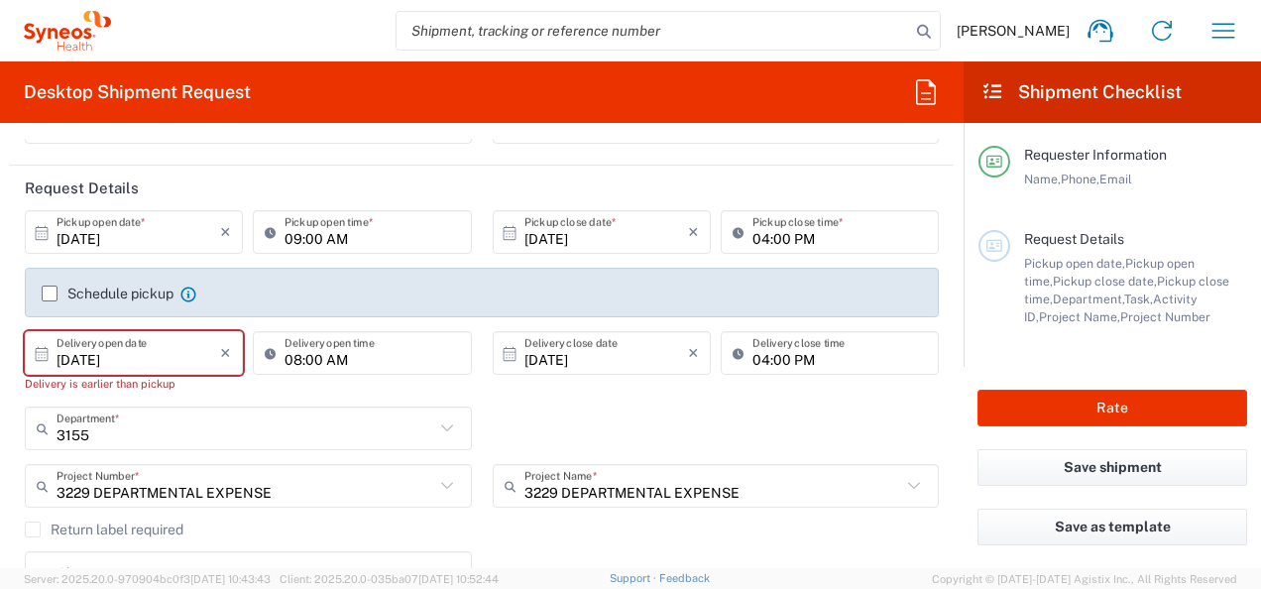
click at [570, 431] on div "3155 Department * 3155 3000 3100 3109 3110 3111 3112 3125 3130 3135 3136 3150 3…" at bounding box center [482, 434] width 935 height 57
click at [53, 351] on svg-icon at bounding box center [47, 352] width 20 height 19
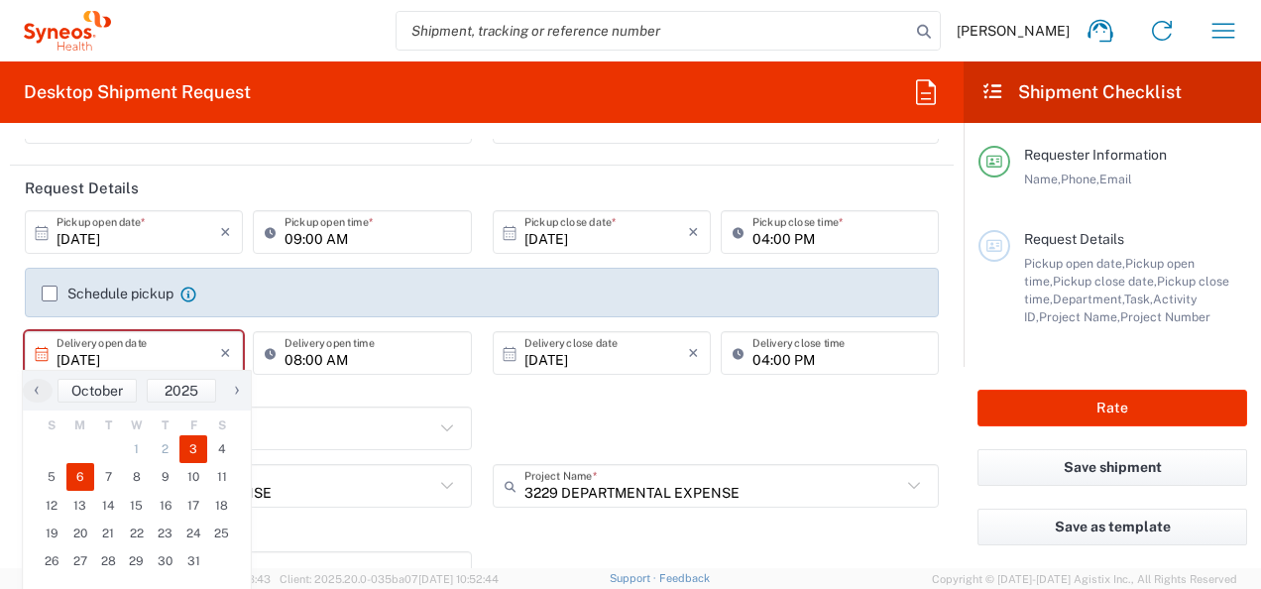
click at [80, 482] on span "6" at bounding box center [80, 477] width 29 height 28
type input "[DATE]"
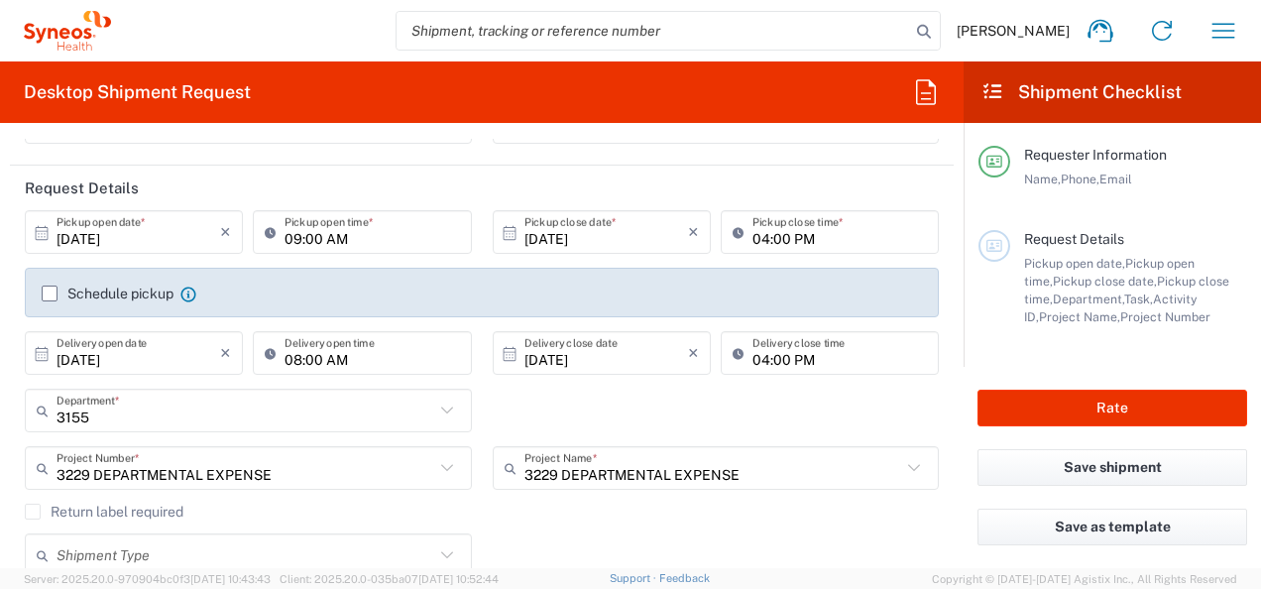
click at [539, 408] on div "3155 Department * 3155 3000 3100 3109 3110 3111 3112 3125 3130 3135 3136 3150 3…" at bounding box center [482, 416] width 935 height 57
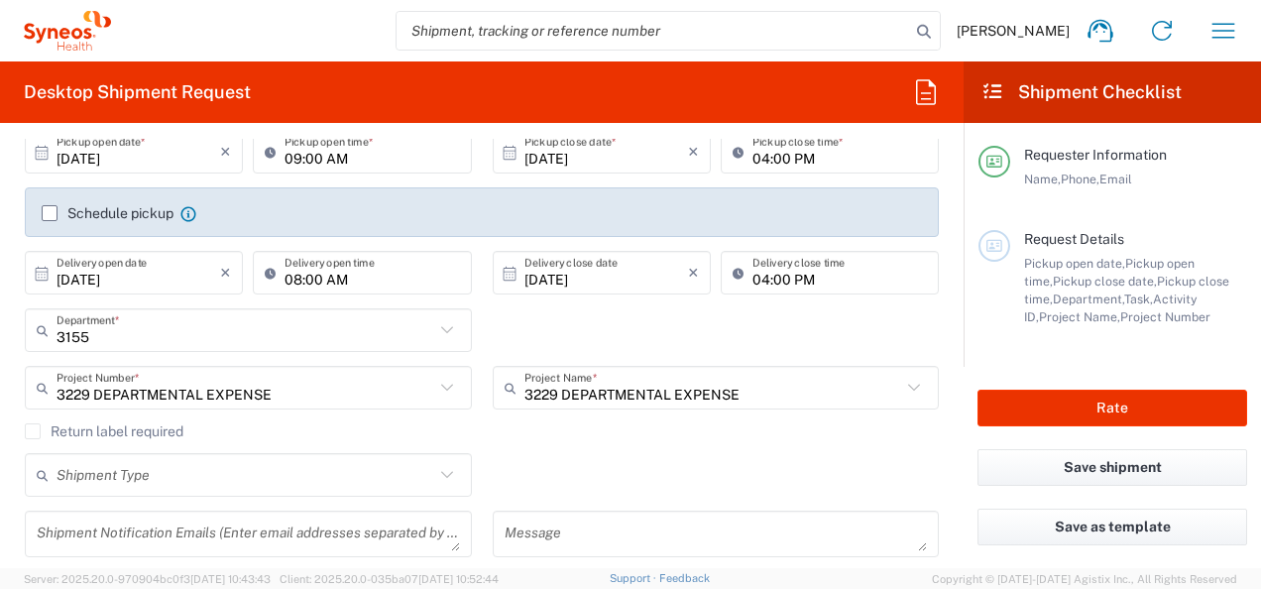
scroll to position [297, 0]
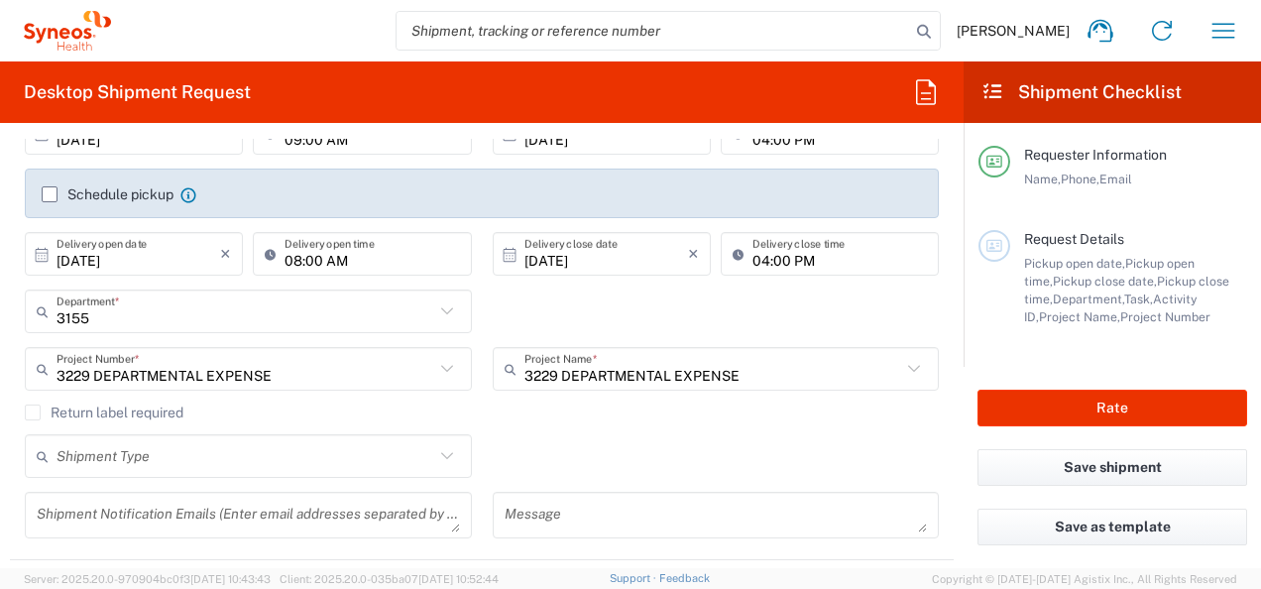
click at [220, 253] on icon "×" at bounding box center [225, 254] width 11 height 32
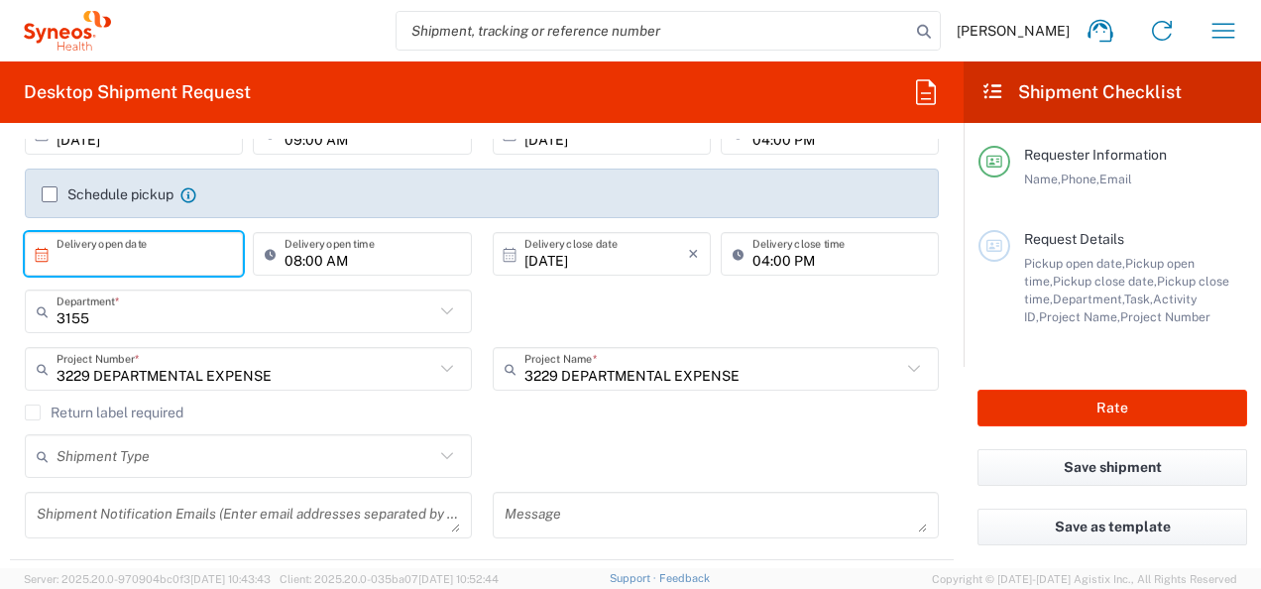
click at [688, 252] on icon "×" at bounding box center [693, 254] width 11 height 32
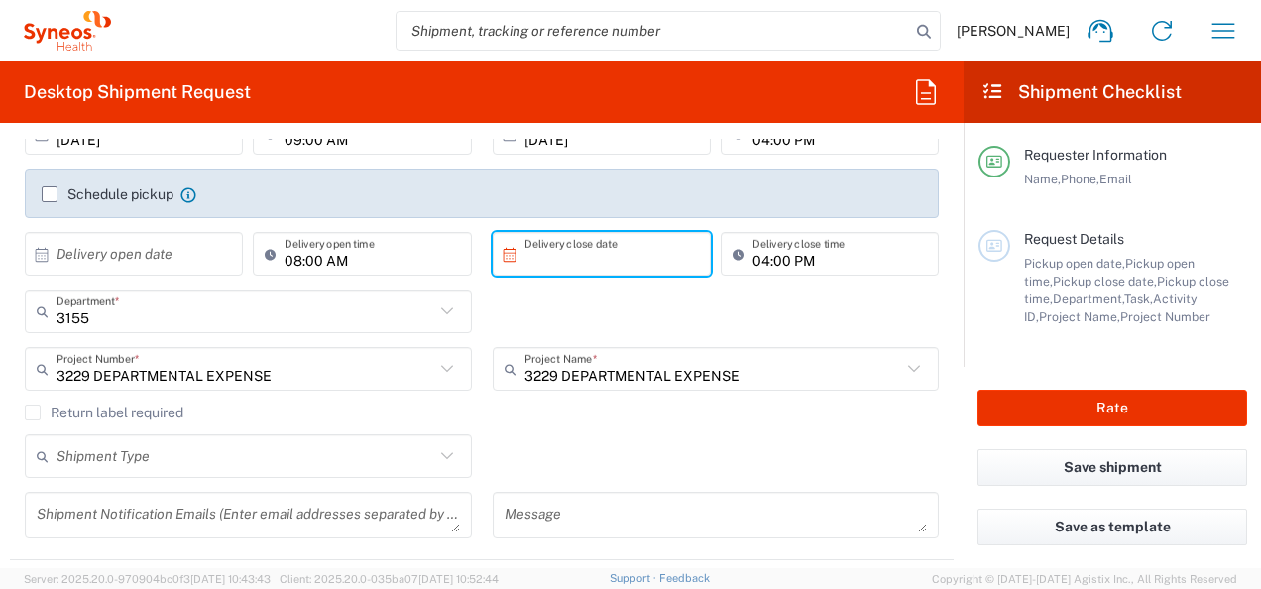
click at [680, 300] on div "3155 Department * 3155 3000 3100 3109 3110 3111 3112 3125 3130 3135 3136 3150 3…" at bounding box center [482, 317] width 935 height 57
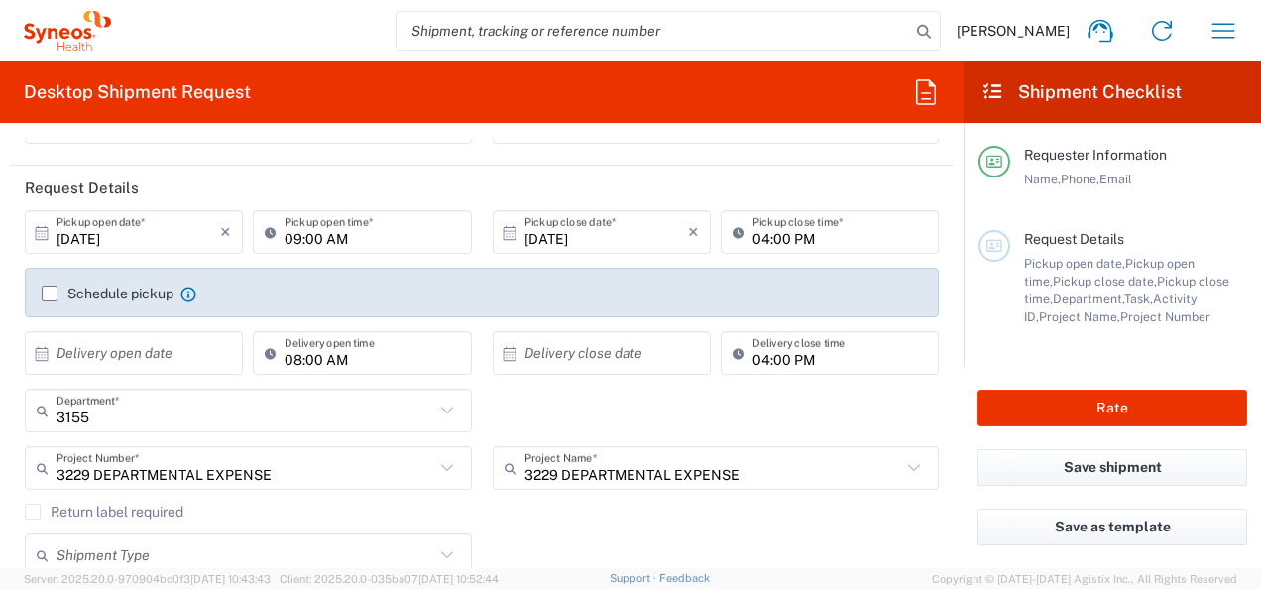
scroll to position [99, 0]
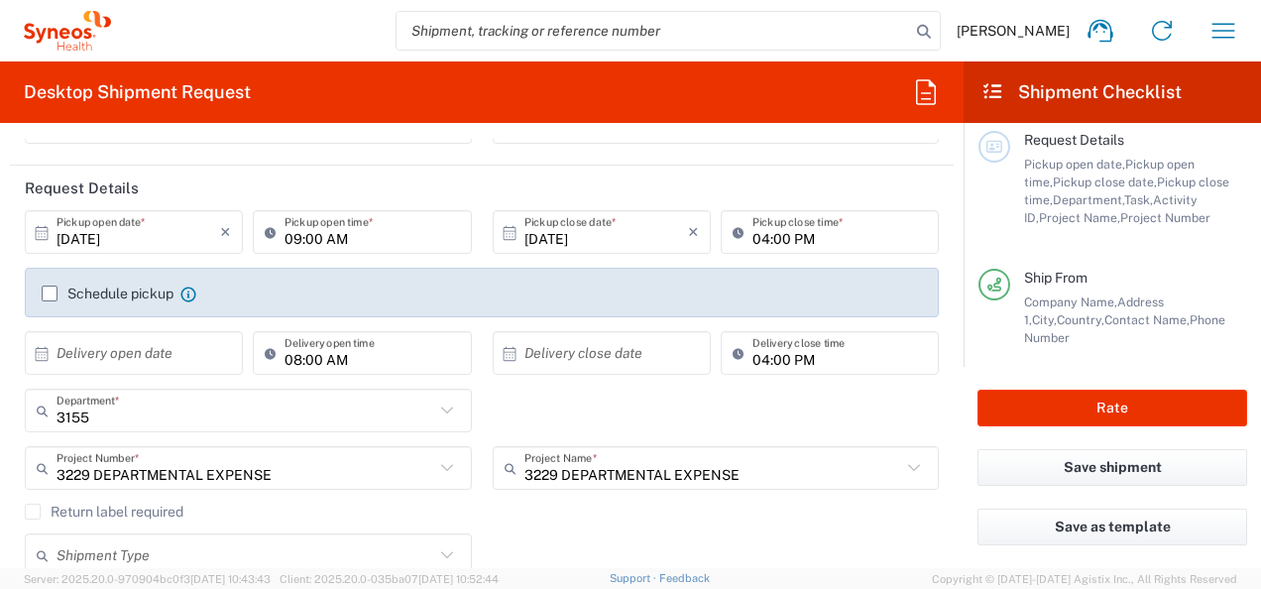
click at [315, 230] on input "09:00 AM" at bounding box center [371, 232] width 174 height 35
click at [312, 234] on input "09:00 AM" at bounding box center [371, 232] width 174 height 35
click at [291, 240] on input "09:00 AM" at bounding box center [371, 232] width 174 height 35
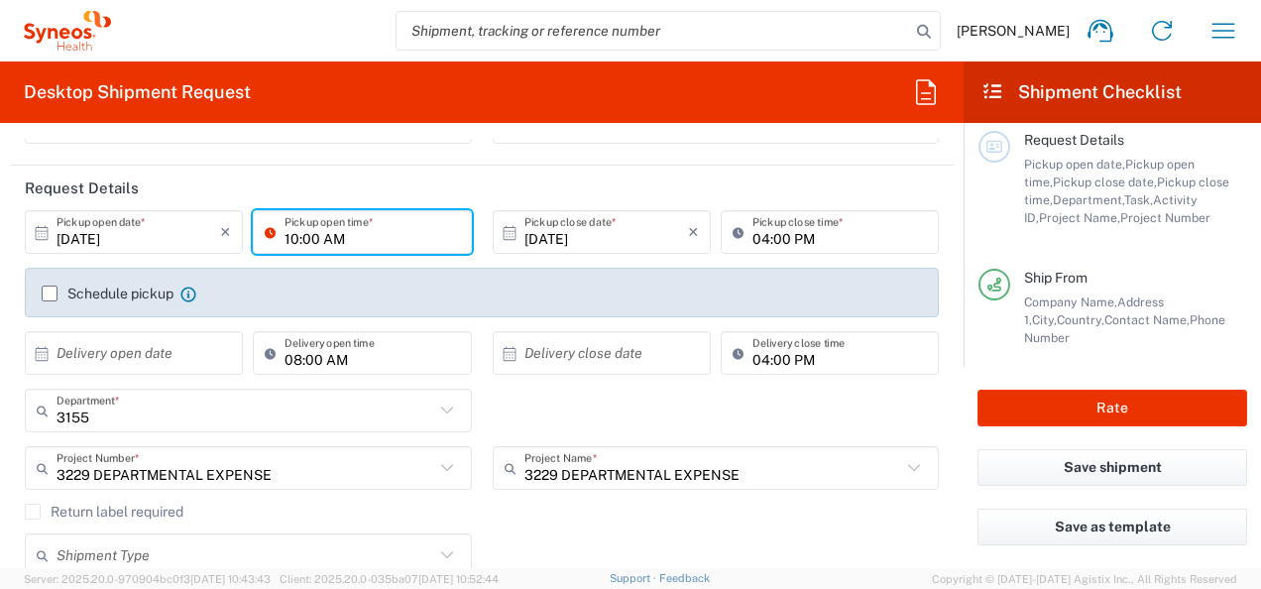
type input "10:00 AM"
click at [408, 166] on header "Request Details" at bounding box center [481, 187] width 943 height 45
click at [764, 241] on input "04:00 PM" at bounding box center [839, 232] width 174 height 35
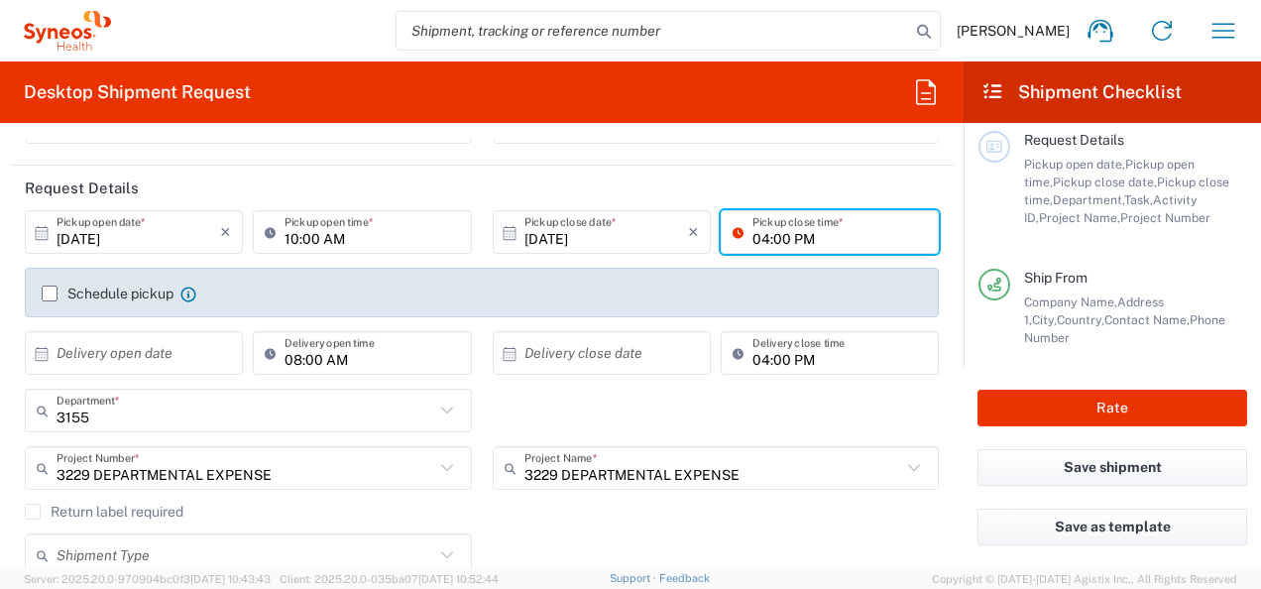
click at [764, 241] on input "04:00 PM" at bounding box center [839, 232] width 174 height 35
click at [638, 192] on header "Request Details" at bounding box center [481, 187] width 943 height 45
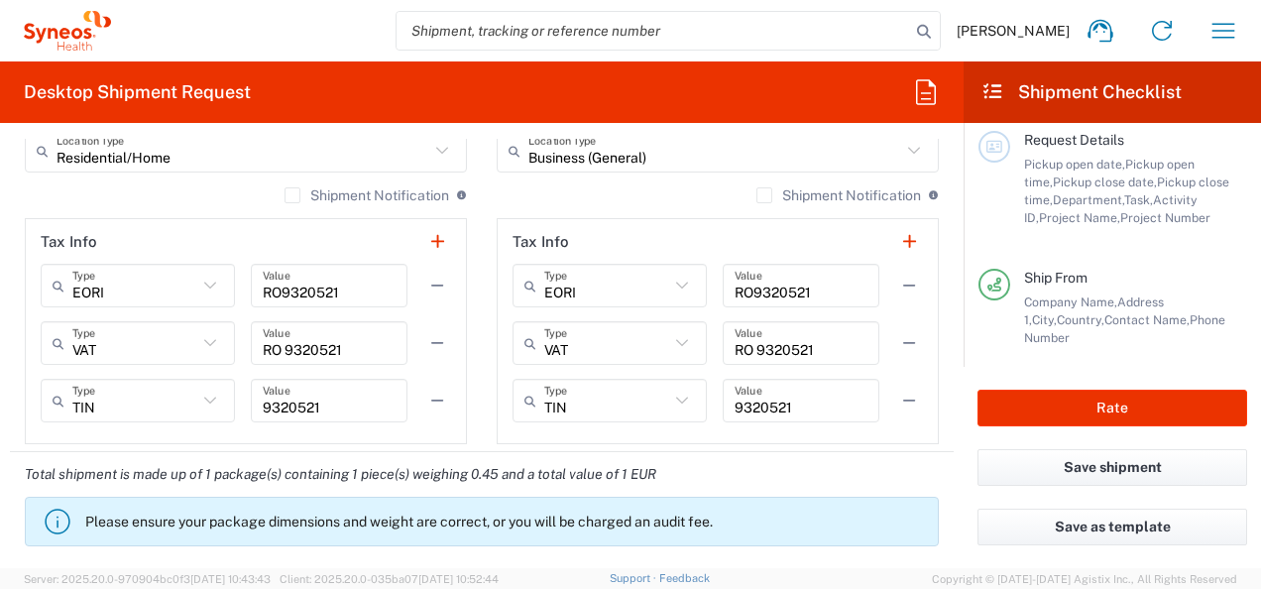
scroll to position [1387, 0]
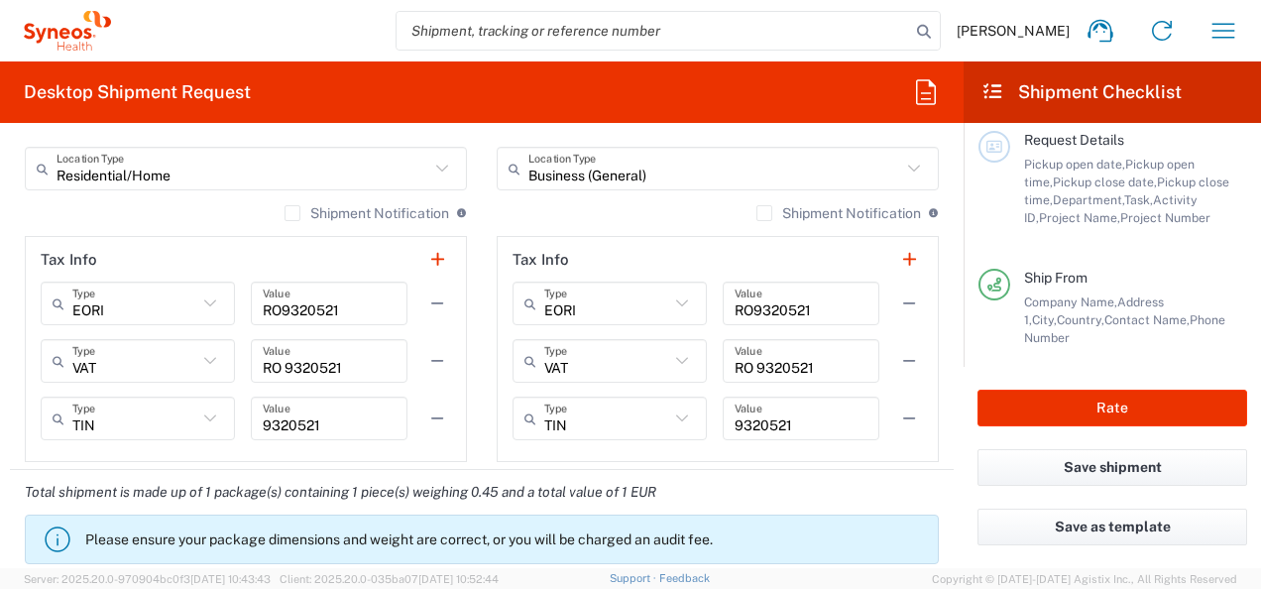
click at [284, 204] on div "Shipment Notification If checked, a shipment notification email will be sent to…" at bounding box center [375, 213] width 182 height 18
click at [284, 210] on label "Shipment Notification" at bounding box center [366, 213] width 165 height 16
click at [292, 213] on input "Shipment Notification" at bounding box center [292, 213] width 0 height 0
click at [756, 209] on label "Shipment Notification" at bounding box center [838, 213] width 165 height 16
click at [764, 213] on input "Shipment Notification" at bounding box center [764, 213] width 0 height 0
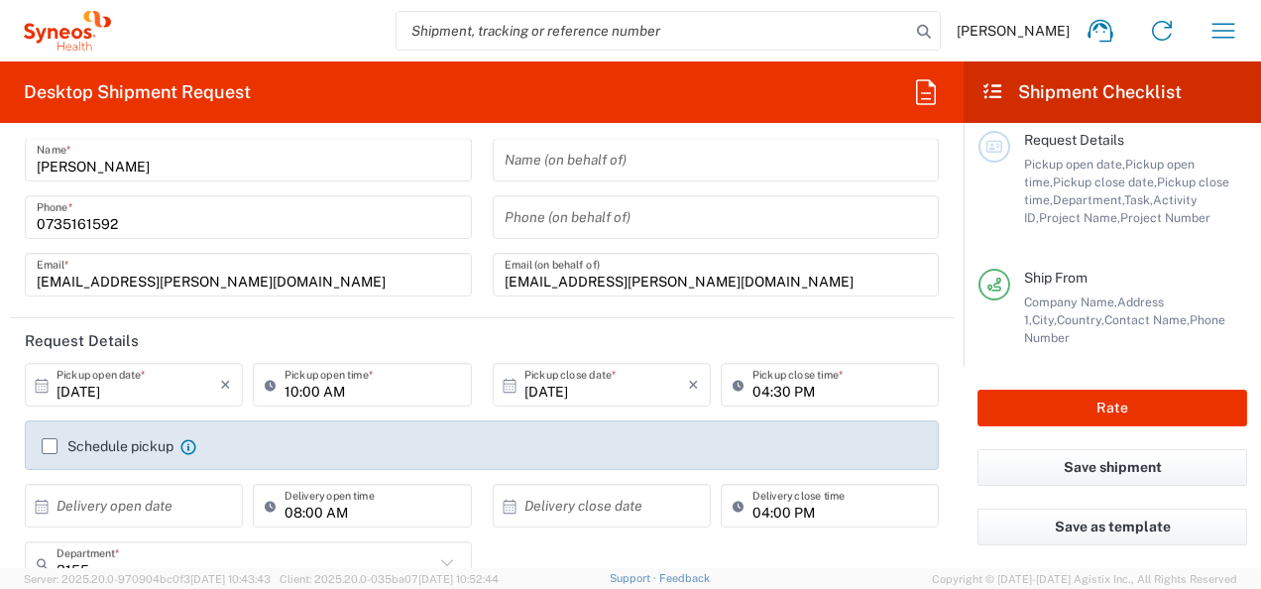
scroll to position [0, 0]
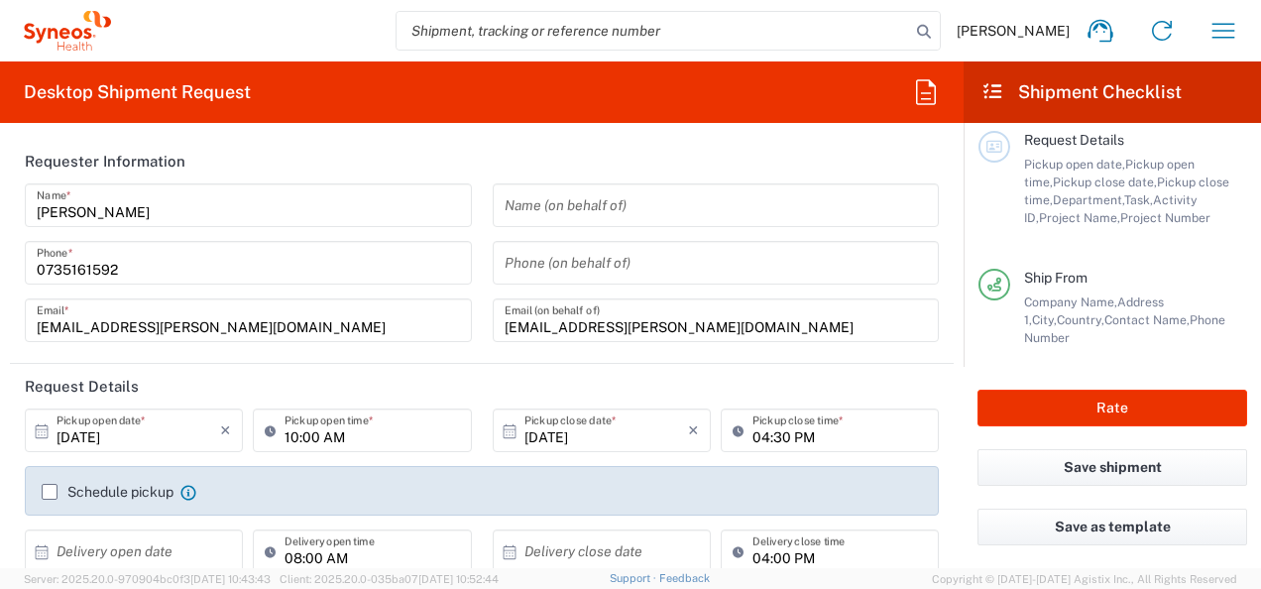
click at [501, 430] on icon at bounding box center [509, 431] width 18 height 18
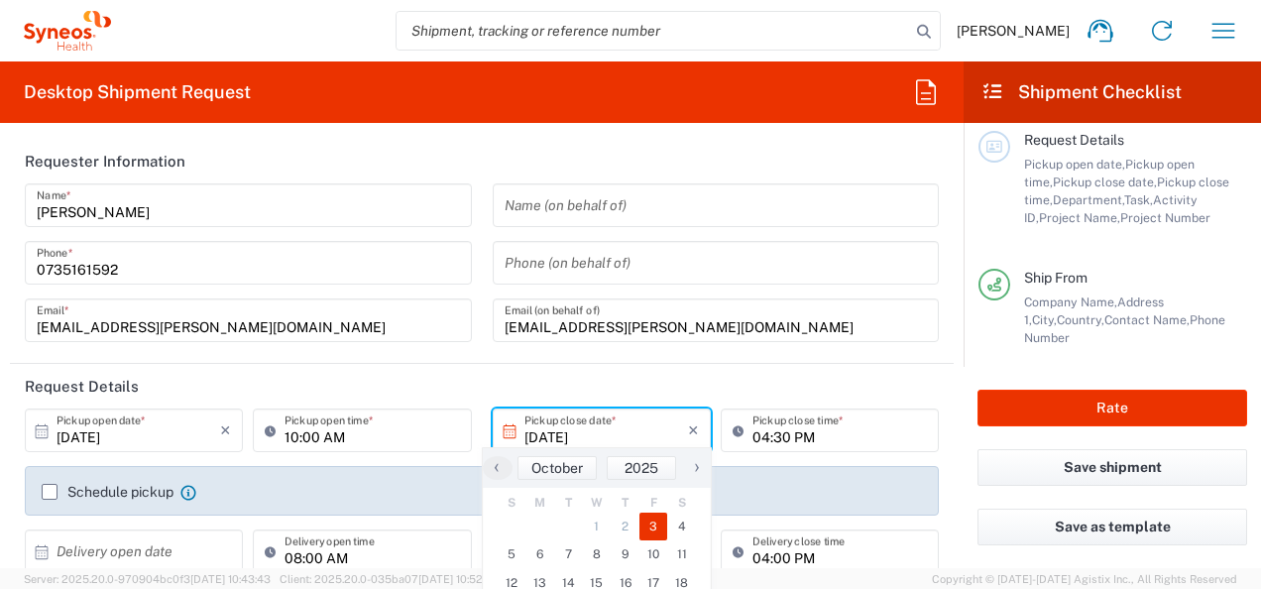
click at [501, 430] on icon at bounding box center [509, 431] width 18 height 18
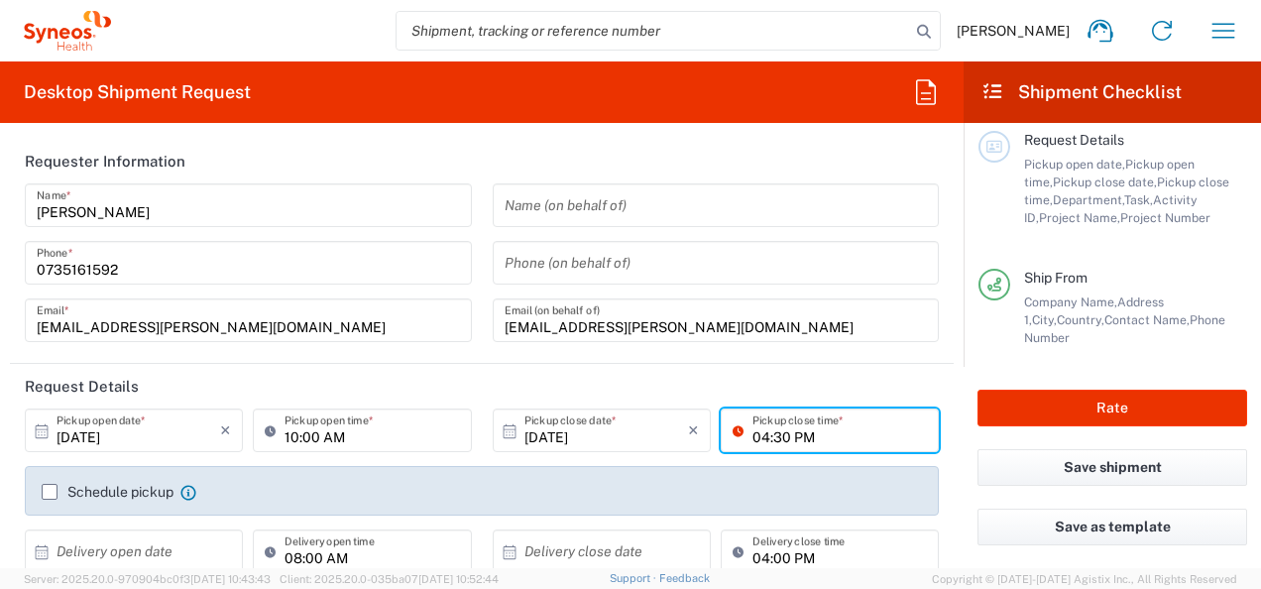
click at [767, 440] on input "04:30 PM" at bounding box center [839, 430] width 174 height 35
click at [767, 440] on input "05:30 PM" at bounding box center [839, 430] width 174 height 35
type input "05:00 PM"
click at [741, 376] on header "Request Details" at bounding box center [481, 386] width 943 height 45
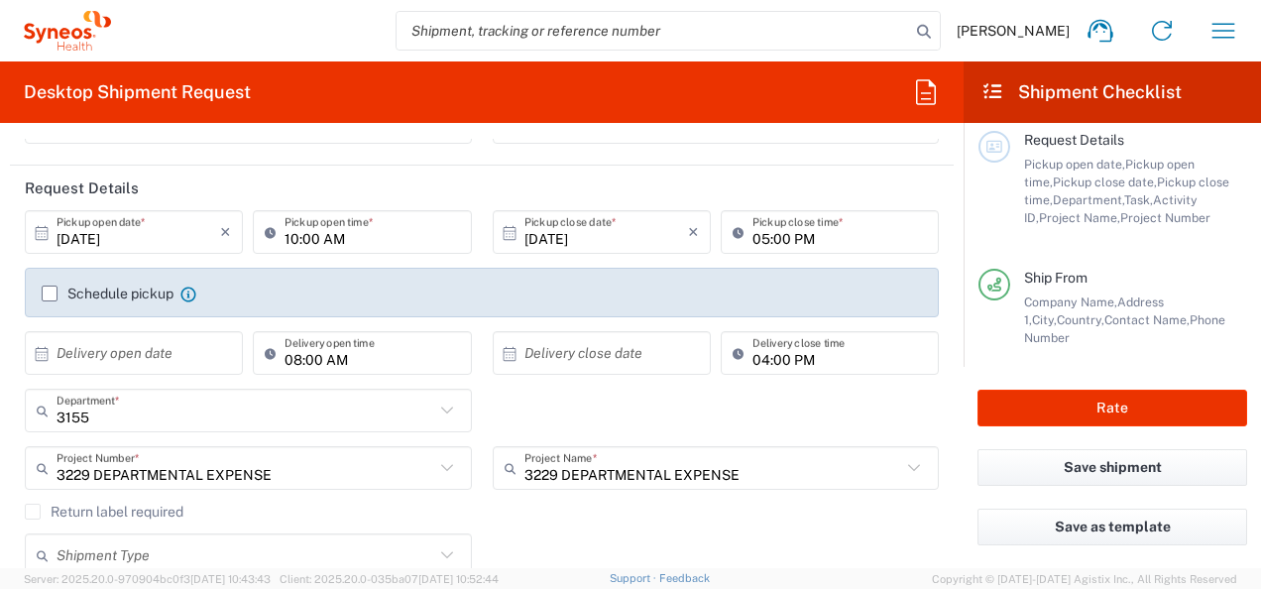
scroll to position [297, 0]
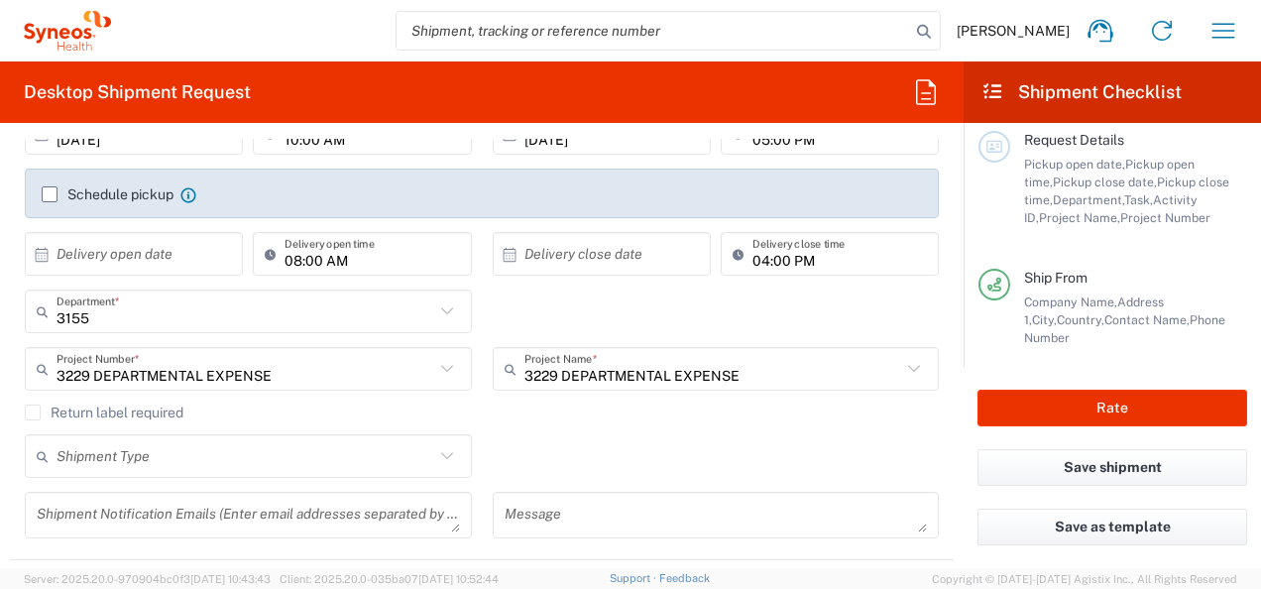
click at [439, 306] on icon at bounding box center [447, 311] width 26 height 26
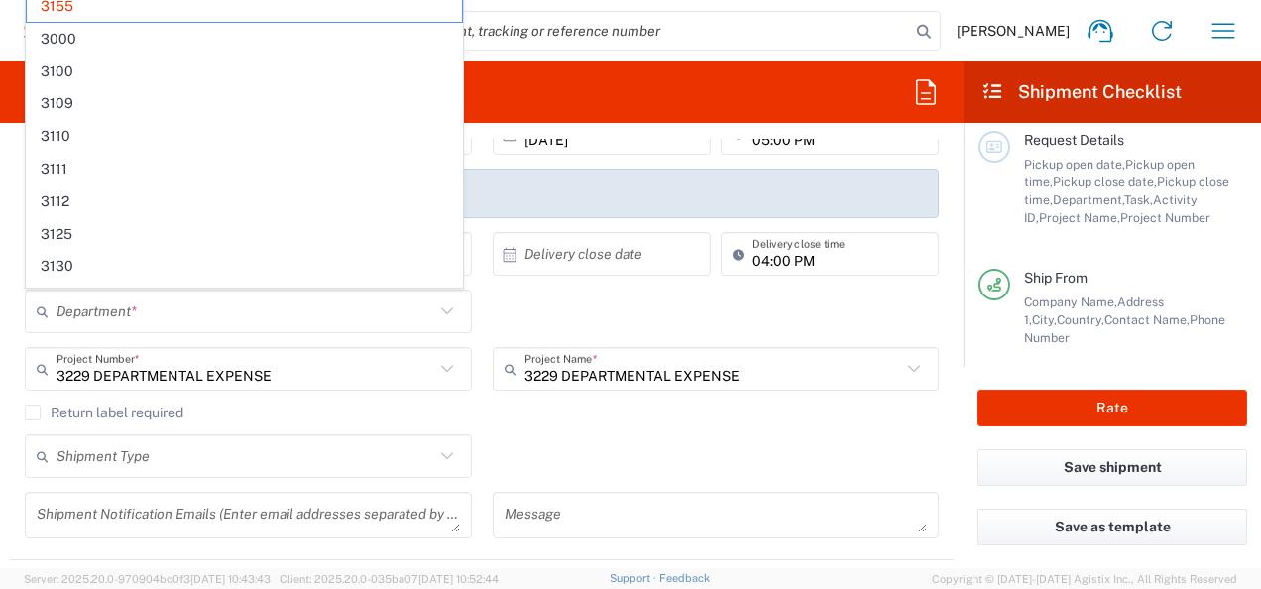
click at [434, 311] on icon at bounding box center [447, 311] width 26 height 26
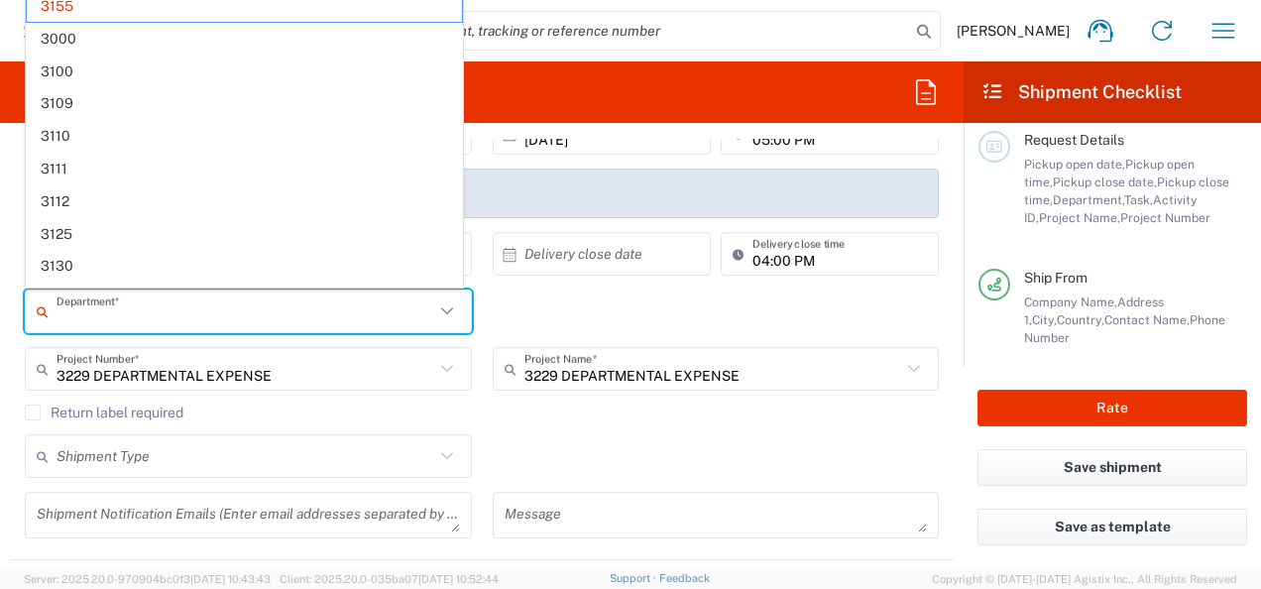
click at [434, 311] on icon at bounding box center [447, 311] width 26 height 26
click at [503, 416] on agx-checkbox-control "Return label required" at bounding box center [482, 412] width 914 height 16
type input "3155"
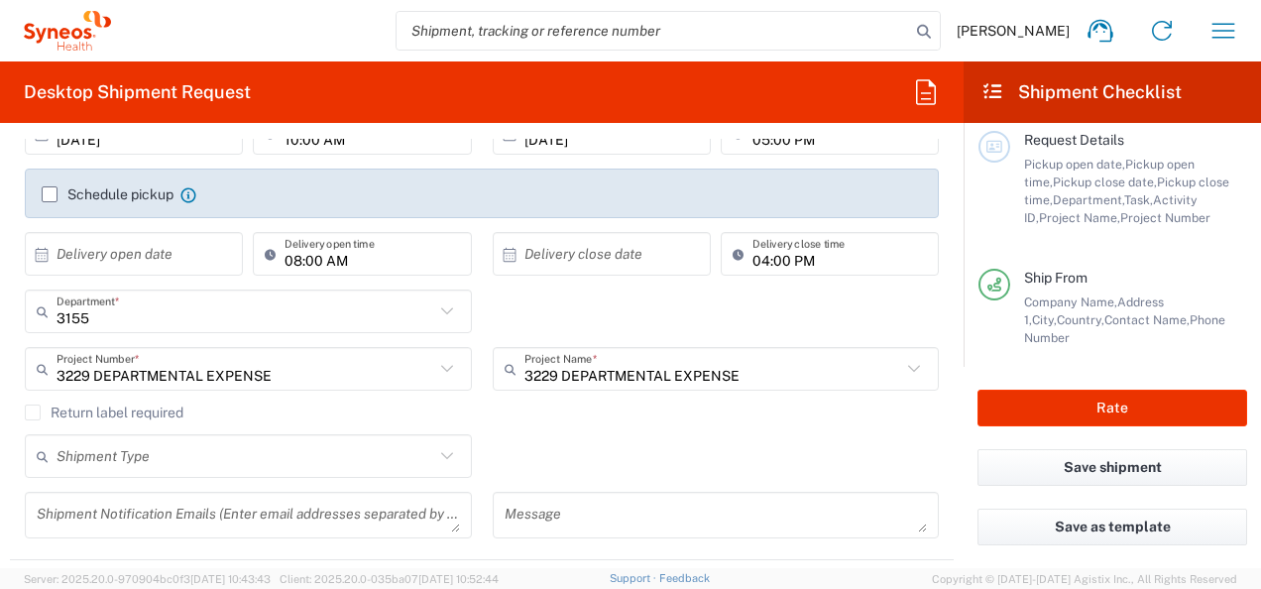
click at [436, 312] on icon at bounding box center [447, 311] width 26 height 26
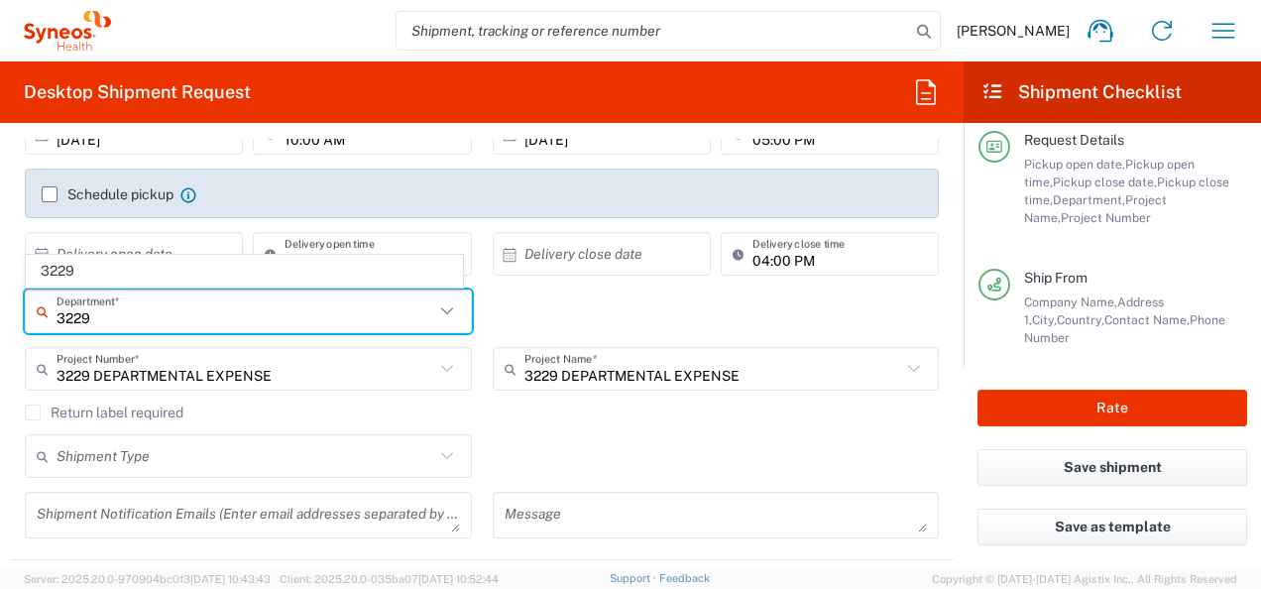
type input "3229"
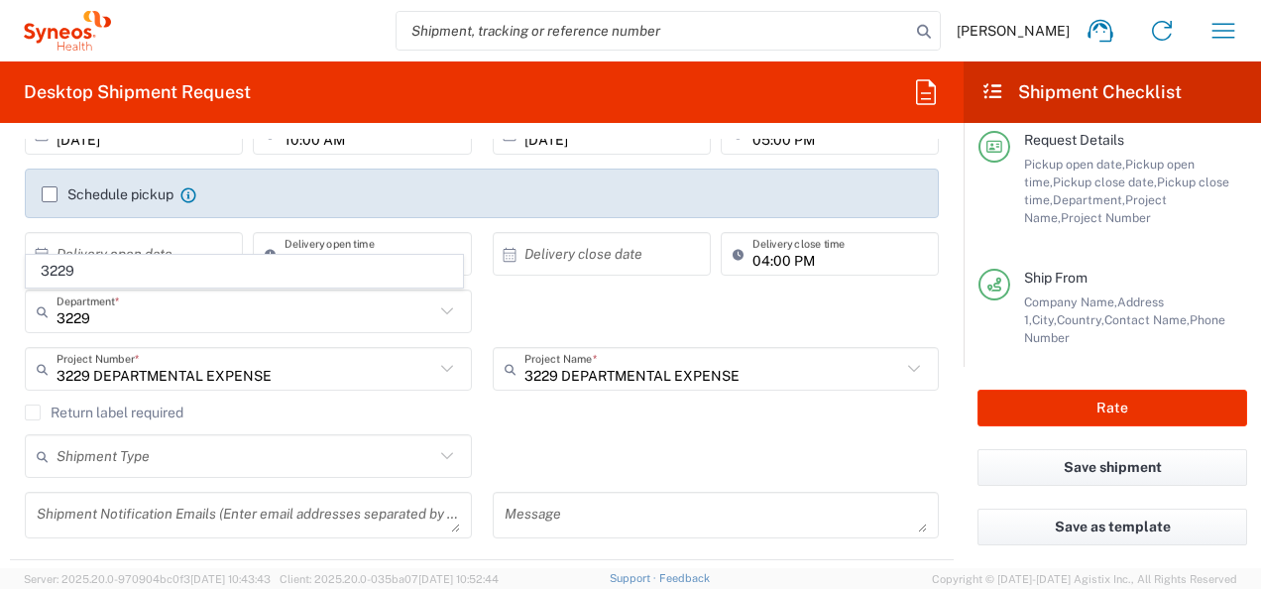
click at [578, 455] on div "Shipment Type Batch Regular" at bounding box center [482, 462] width 935 height 57
click at [775, 408] on agx-checkbox-control "Return label required" at bounding box center [482, 412] width 914 height 16
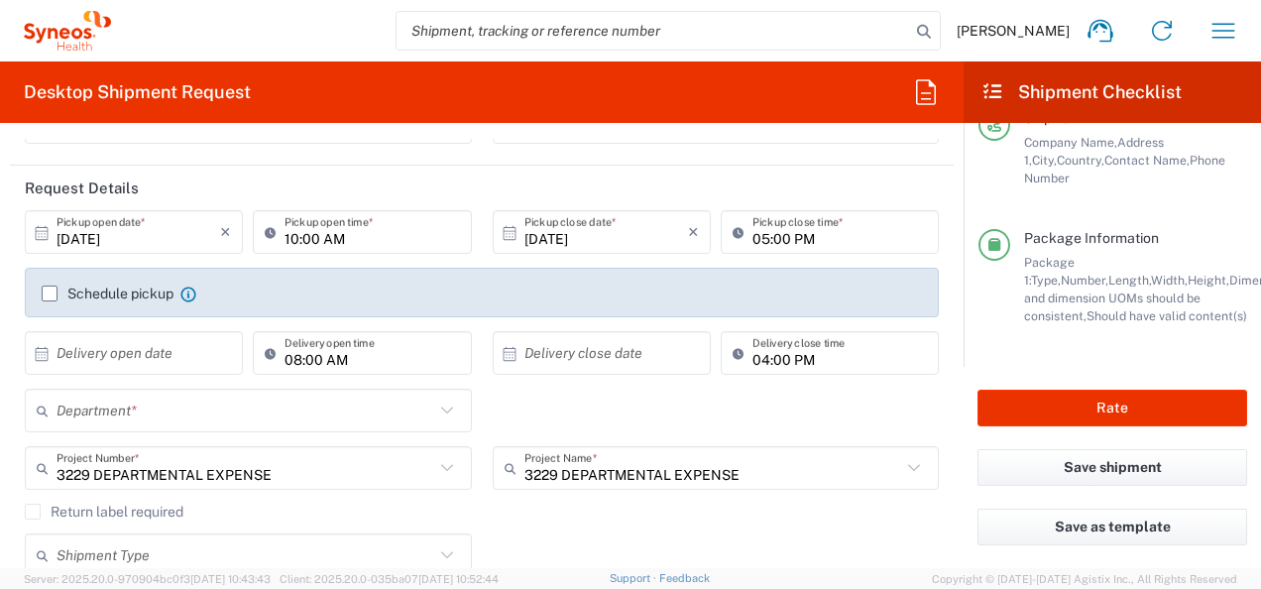
scroll to position [0, 0]
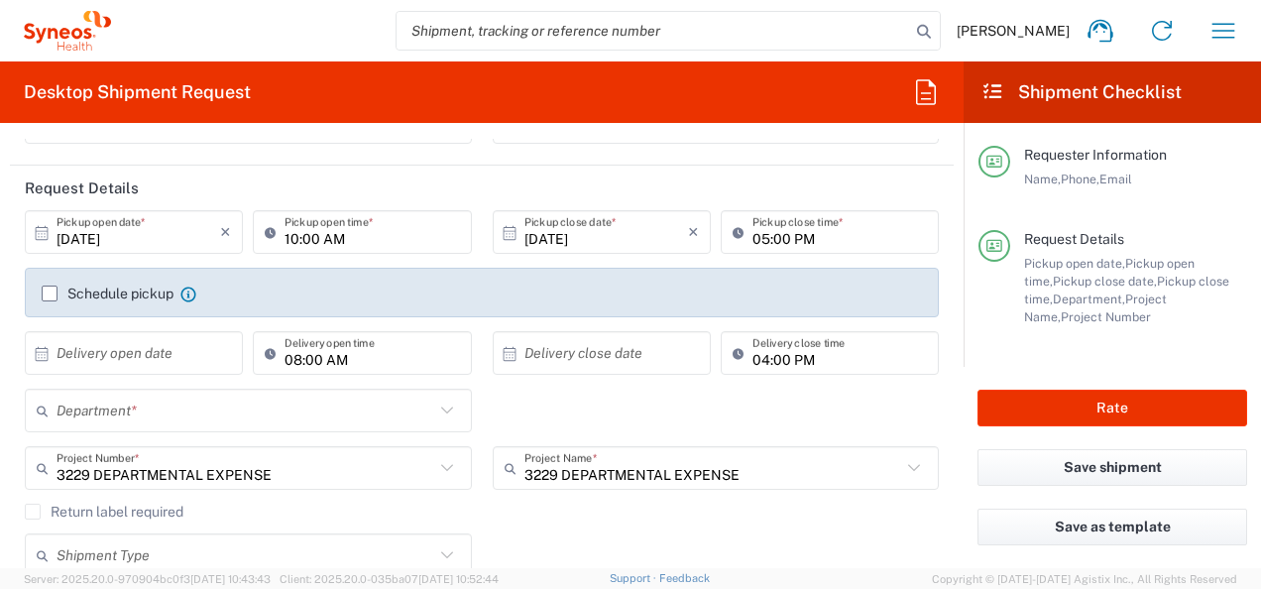
click at [190, 394] on input "text" at bounding box center [245, 410] width 378 height 35
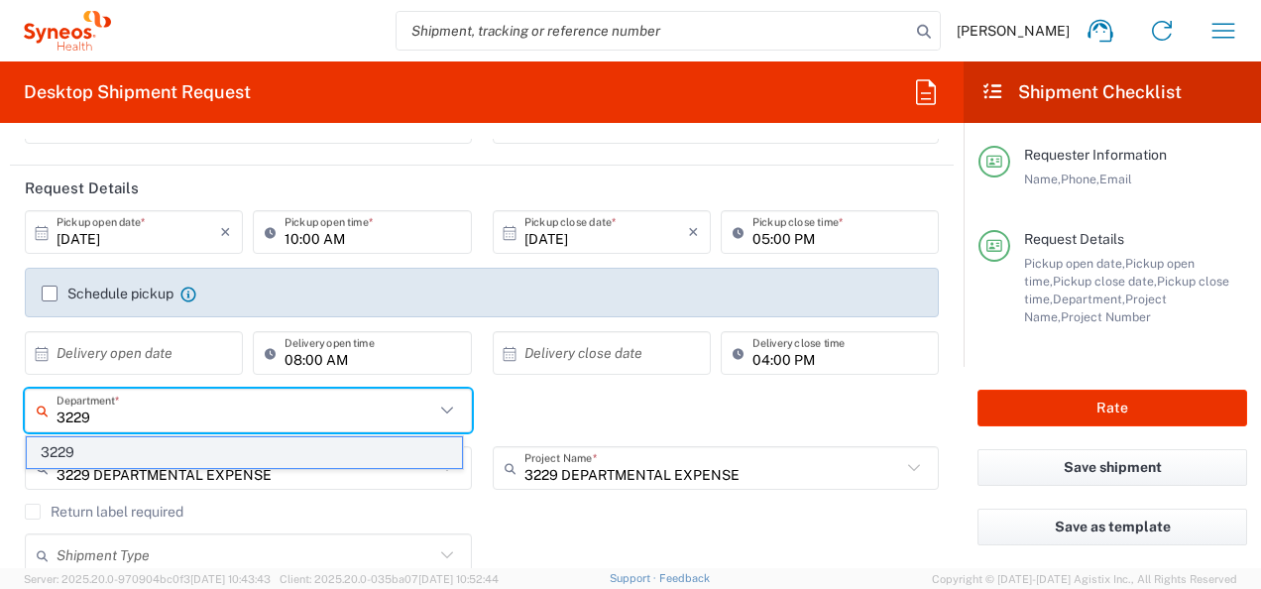
type input "3229"
click at [148, 456] on span "3229" at bounding box center [244, 452] width 435 height 31
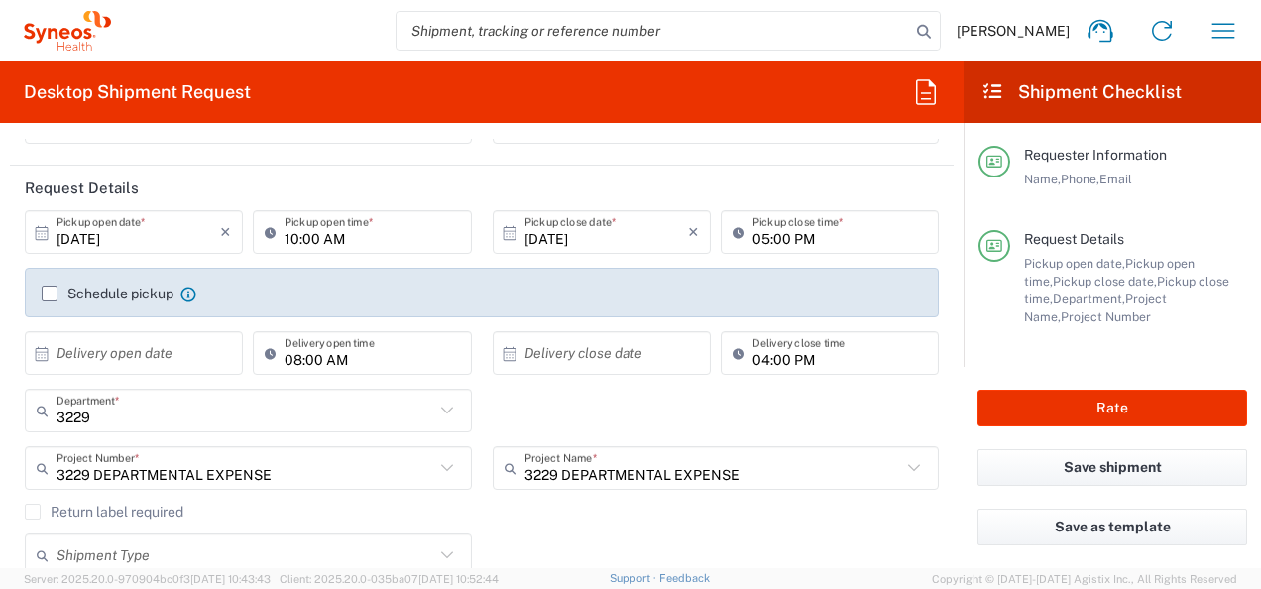
click at [601, 519] on div "Return label required" at bounding box center [482, 518] width 914 height 30
click at [1017, 465] on button "Save shipment" at bounding box center [1112, 467] width 270 height 37
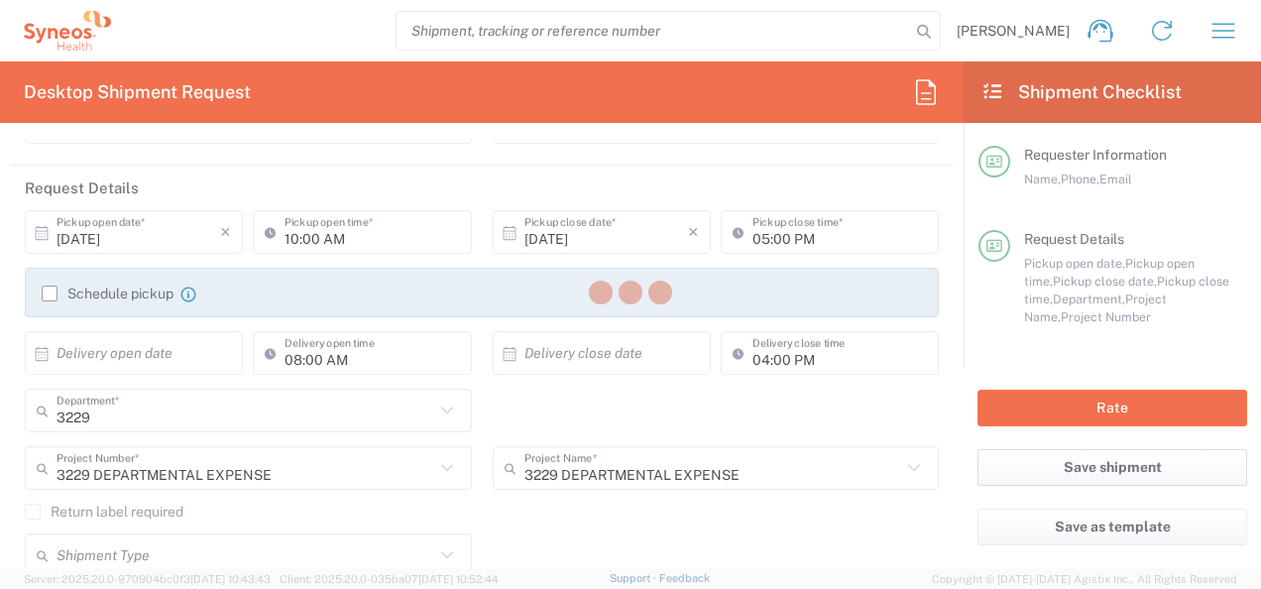
type input "3229 DEPARTMENTAL EXPENSE"
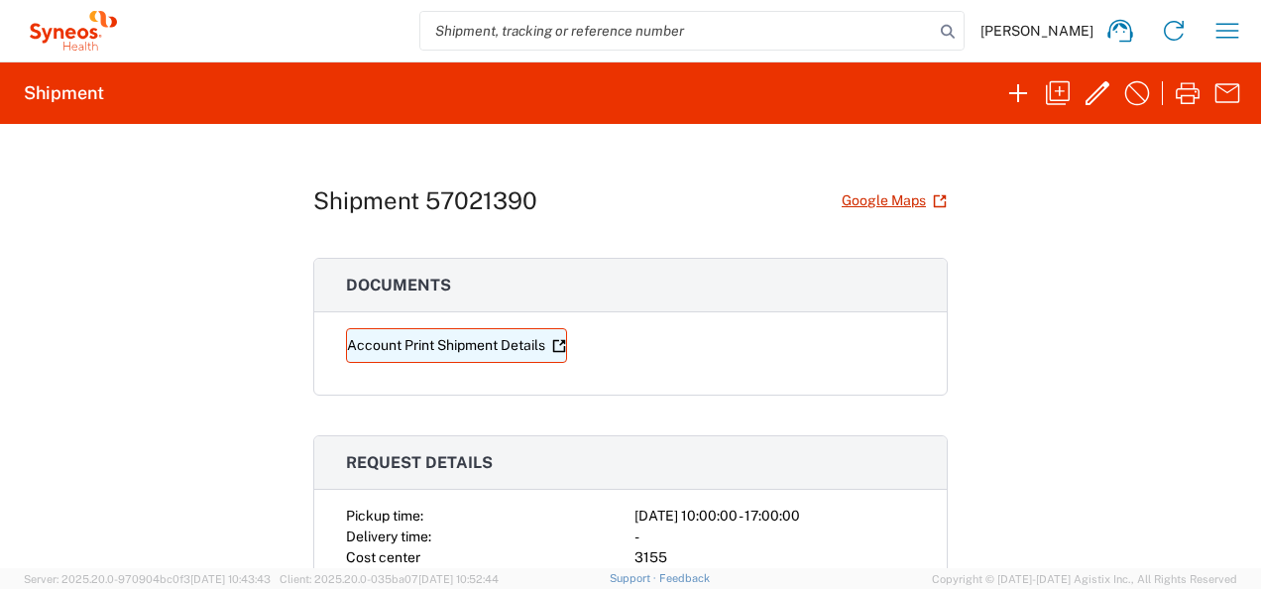
click at [408, 352] on link "Account Print Shipment Details" at bounding box center [456, 345] width 221 height 35
click at [730, 186] on div "Shipment 57021390 Google Maps" at bounding box center [630, 200] width 634 height 35
click at [1238, 27] on icon "button" at bounding box center [1227, 31] width 32 height 32
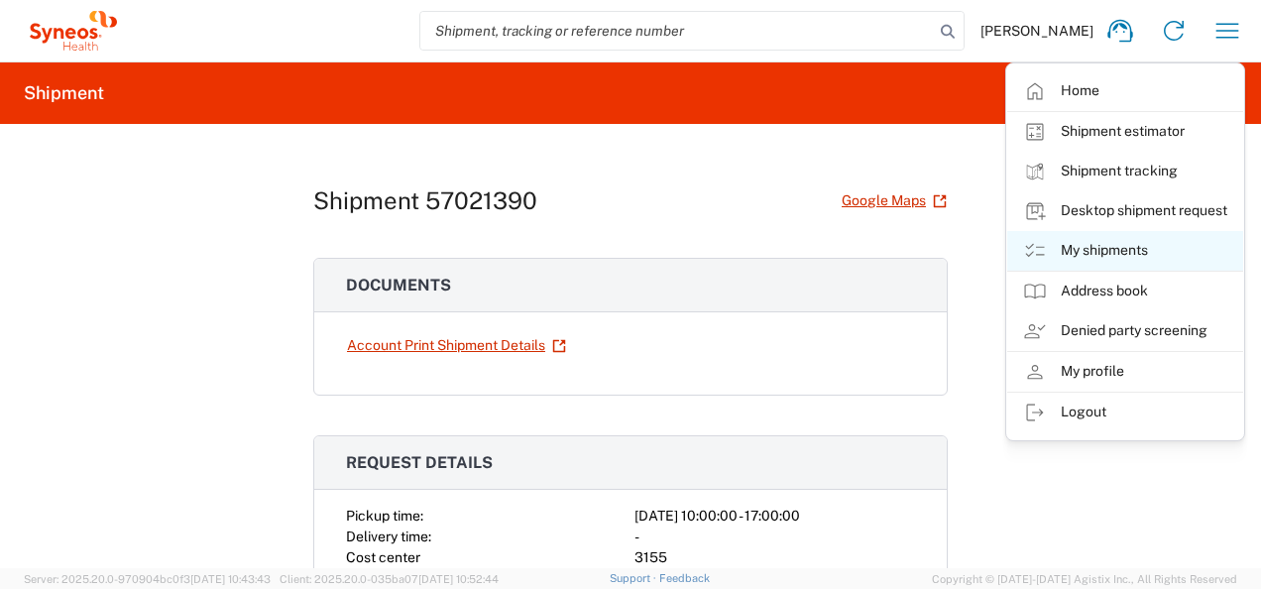
click at [1100, 249] on link "My shipments" at bounding box center [1125, 251] width 236 height 40
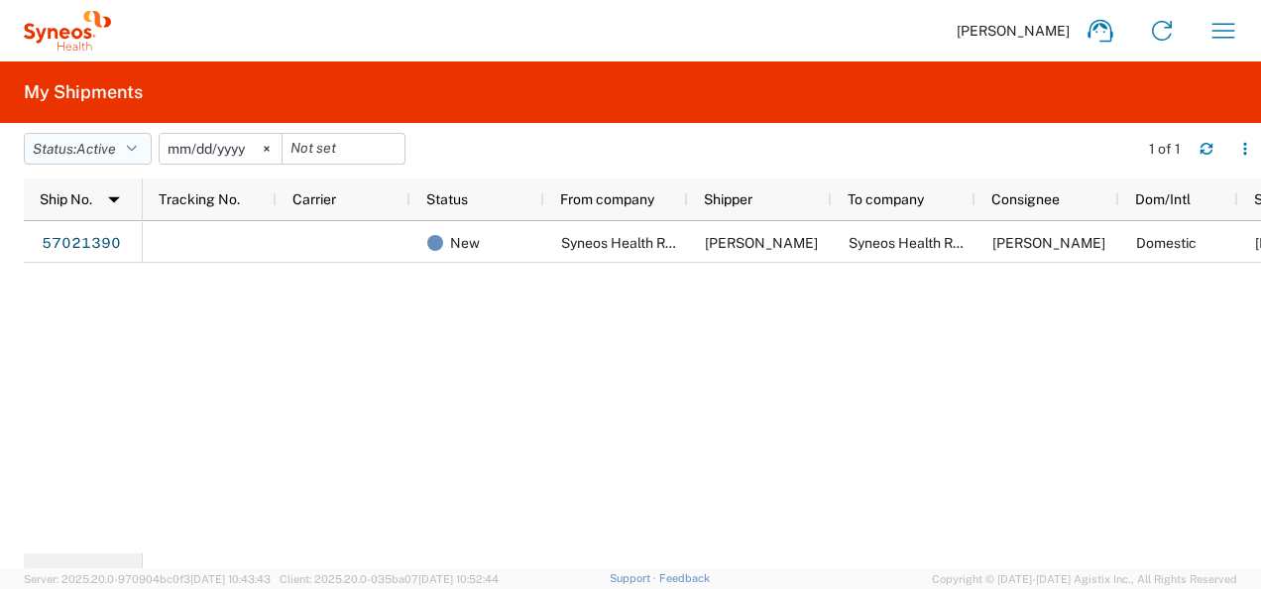
click at [135, 142] on icon "button" at bounding box center [132, 149] width 10 height 14
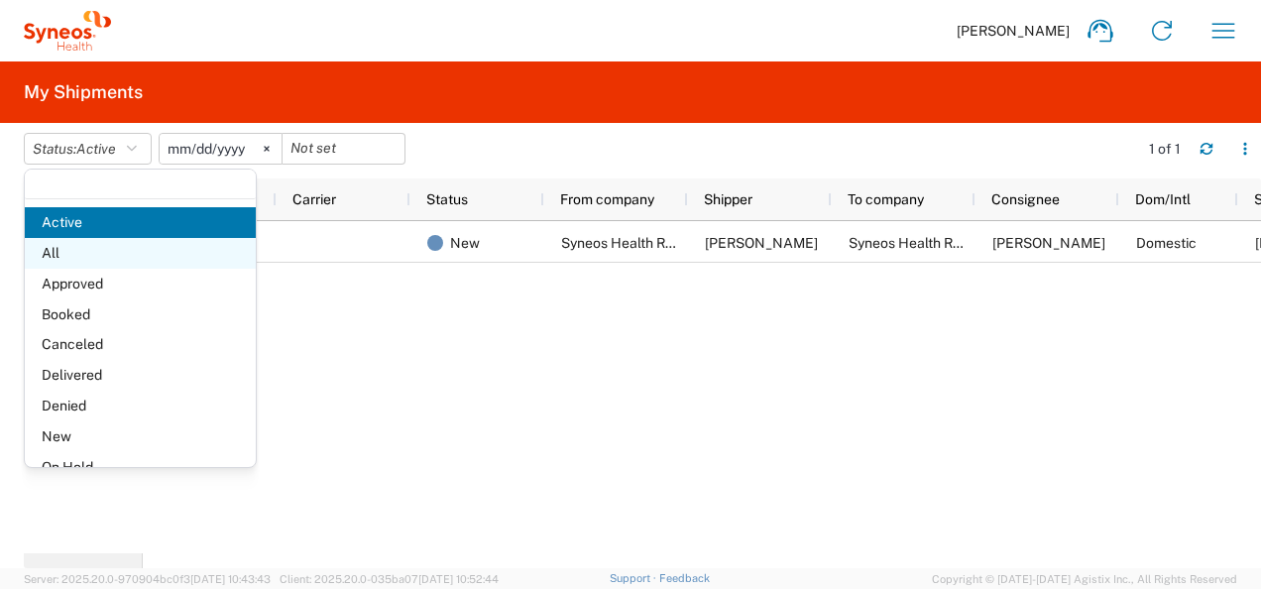
click at [112, 256] on span "All" at bounding box center [140, 253] width 231 height 31
